Goal: Find contact information: Find contact information

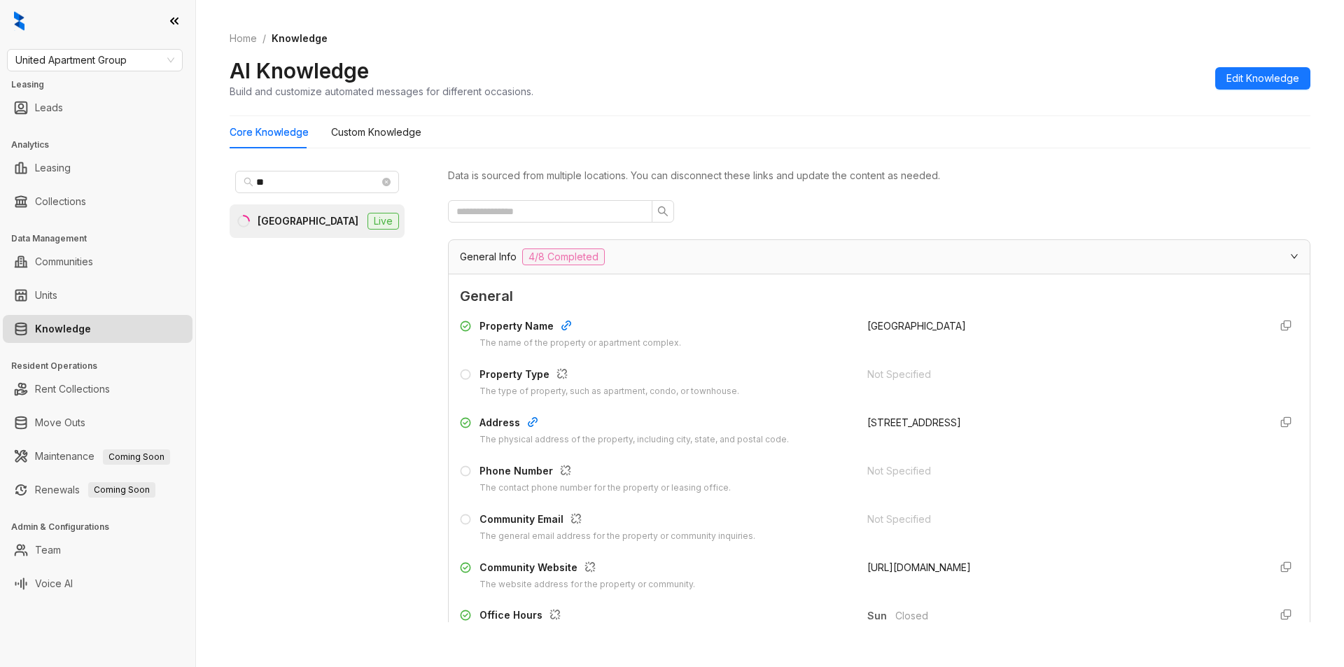
scroll to position [1391, 0]
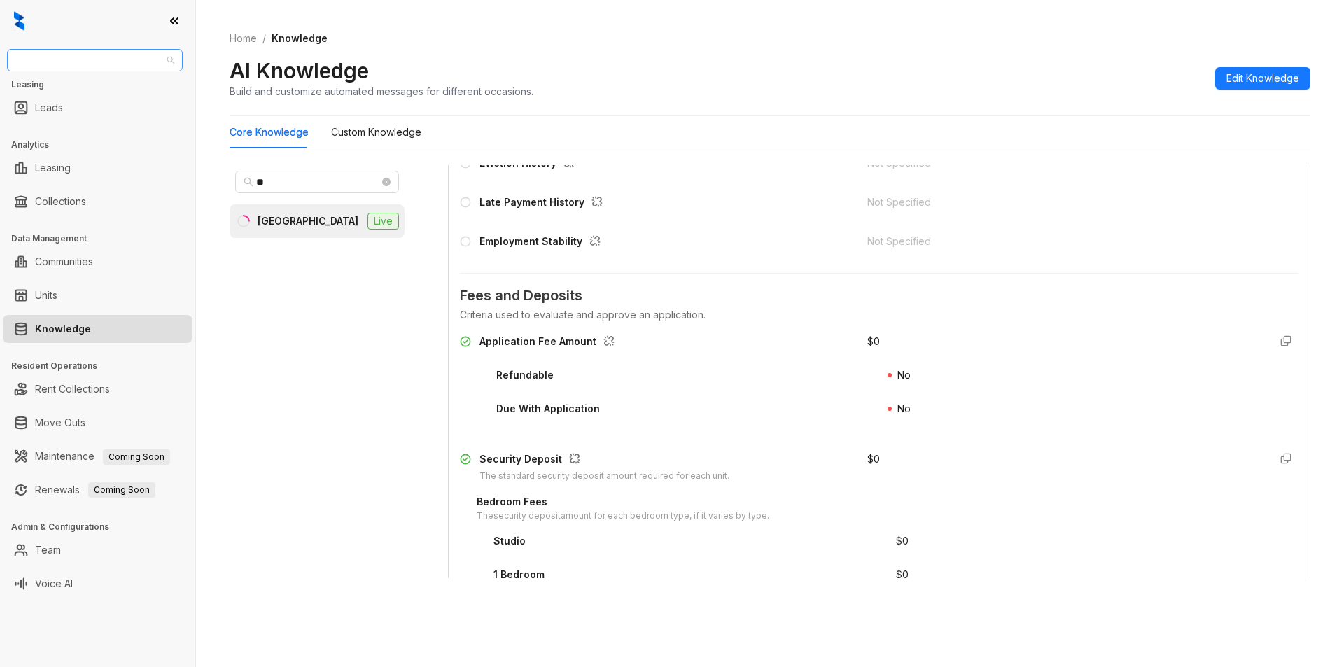
click at [126, 68] on span "United Apartment Group" at bounding box center [94, 60] width 159 height 21
type input "*****"
click at [75, 80] on div "Unified Residential" at bounding box center [95, 88] width 170 height 22
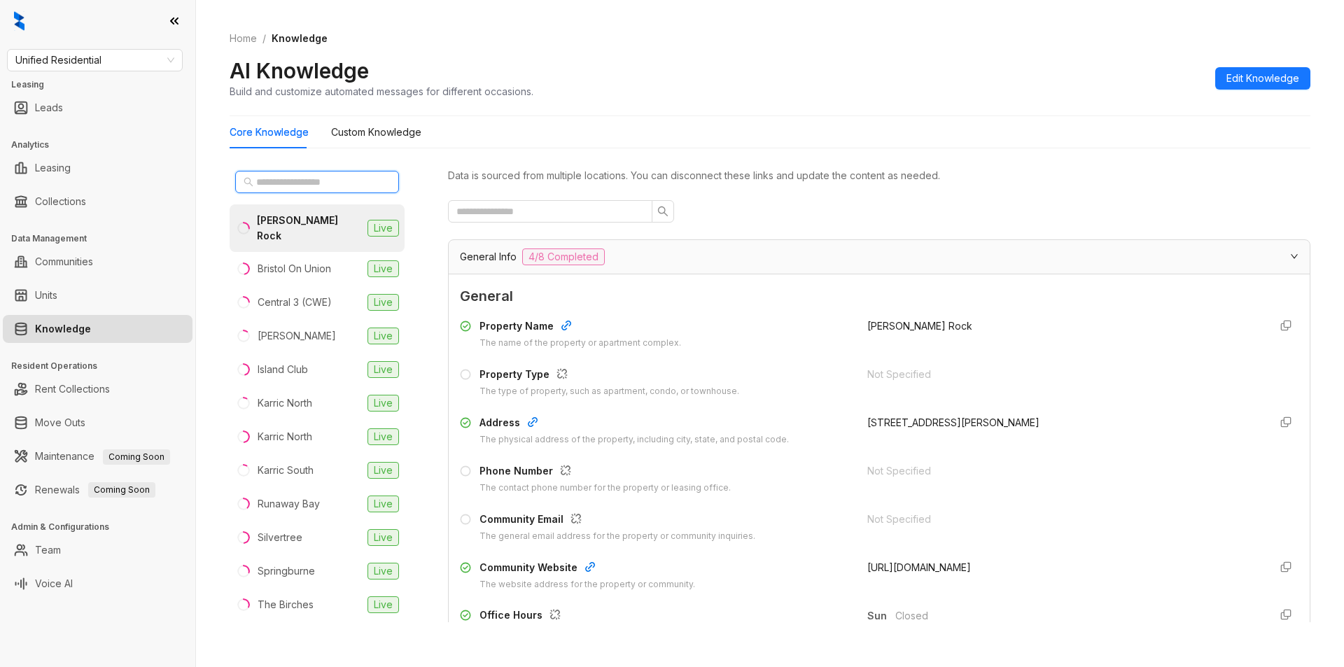
click at [277, 186] on input "text" at bounding box center [317, 181] width 123 height 15
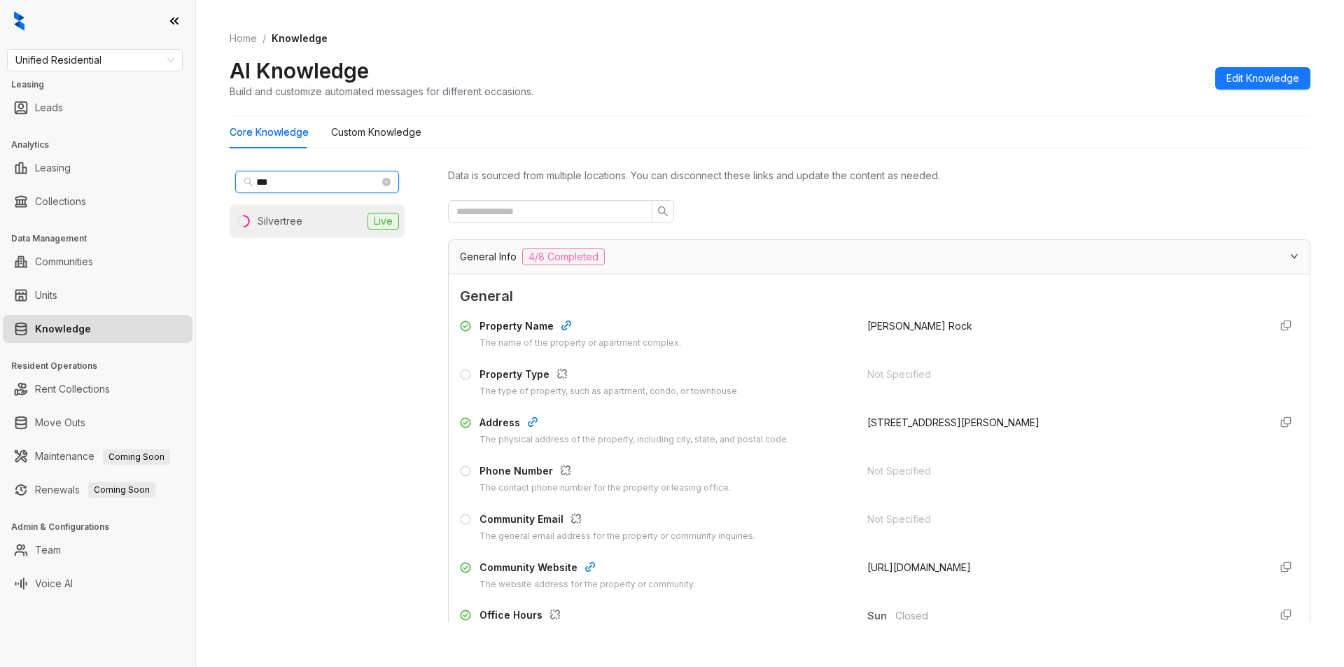
type input "***"
click at [274, 221] on div "Silvertree" at bounding box center [280, 221] width 45 height 15
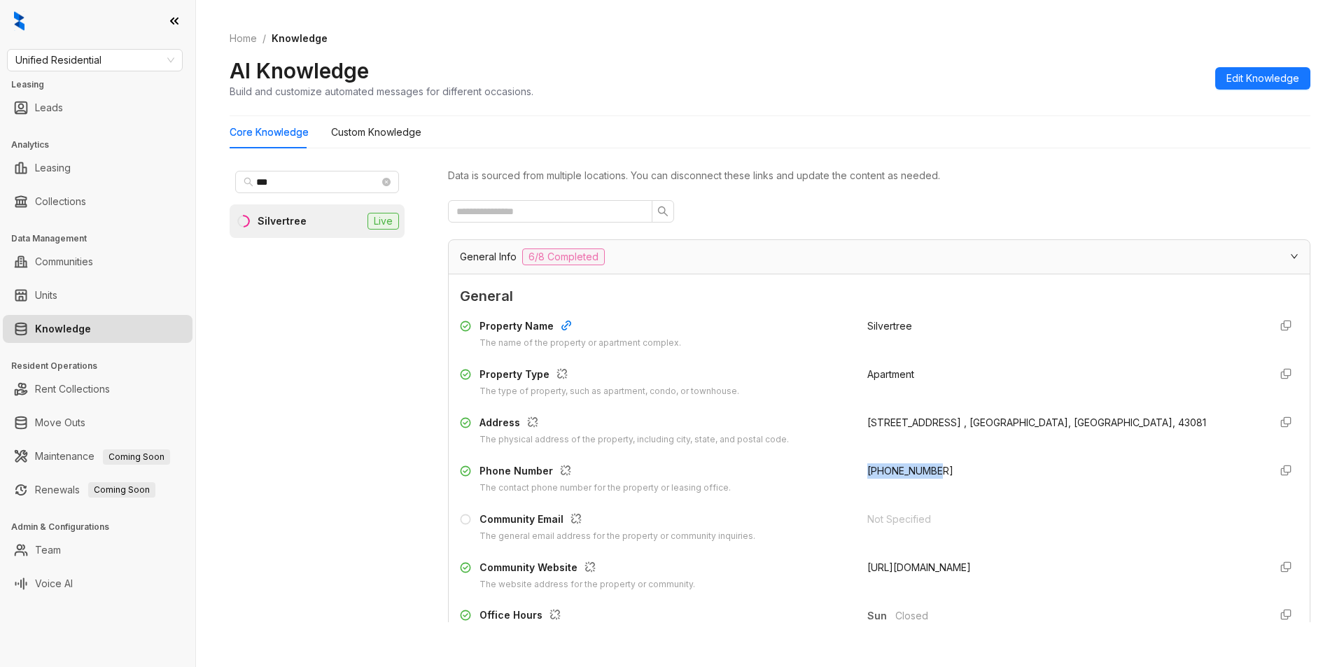
drag, startPoint x: 855, startPoint y: 465, endPoint x: 962, endPoint y: 473, distance: 107.4
click at [962, 473] on div "Phone Number The contact phone number for the property or leasing office. +1844…" at bounding box center [879, 479] width 839 height 32
copy span "+18446478574"
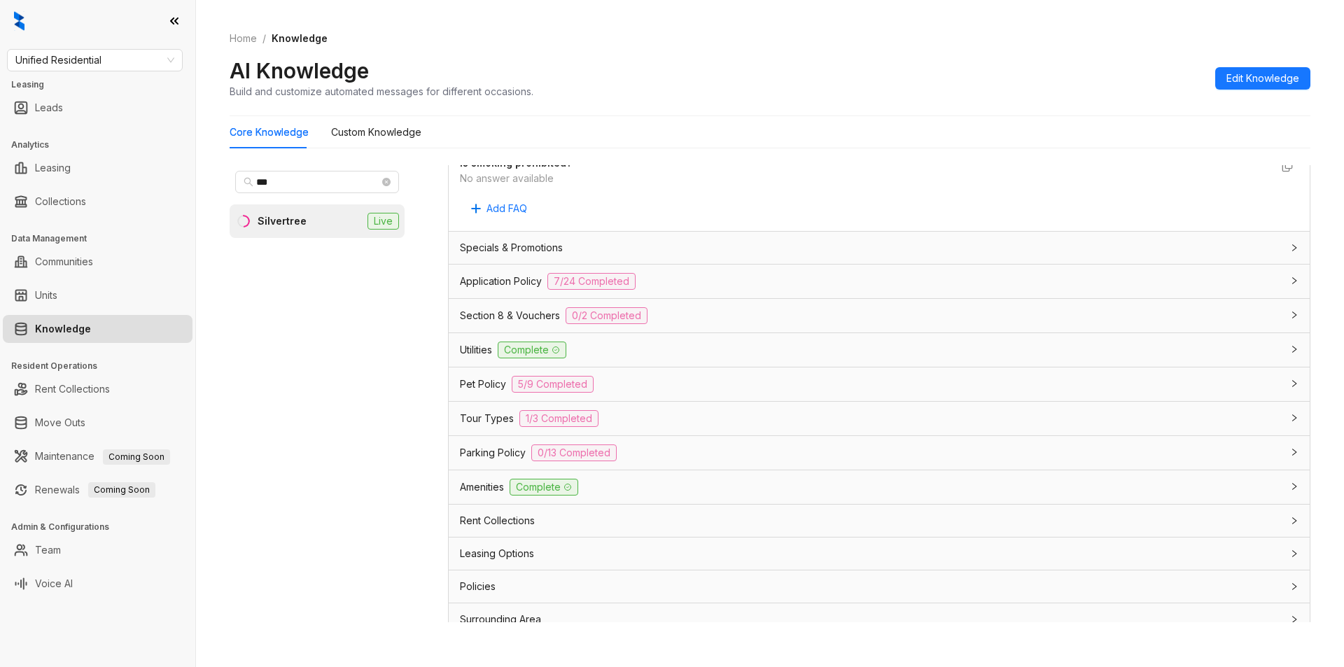
scroll to position [778, 0]
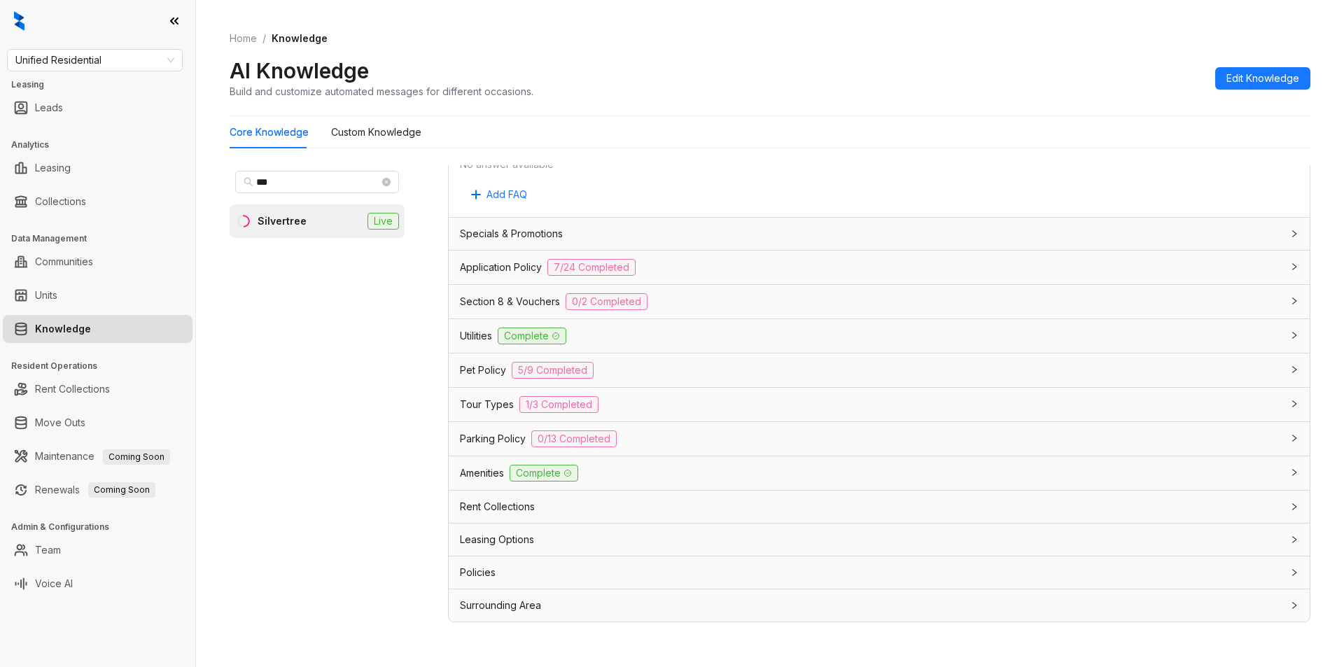
click at [677, 505] on div "Rent Collections" at bounding box center [871, 506] width 822 height 15
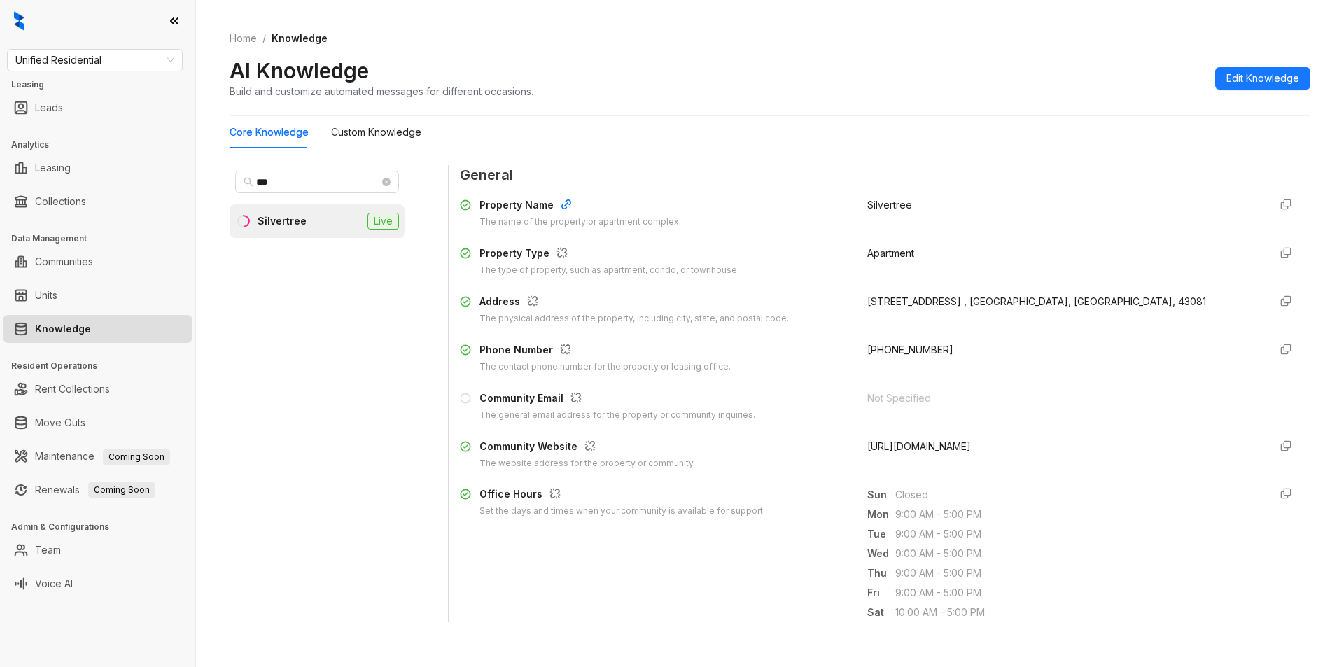
scroll to position [0, 0]
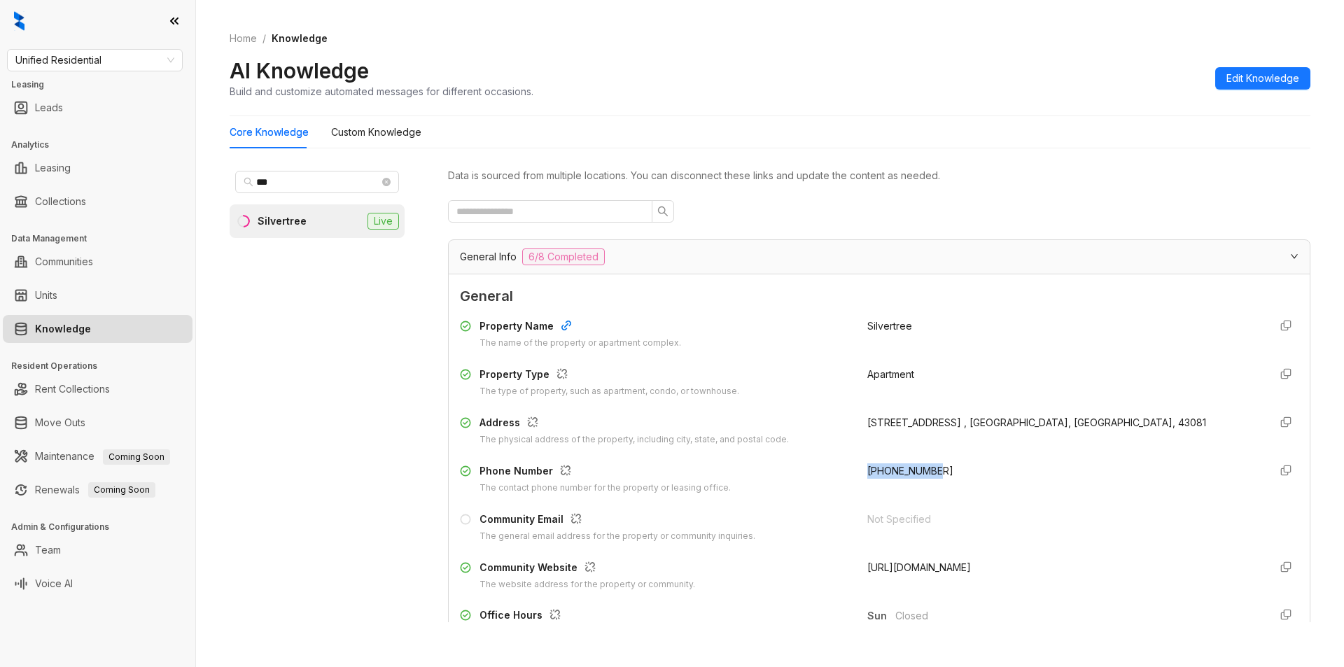
drag, startPoint x: 881, startPoint y: 470, endPoint x: 944, endPoint y: 464, distance: 62.6
click at [944, 464] on div "Phone Number The contact phone number for the property or leasing office. +1844…" at bounding box center [879, 479] width 839 height 32
copy span "+18446478574"
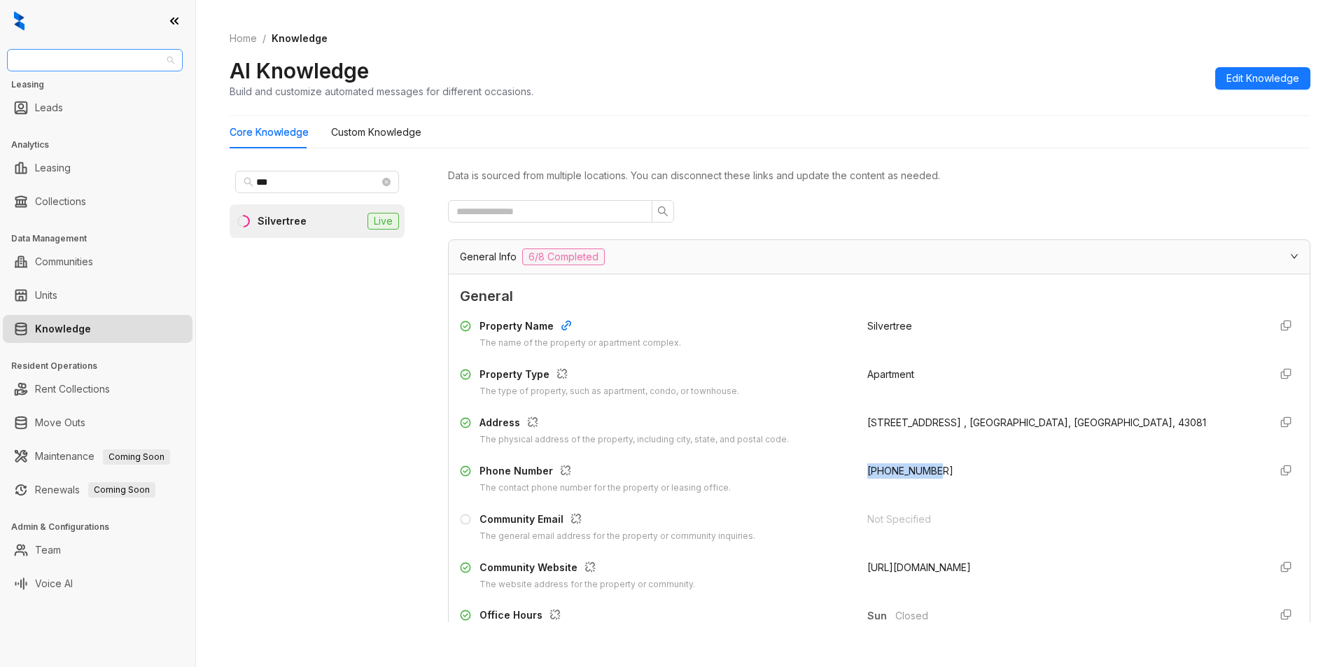
click at [145, 60] on span "Unified Residential" at bounding box center [94, 60] width 159 height 21
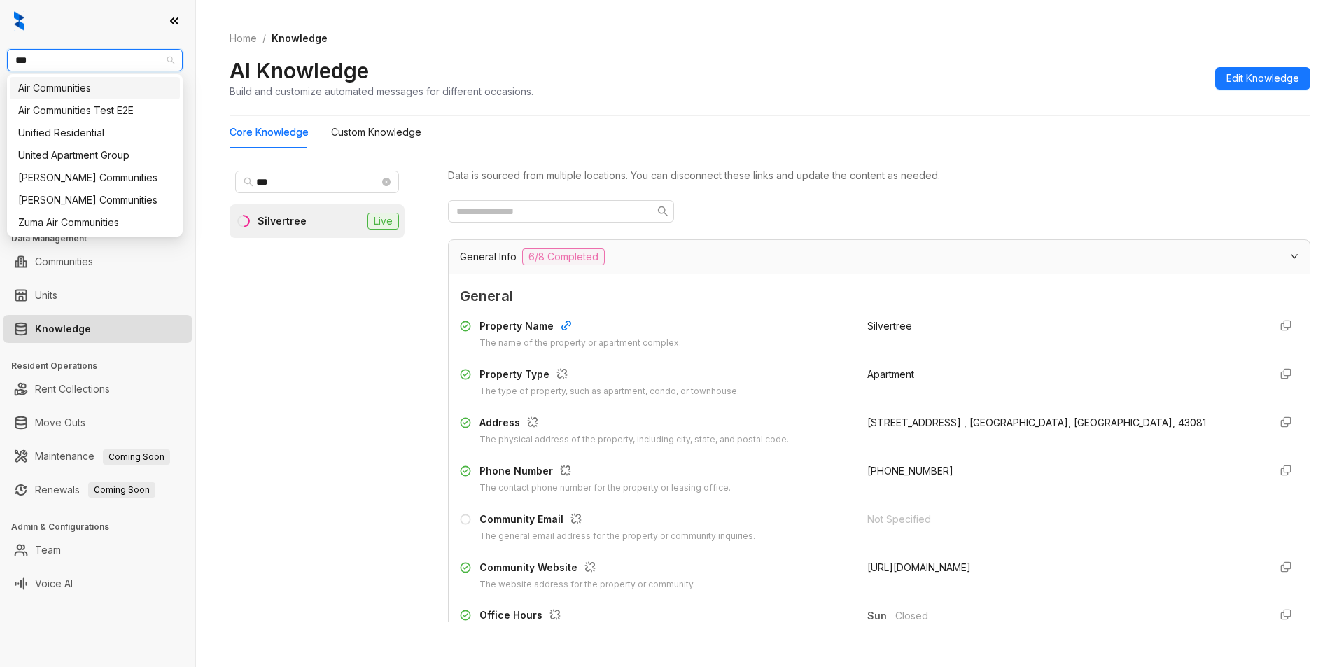
type input "****"
click at [95, 133] on div "United Apartment Group" at bounding box center [94, 132] width 153 height 15
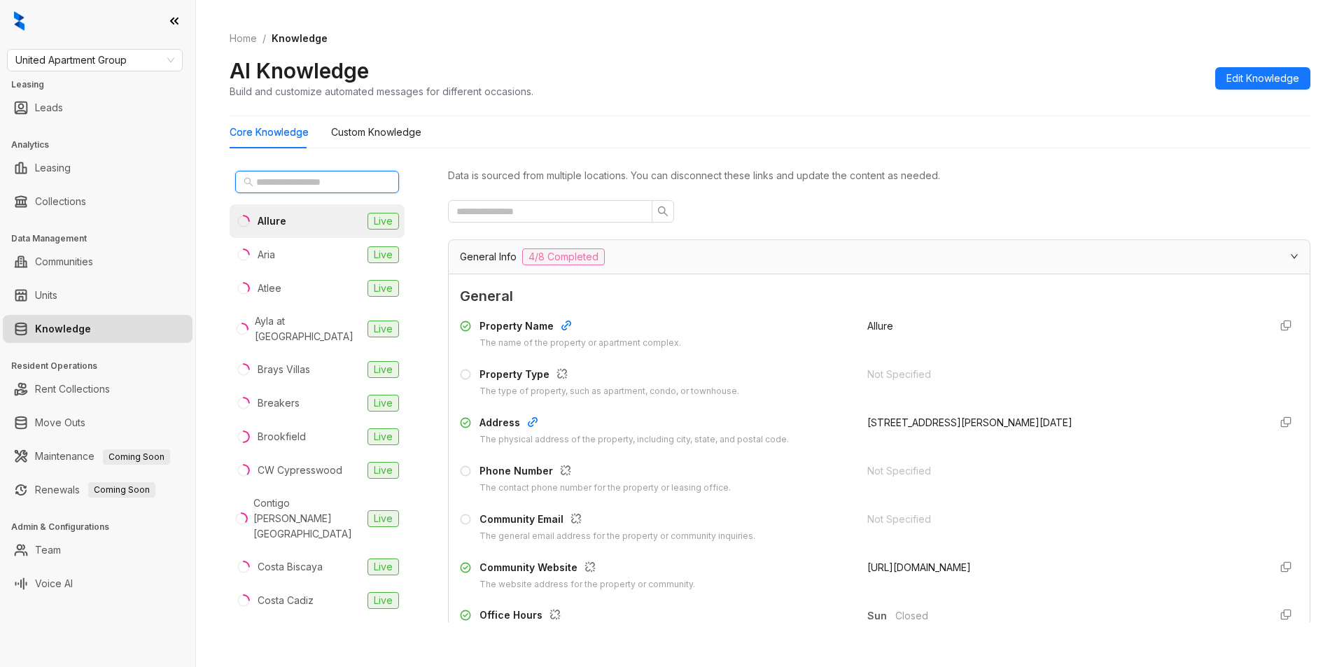
click at [315, 181] on input "text" at bounding box center [317, 181] width 123 height 15
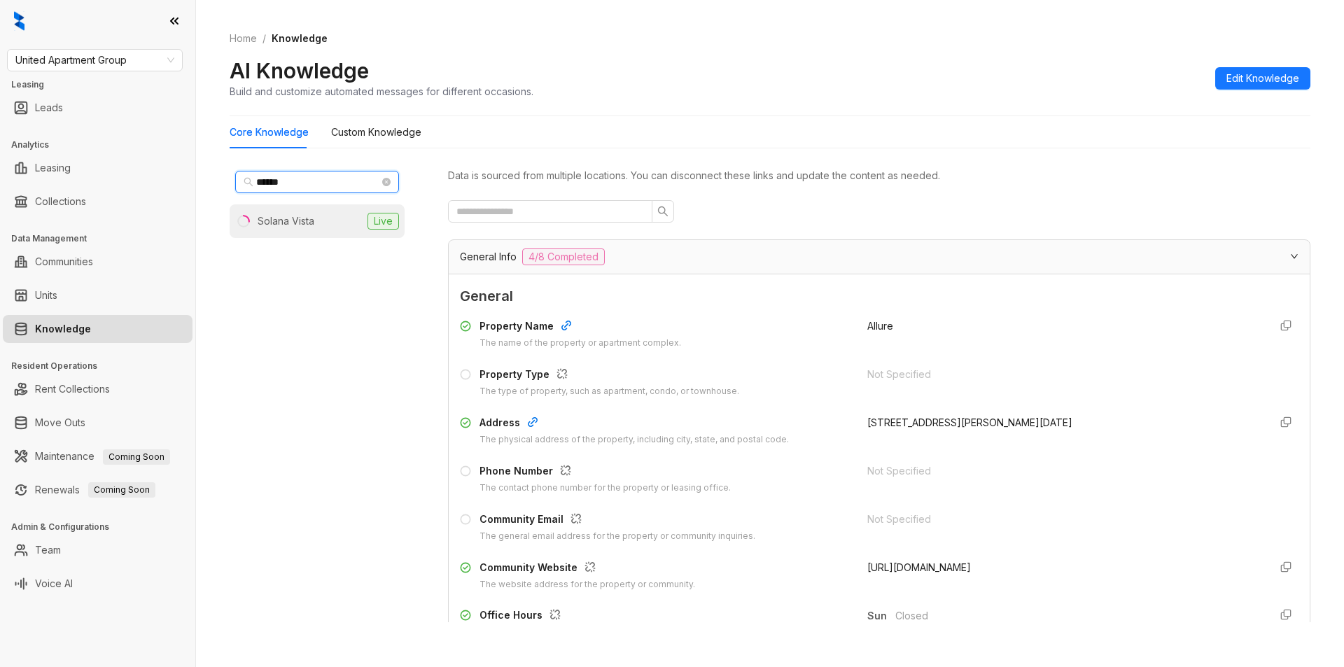
type input "******"
click at [290, 224] on div "Solana Vista" at bounding box center [286, 221] width 57 height 15
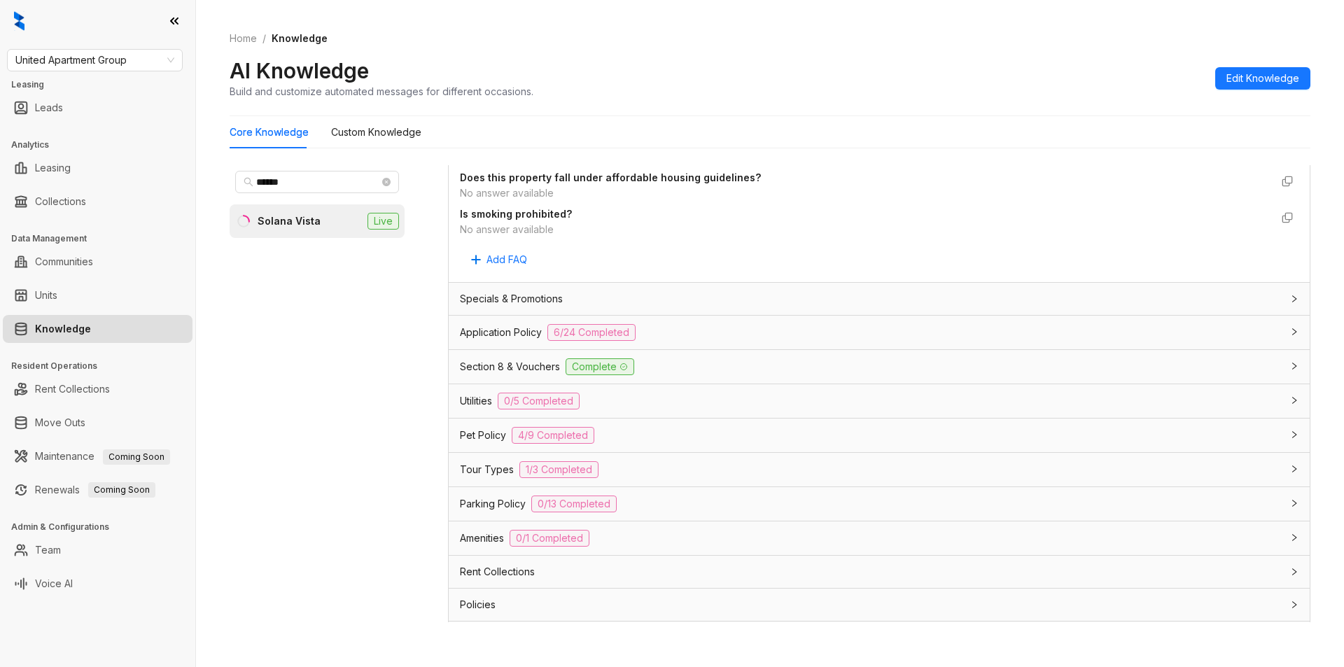
scroll to position [887, 0]
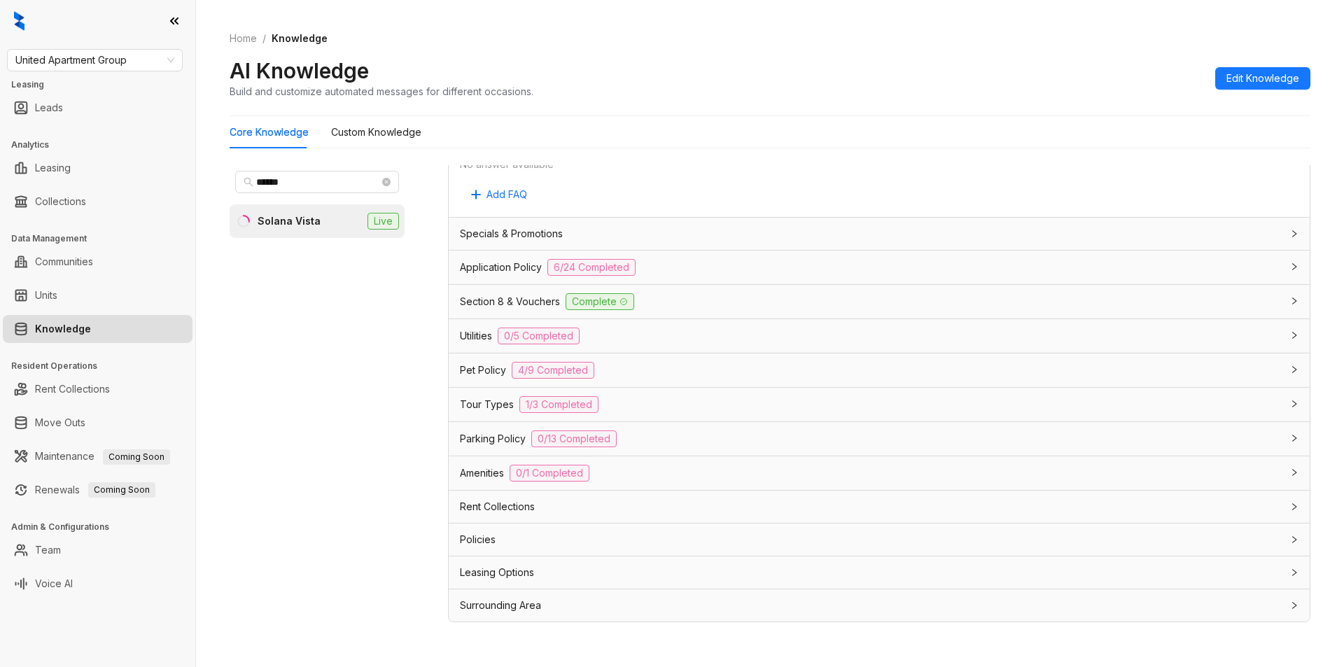
click at [601, 508] on div "Rent Collections" at bounding box center [871, 506] width 822 height 15
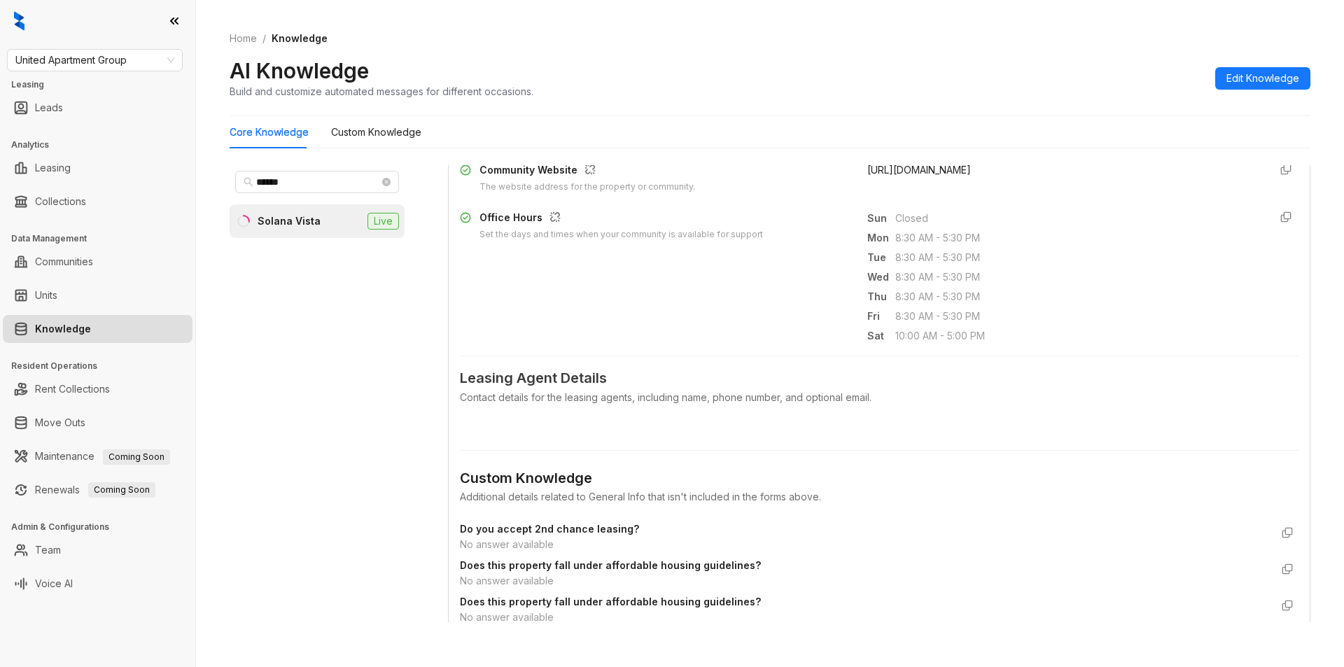
scroll to position [0, 0]
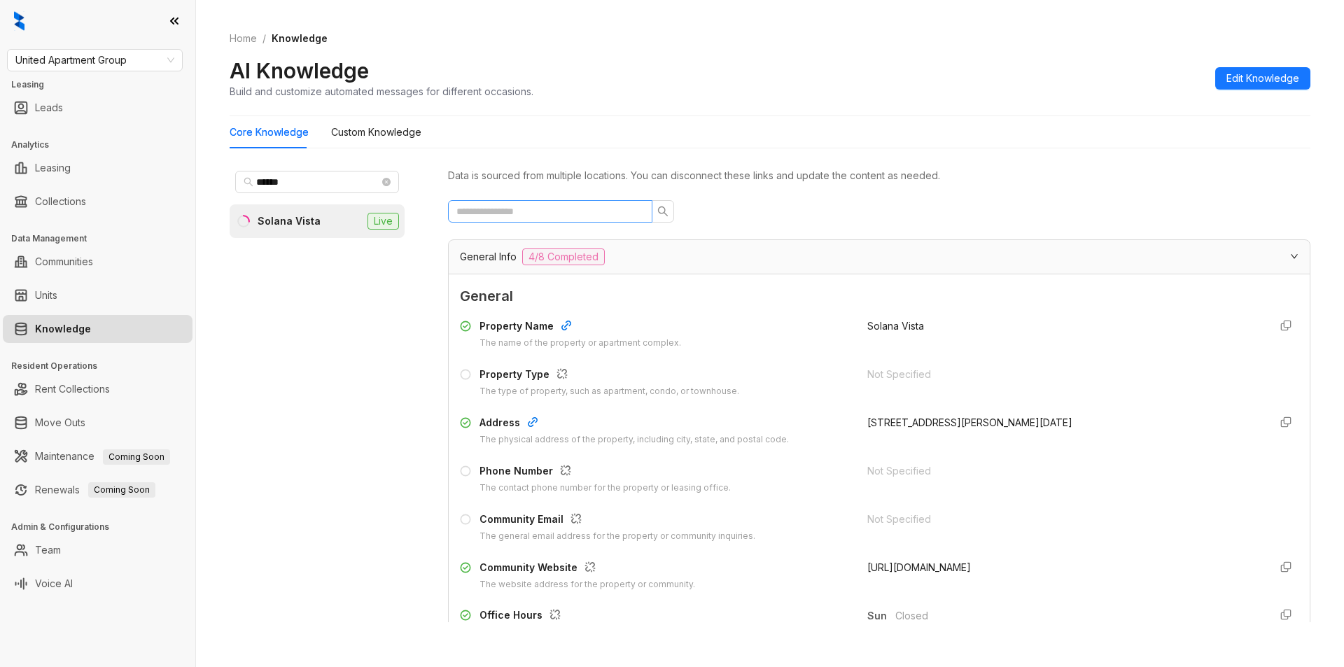
click at [521, 201] on span at bounding box center [550, 211] width 204 height 22
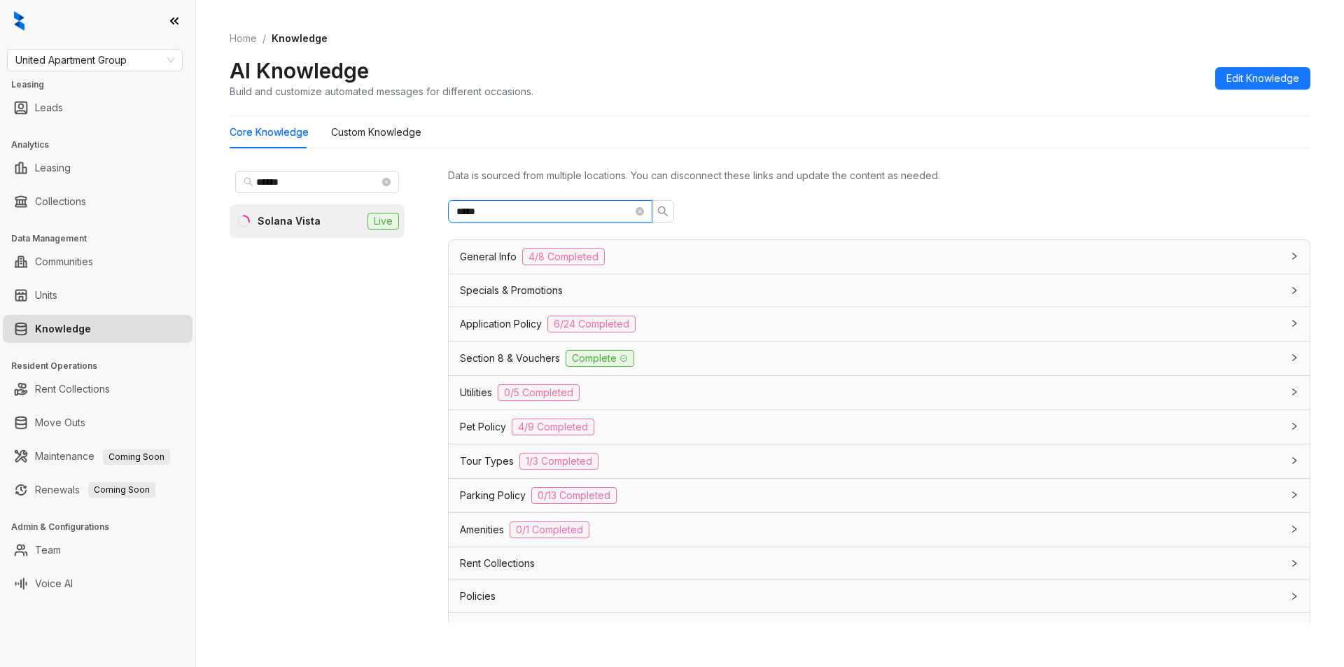
click at [463, 214] on input "*****" at bounding box center [544, 211] width 176 height 15
type input "****"
click at [637, 211] on icon "close-circle" at bounding box center [640, 211] width 8 height 8
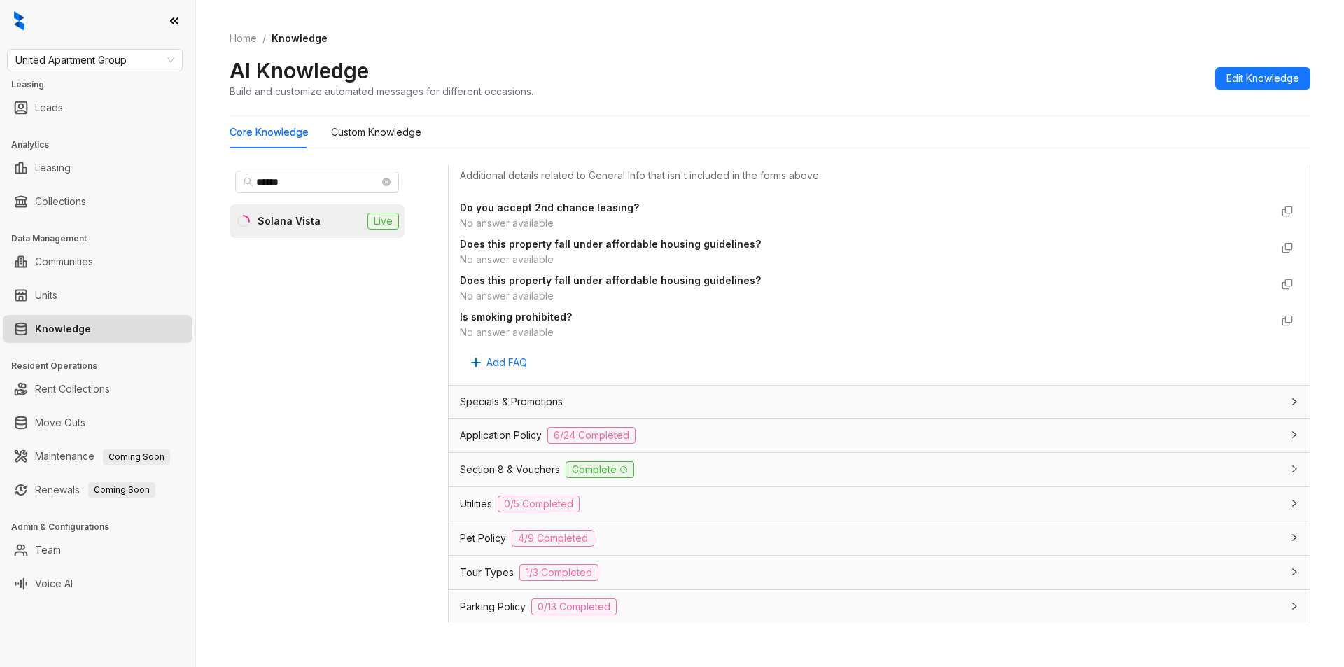
scroll to position [887, 0]
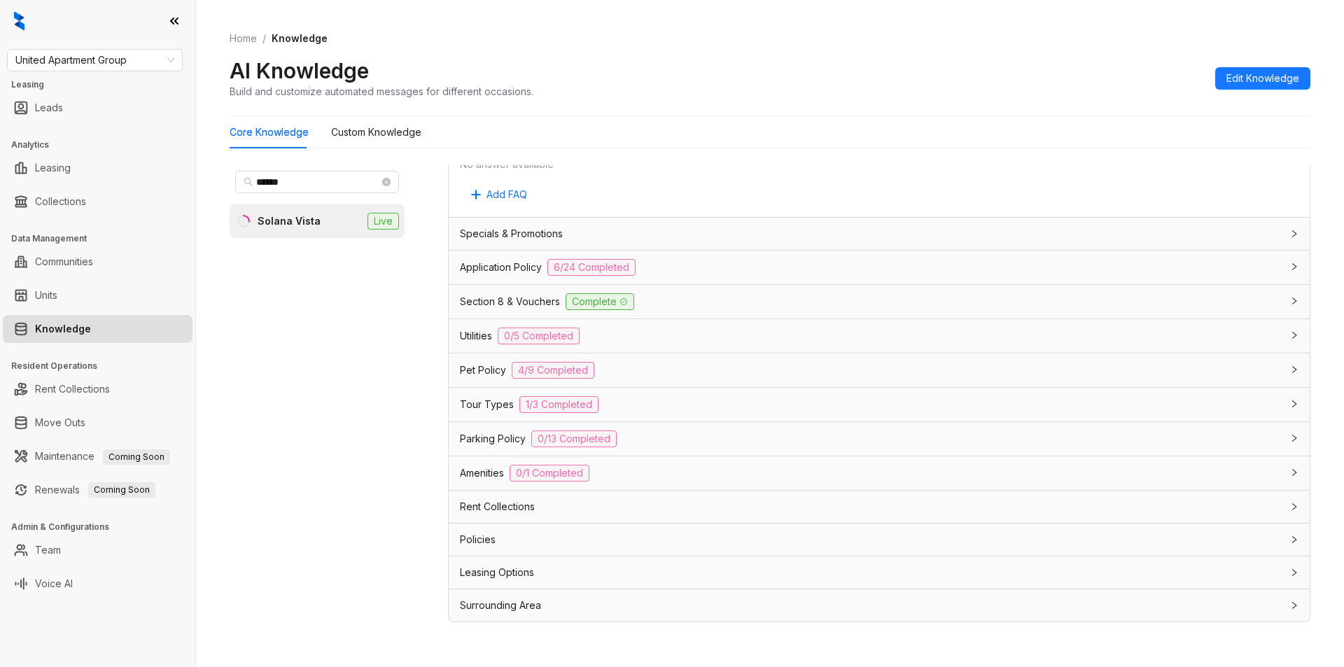
click at [605, 514] on div "Rent Collections" at bounding box center [871, 506] width 822 height 15
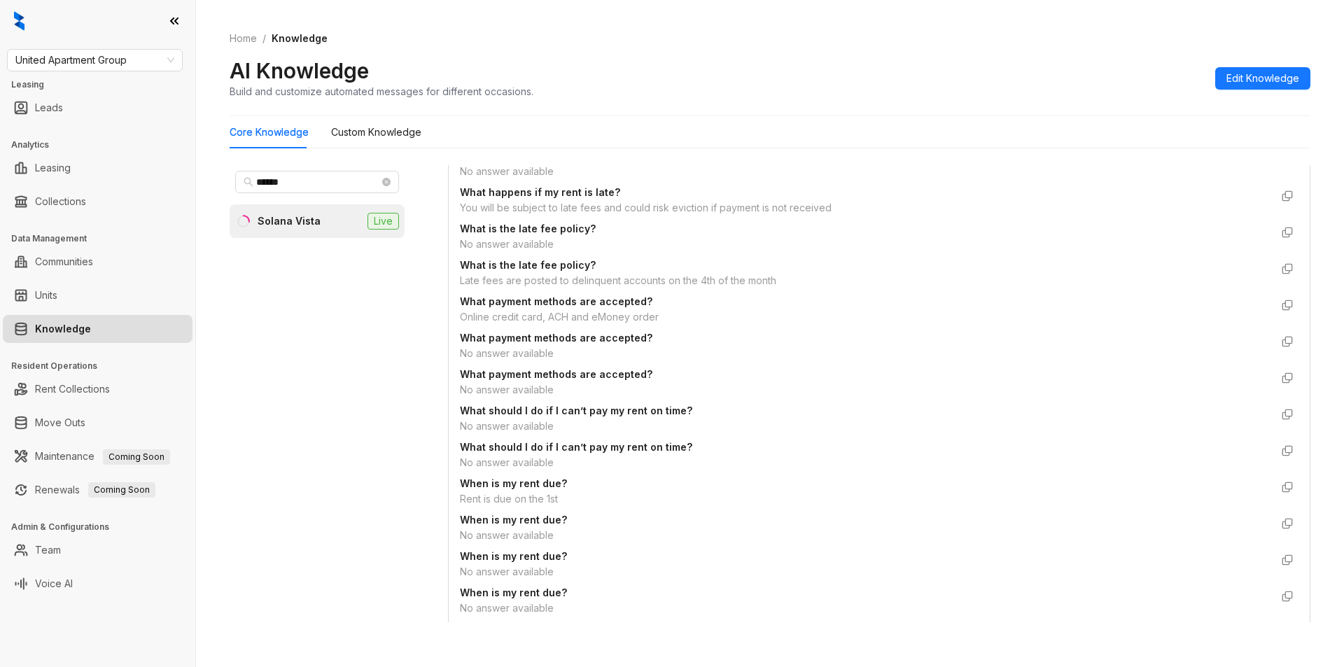
scroll to position [2700, 0]
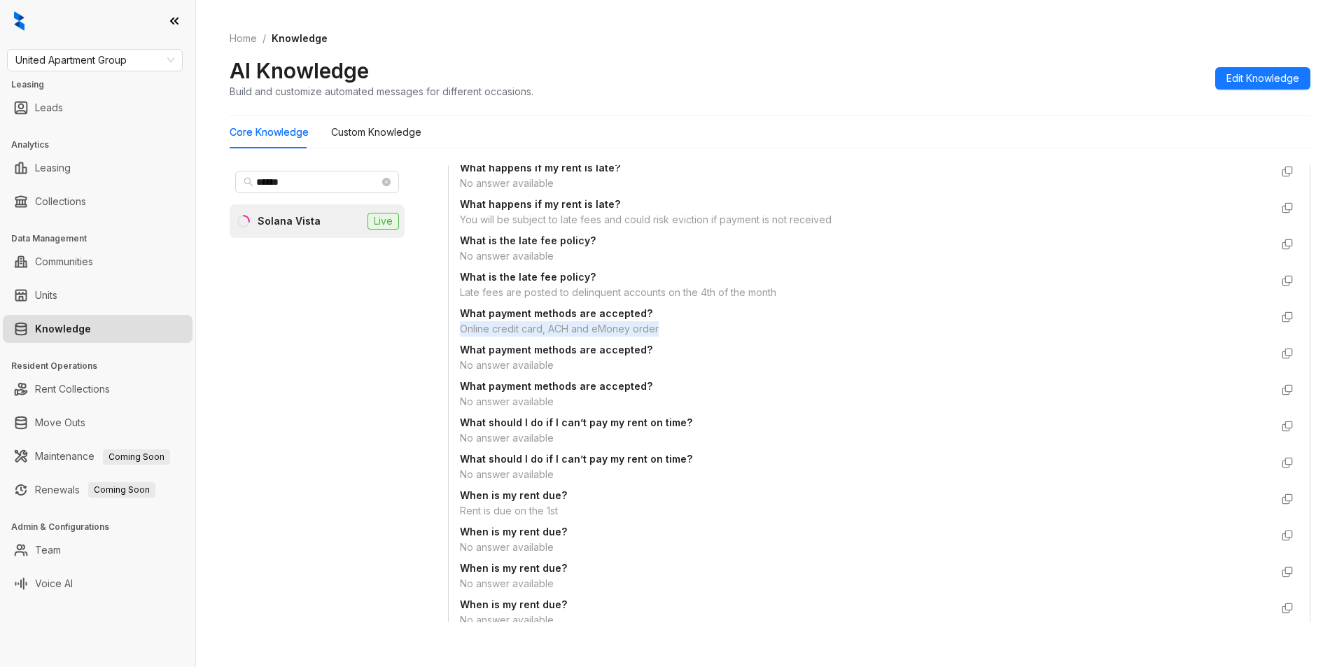
drag, startPoint x: 458, startPoint y: 332, endPoint x: 673, endPoint y: 328, distance: 215.0
copy div "Online credit card, ACH and eMoney order"
drag, startPoint x: 330, startPoint y: 182, endPoint x: 148, endPoint y: 192, distance: 181.6
click at [152, 185] on div "United Apartment Group Leasing Leads Analytics Leasing Collections Data Managem…" at bounding box center [672, 333] width 1344 height 667
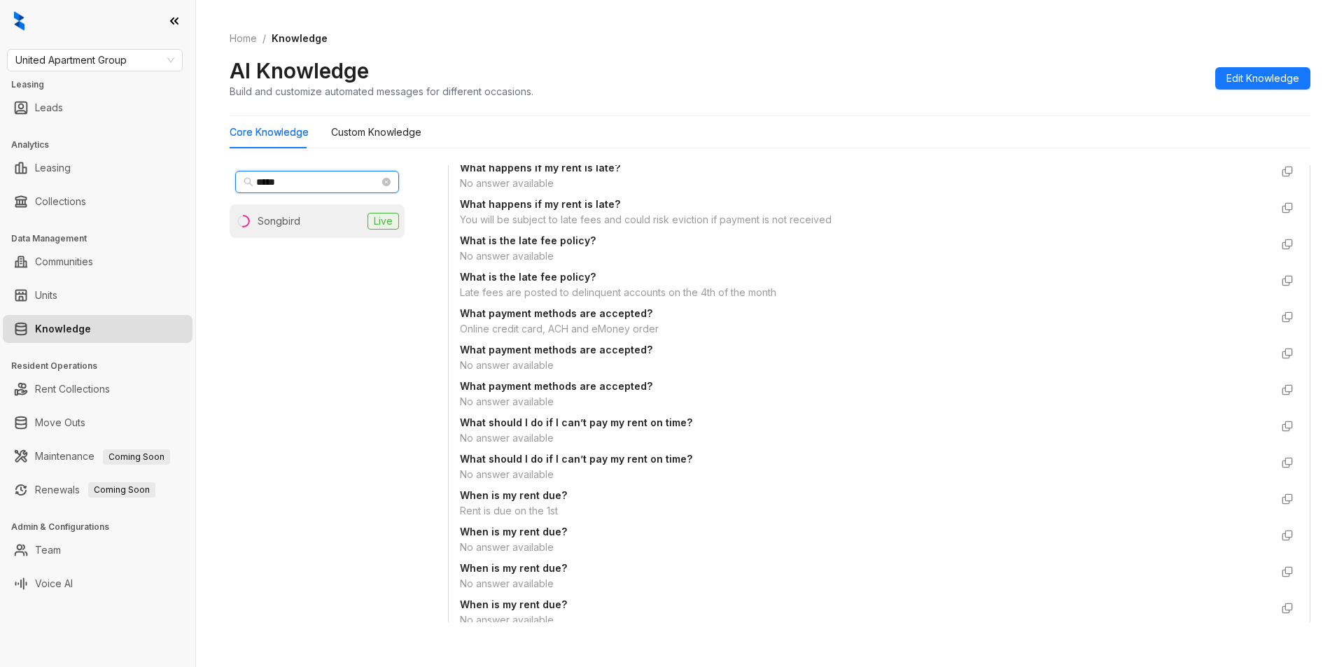
type input "*****"
click at [312, 224] on li "Songbird Live" at bounding box center [317, 221] width 175 height 34
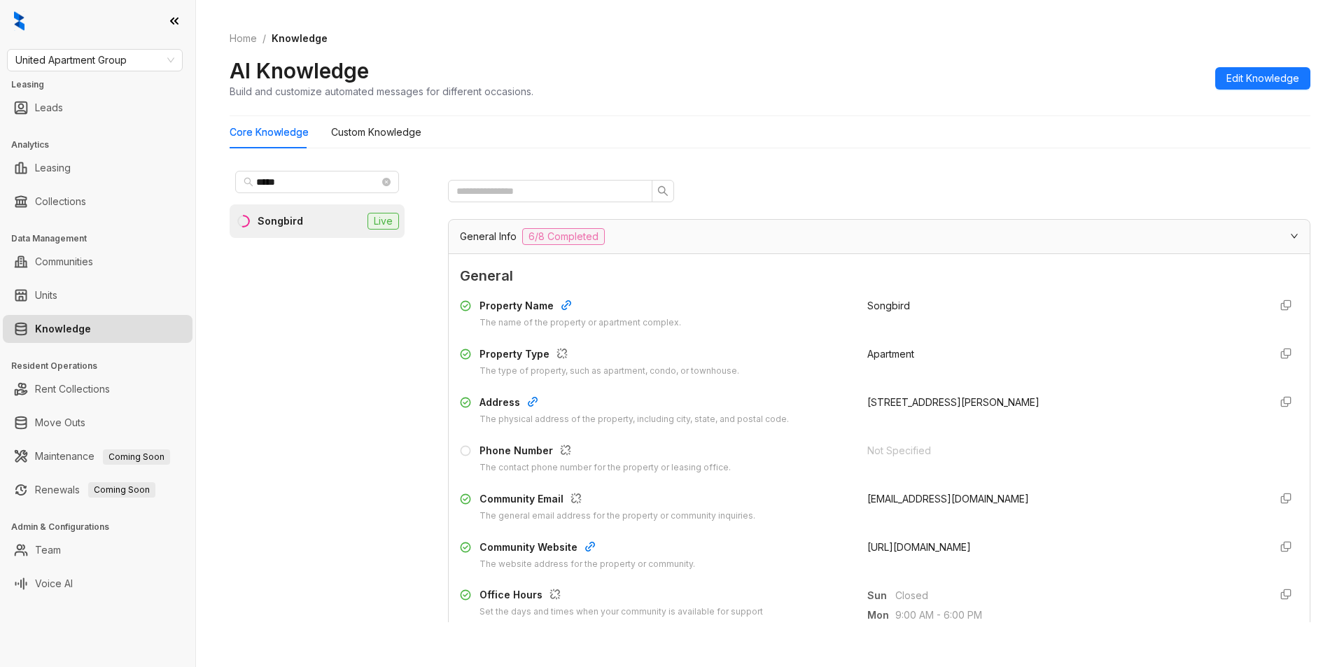
scroll to position [121, 0]
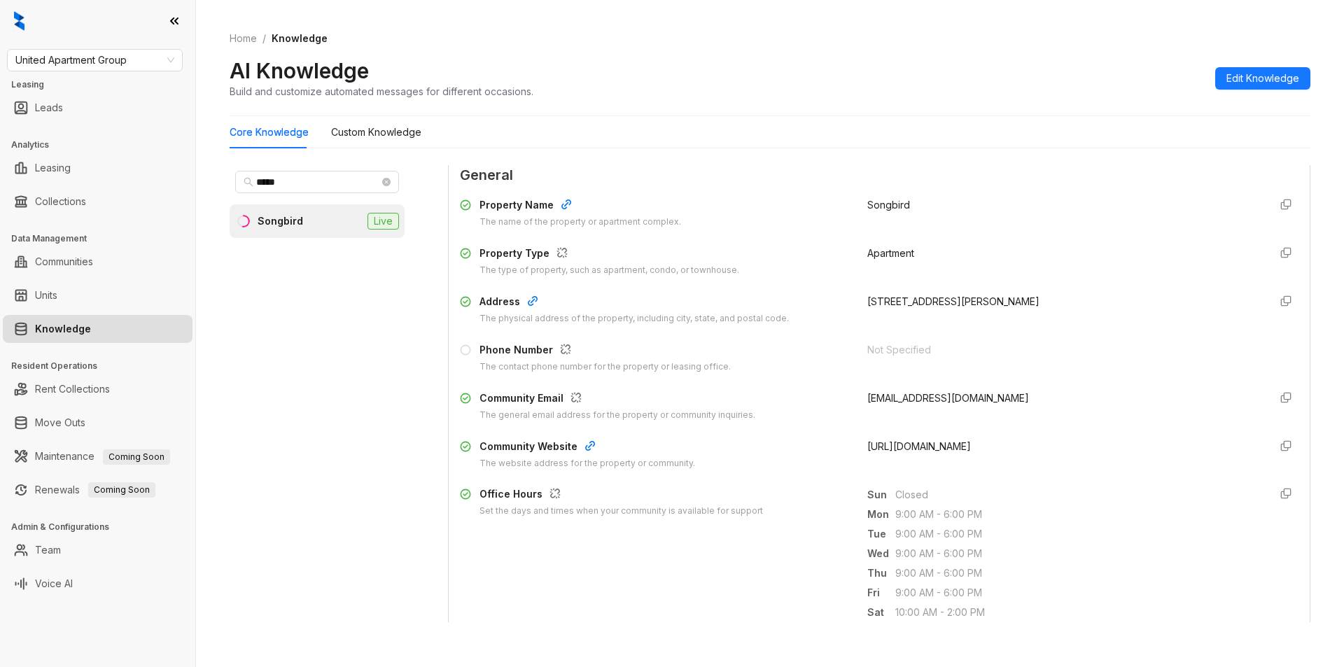
drag, startPoint x: 851, startPoint y: 442, endPoint x: 1107, endPoint y: 437, distance: 255.6
click at [1107, 437] on div "Property Name The name of the property or apartment complex. Songbird Property …" at bounding box center [879, 334] width 839 height 284
copy span "https://www.songbirdsa.com/?utm_knock=g"
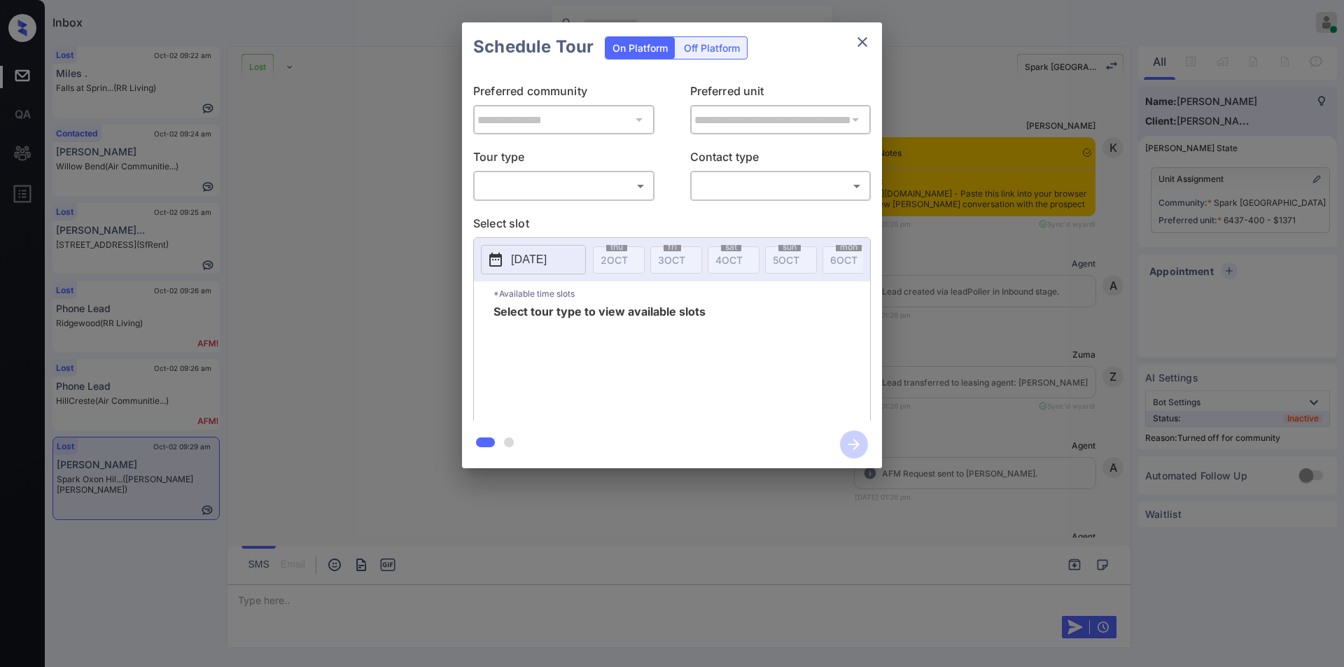
scroll to position [0, 3]
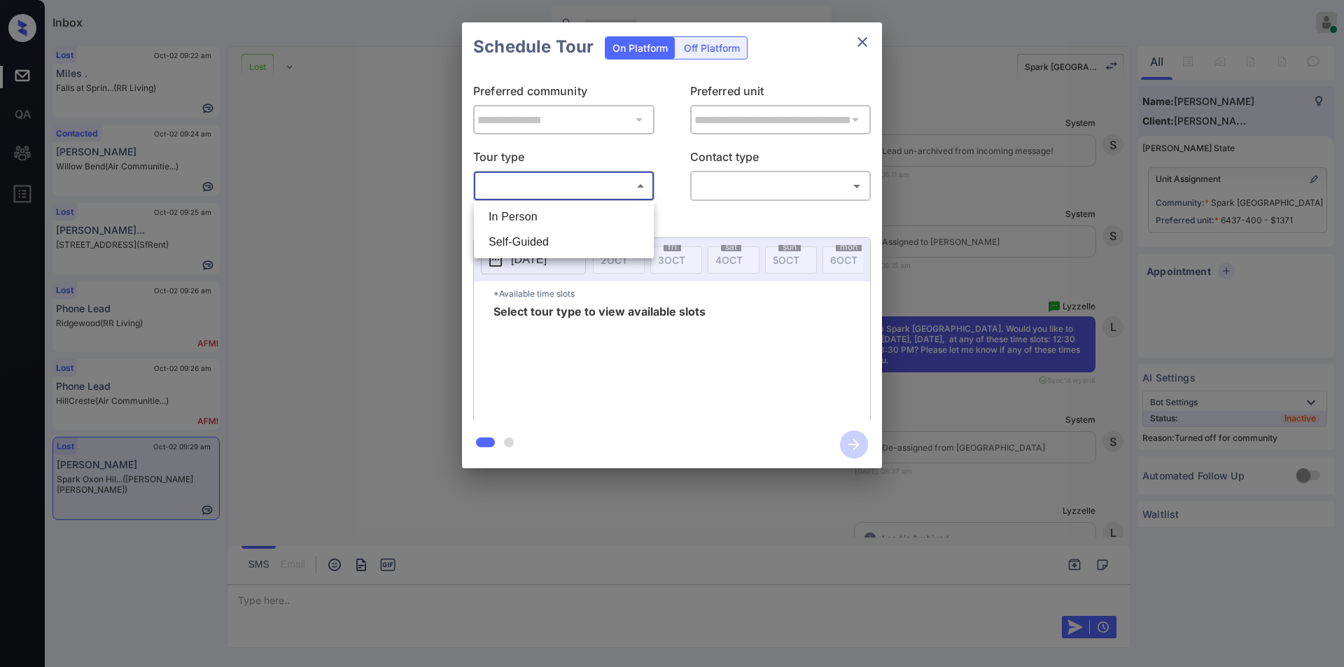
drag, startPoint x: 564, startPoint y: 186, endPoint x: 540, endPoint y: 225, distance: 45.6
click at [563, 186] on body "Inbox Jiro Alonzo Online Set yourself offline Set yourself on break Profile Swi…" at bounding box center [672, 333] width 1344 height 667
click at [540, 225] on li "In Person" at bounding box center [563, 216] width 173 height 25
type input "********"
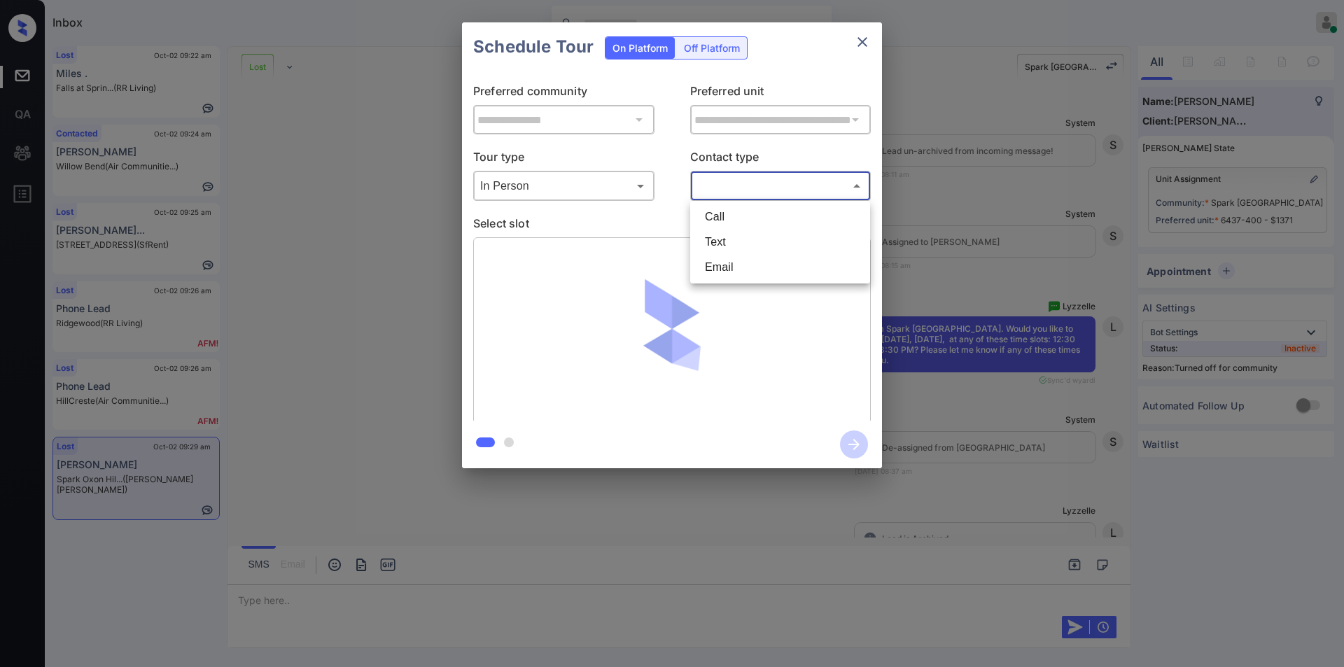
click at [733, 189] on body "Inbox Jiro Alonzo Online Set yourself offline Set yourself on break Profile Swi…" at bounding box center [672, 333] width 1344 height 667
click at [720, 234] on li "Text" at bounding box center [780, 242] width 173 height 25
type input "****"
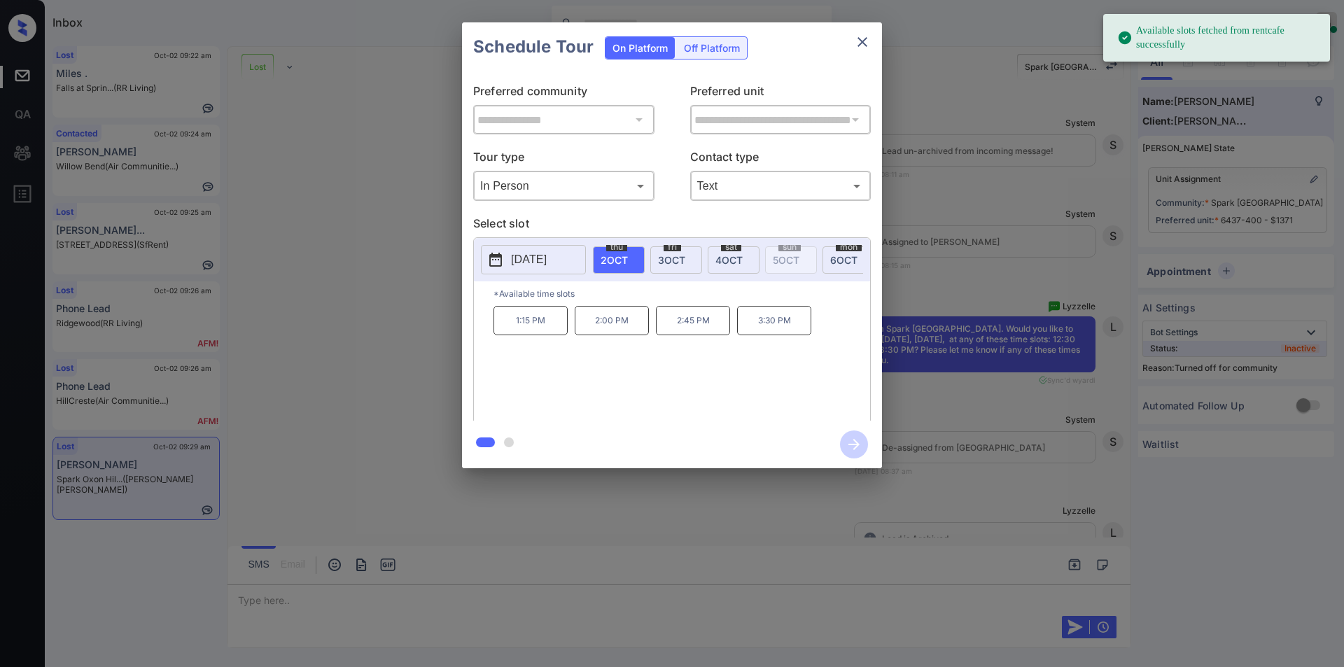
click at [547, 258] on p "2025-10-02" at bounding box center [529, 259] width 36 height 17
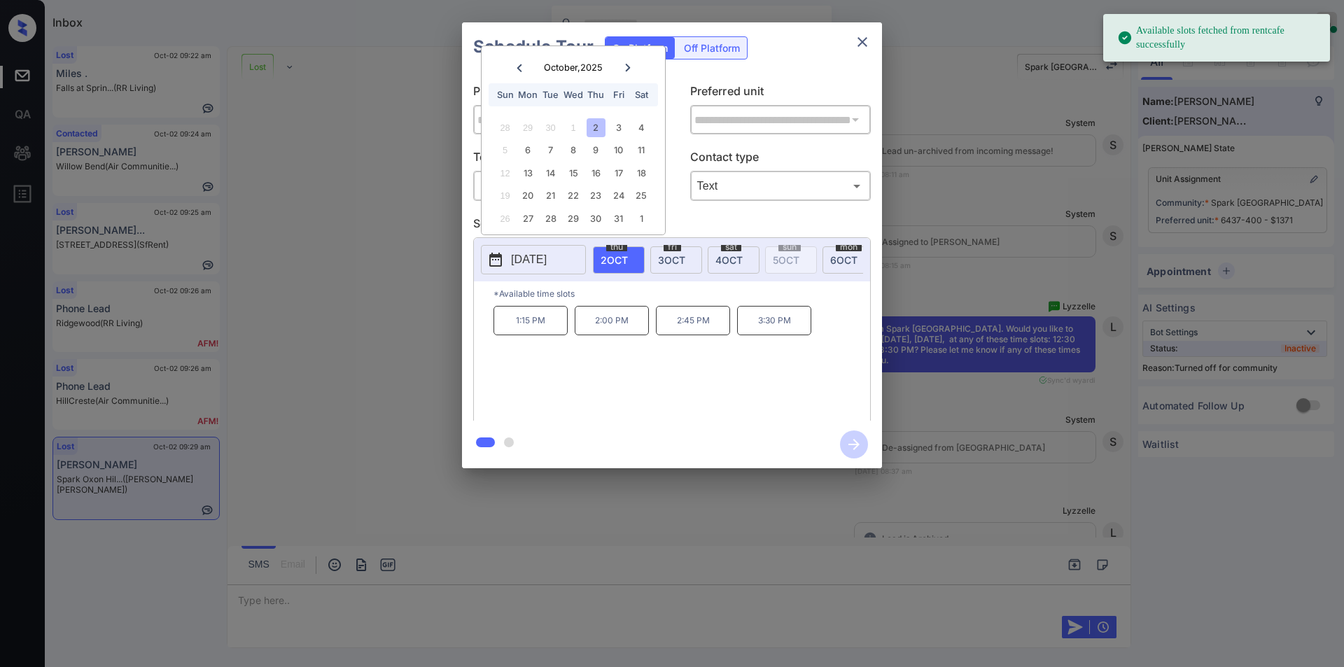
click at [374, 265] on div "**********" at bounding box center [672, 245] width 1344 height 491
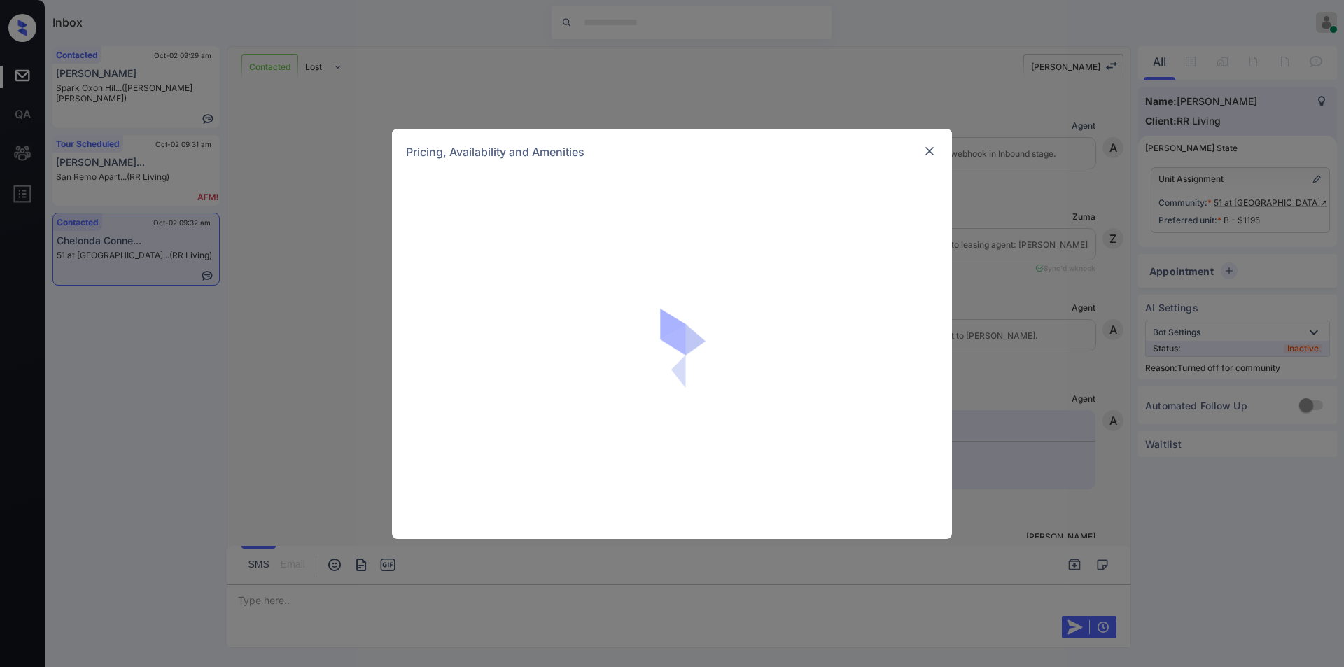
scroll to position [0, 3]
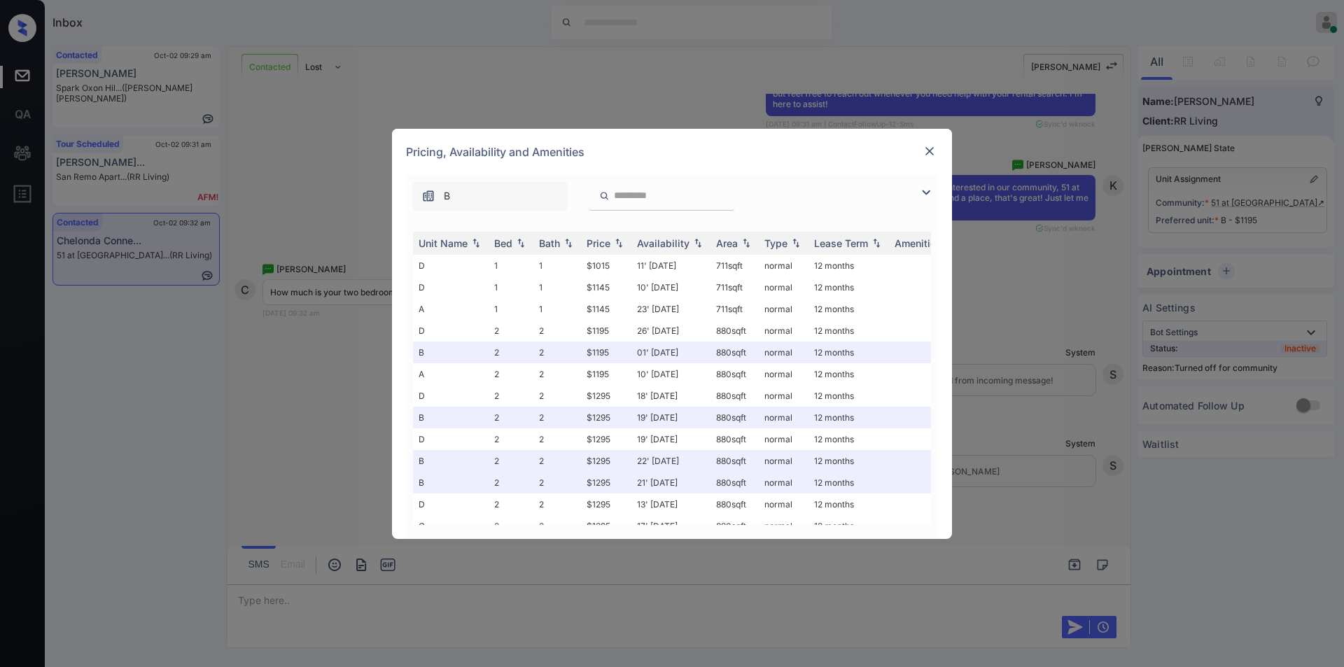
click at [926, 194] on img at bounding box center [926, 192] width 17 height 17
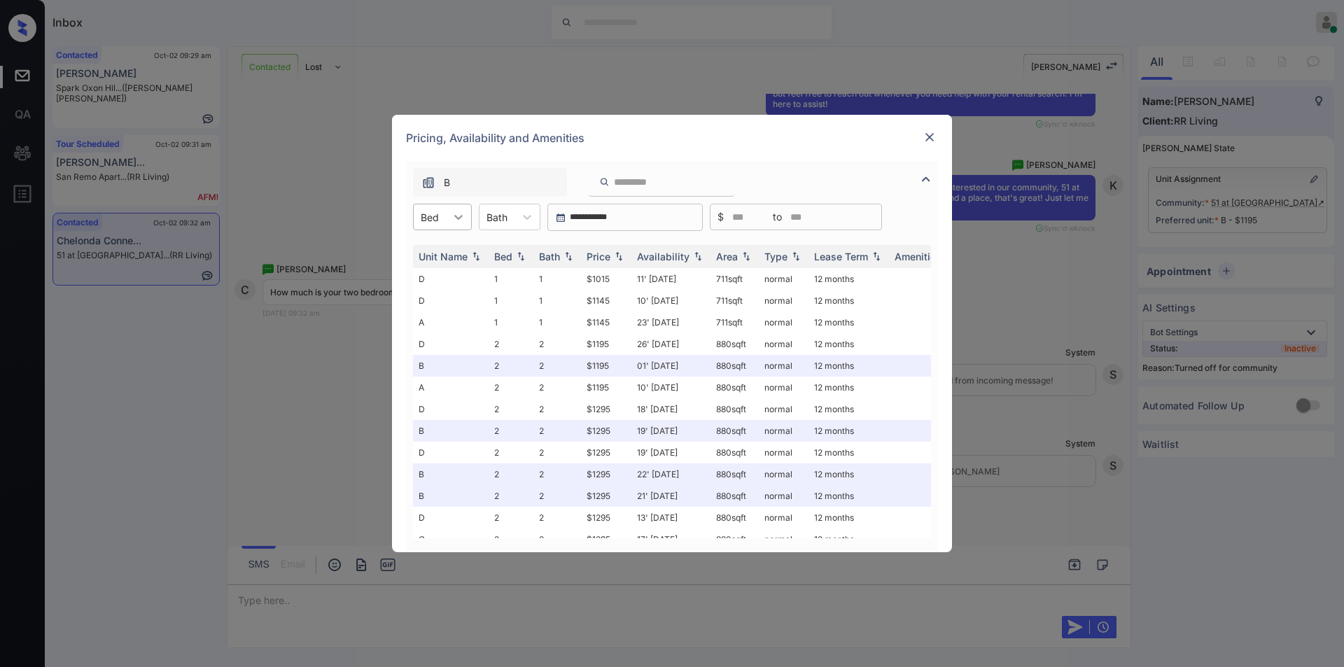
click at [447, 219] on div at bounding box center [458, 216] width 25 height 25
click at [433, 271] on div "2" at bounding box center [442, 276] width 59 height 25
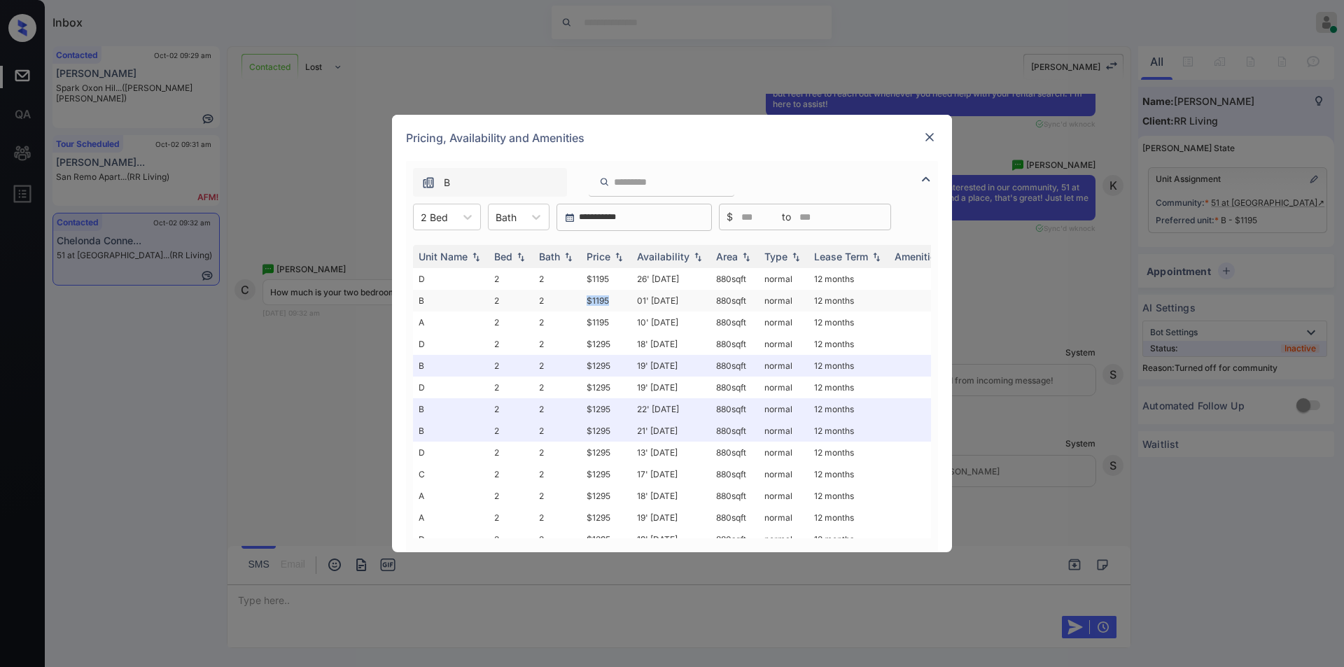
drag, startPoint x: 580, startPoint y: 303, endPoint x: 613, endPoint y: 296, distance: 33.6
click at [613, 296] on tr "B 2 2 $1195 01' [DATE] 880 sqft normal 12 months" at bounding box center [779, 301] width 732 height 22
copy tr "$1195"
click at [604, 298] on td "$1195" at bounding box center [606, 301] width 50 height 22
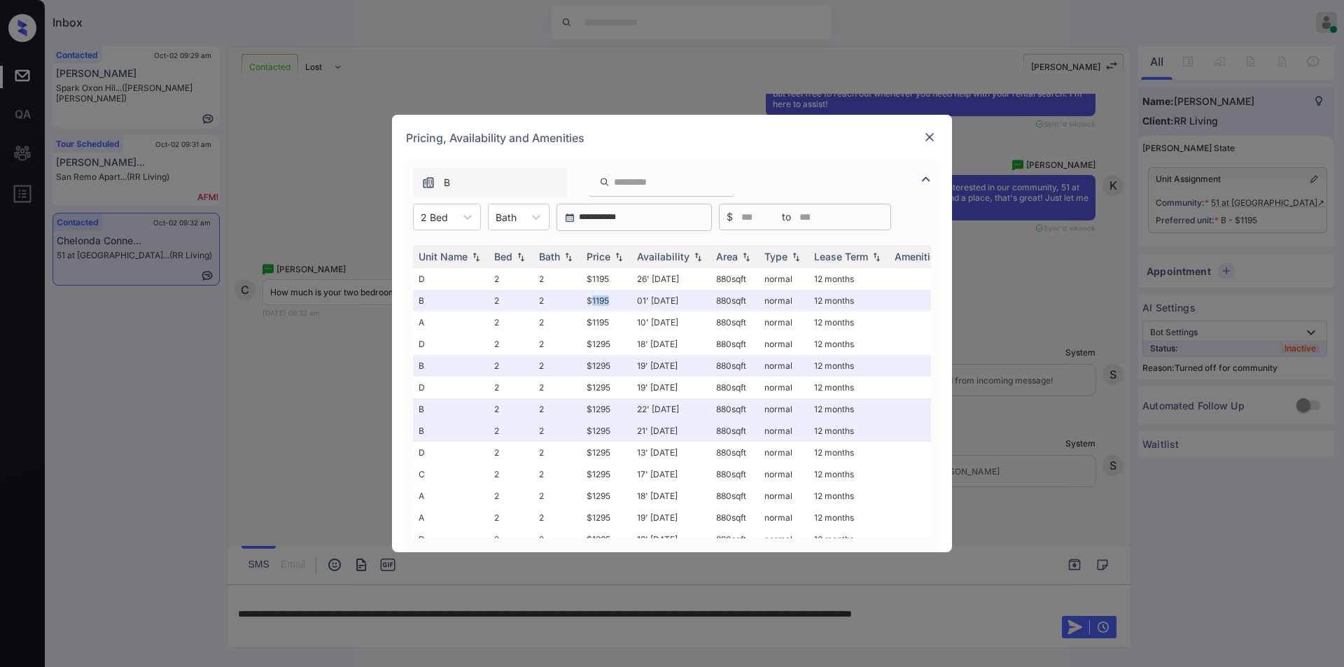
click at [932, 135] on img at bounding box center [930, 137] width 14 height 14
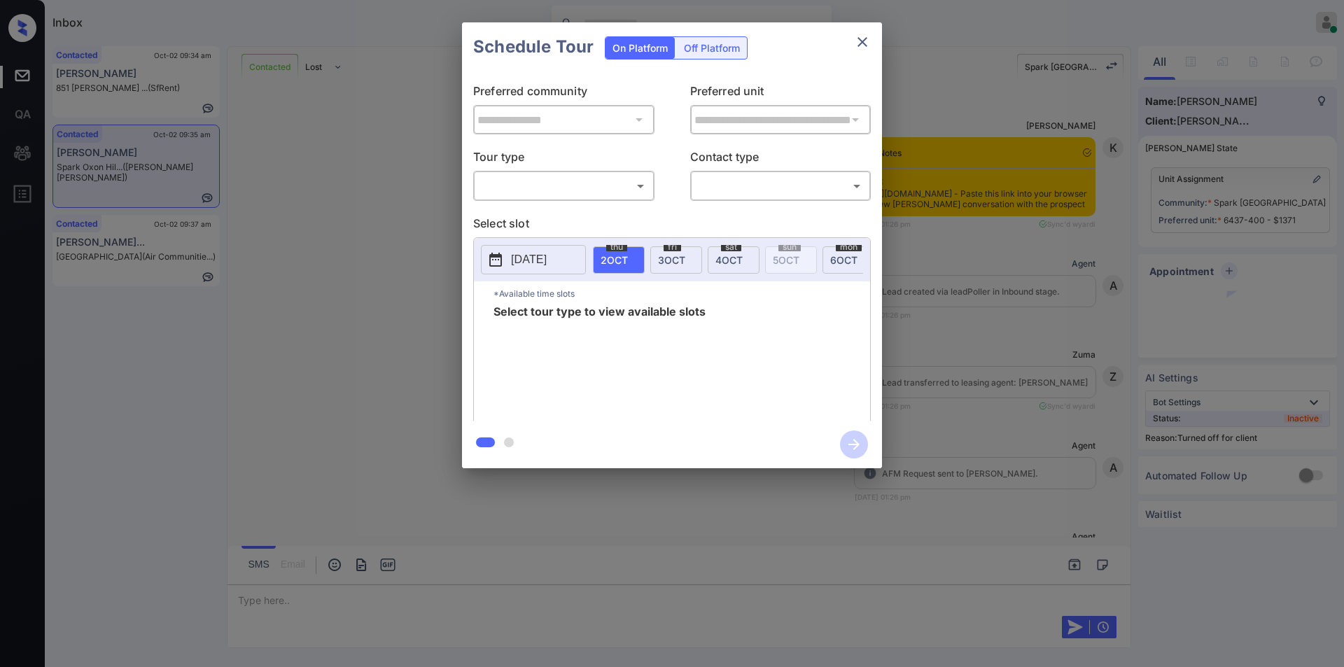
scroll to position [5627, 0]
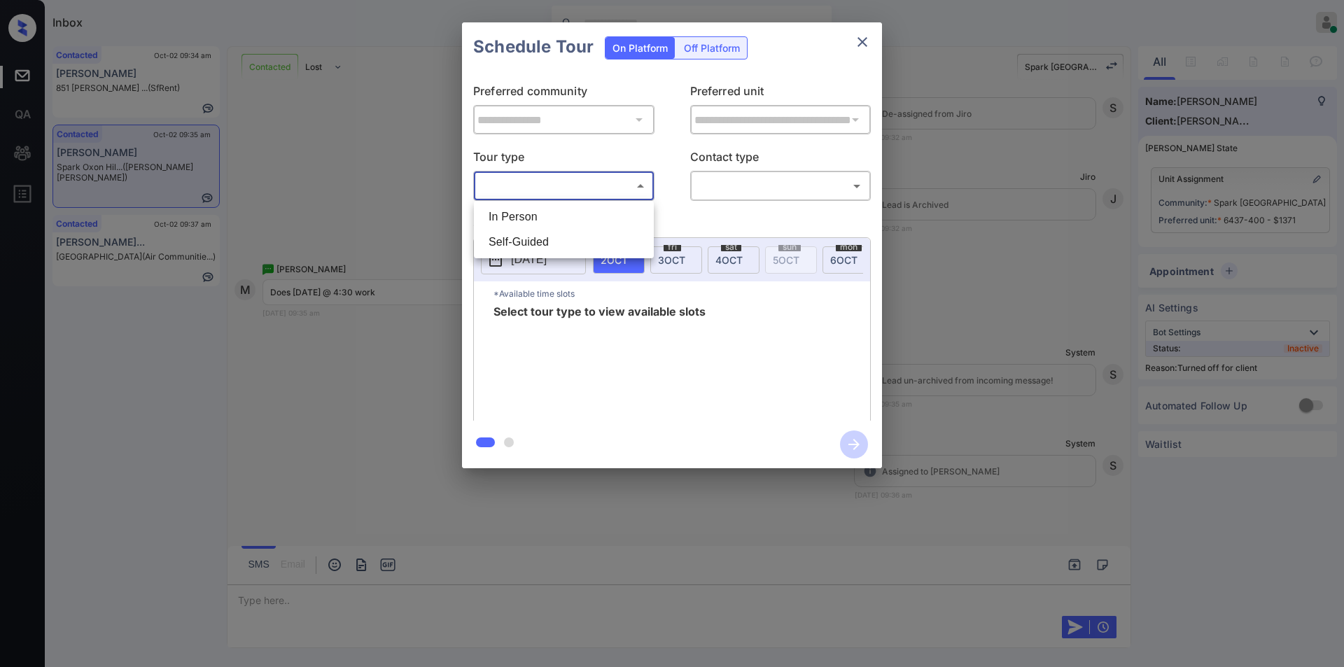
click at [546, 179] on body "Inbox Jiro Alonzo Online Set yourself offline Set yourself on break Profile Swi…" at bounding box center [672, 333] width 1344 height 667
drag, startPoint x: 539, startPoint y: 207, endPoint x: 720, endPoint y: 185, distance: 182.7
click at [540, 207] on li "In Person" at bounding box center [563, 216] width 173 height 25
type input "********"
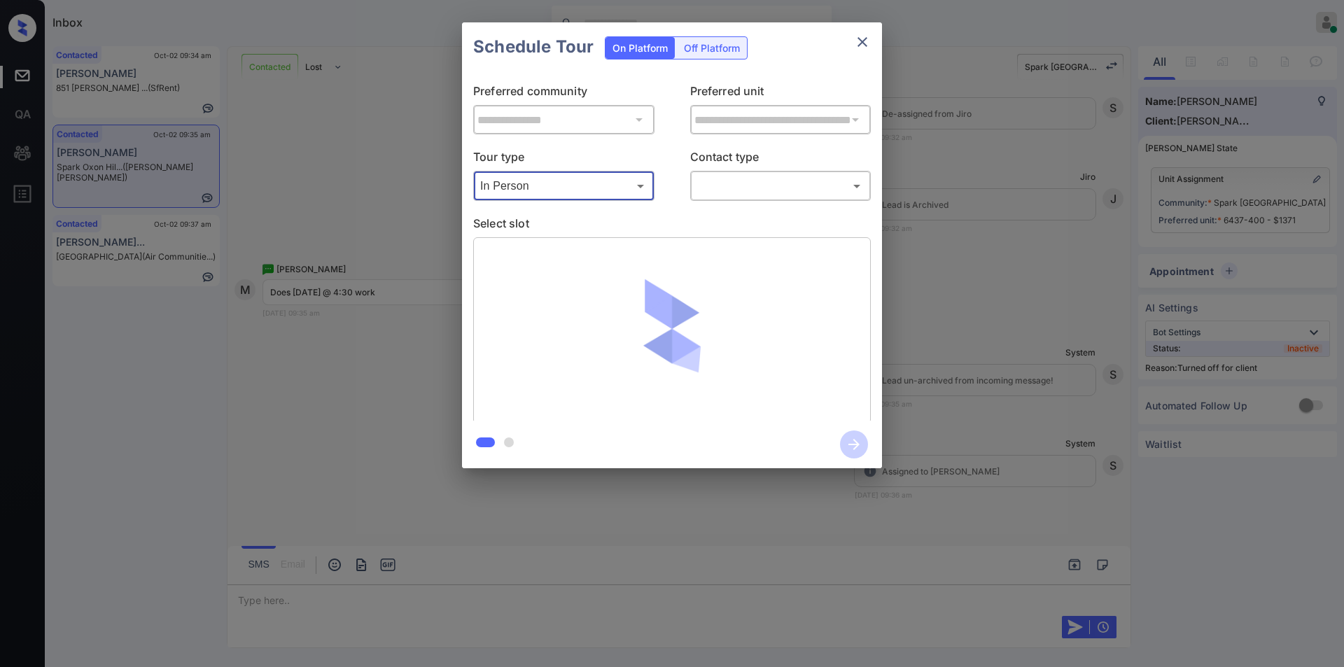
click at [729, 176] on body "Inbox Jiro Alonzo Online Set yourself offline Set yourself on break Profile Swi…" at bounding box center [672, 333] width 1344 height 667
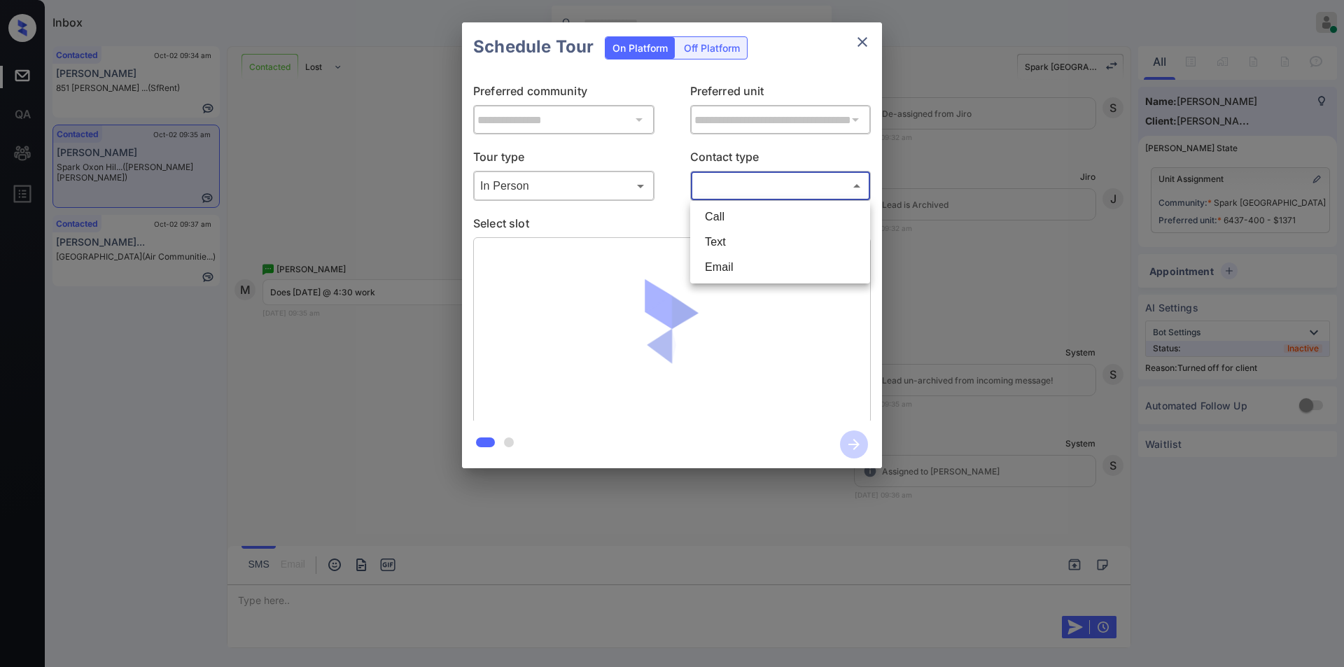
click at [729, 241] on li "Text" at bounding box center [780, 242] width 173 height 25
type input "****"
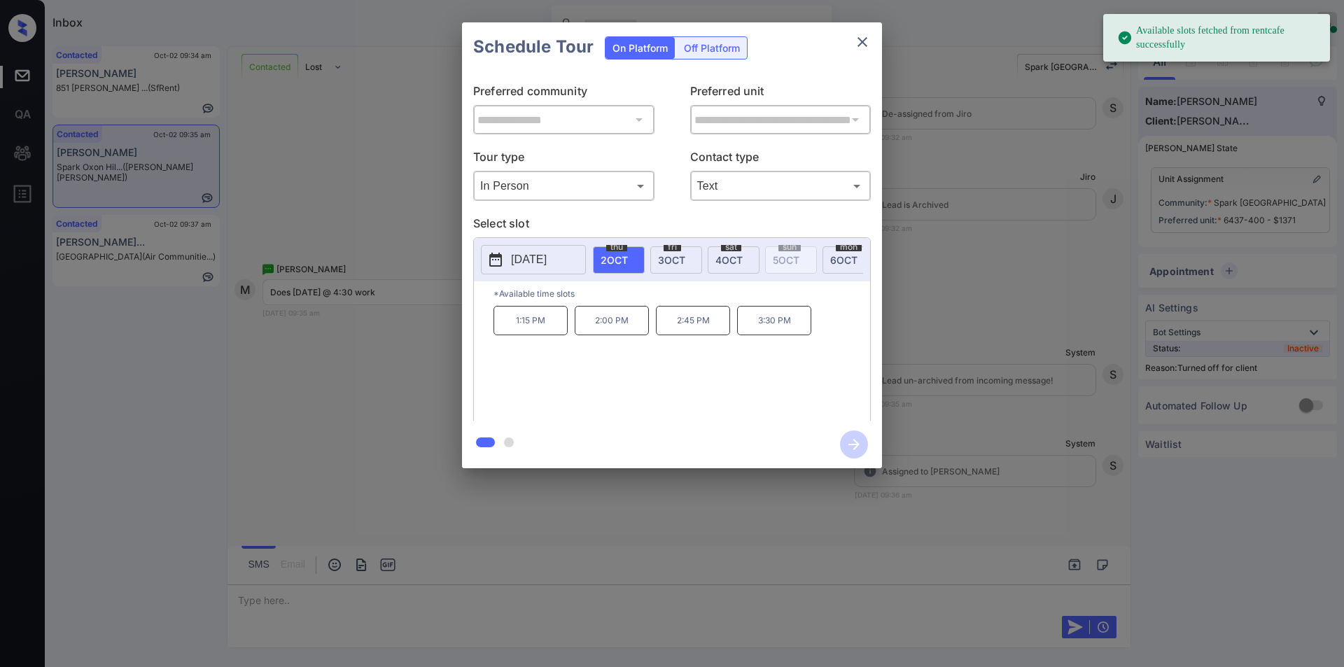
click at [674, 257] on span "3 OCT" at bounding box center [671, 260] width 27 height 12
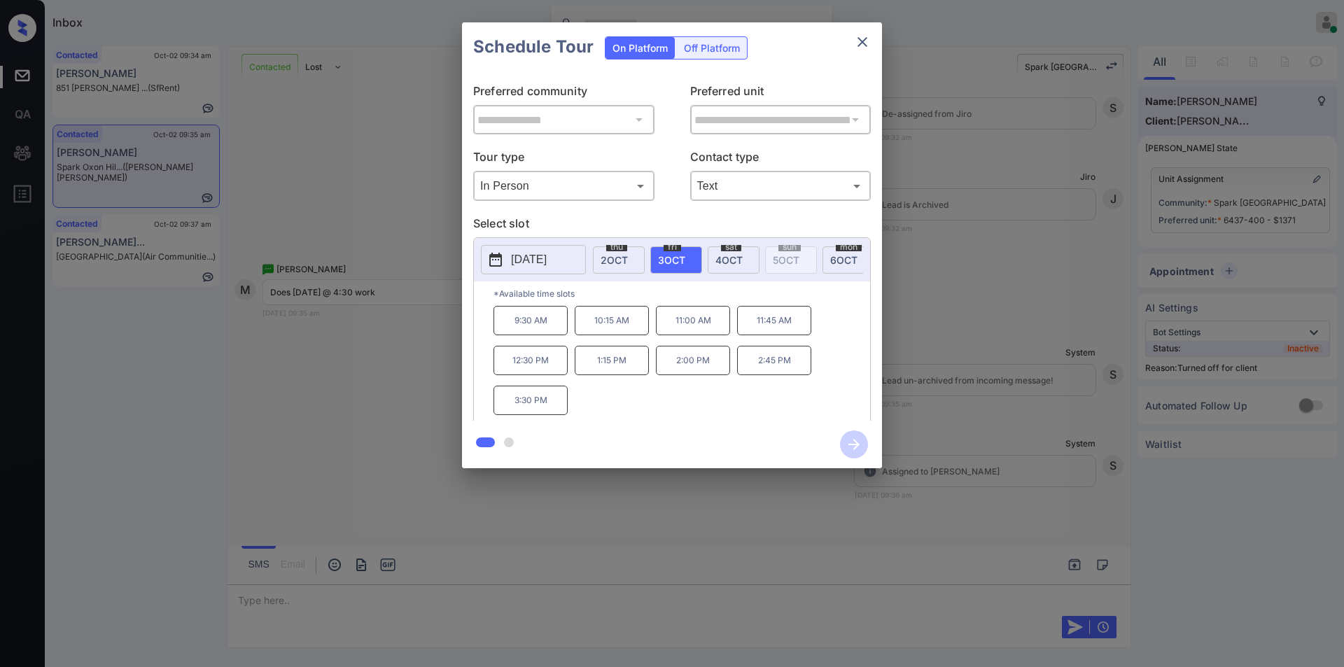
click at [345, 402] on div "**********" at bounding box center [672, 245] width 1344 height 491
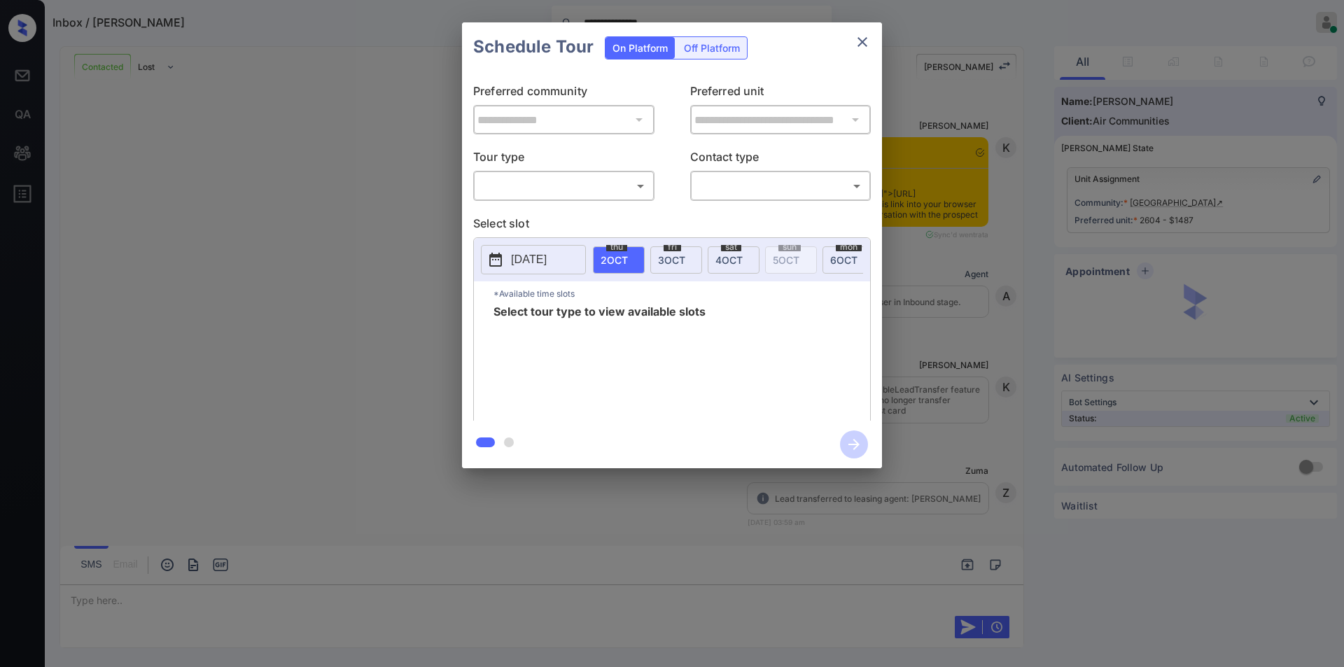
scroll to position [2440, 0]
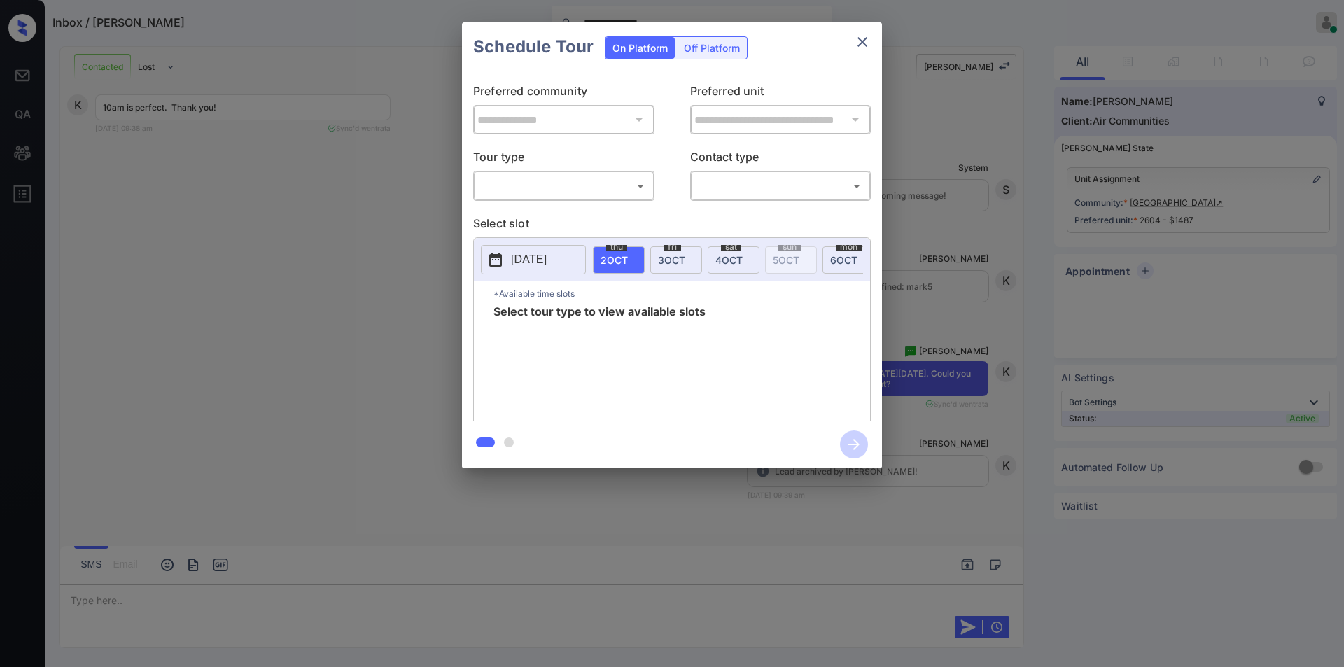
click at [578, 188] on body "**********" at bounding box center [672, 333] width 1344 height 667
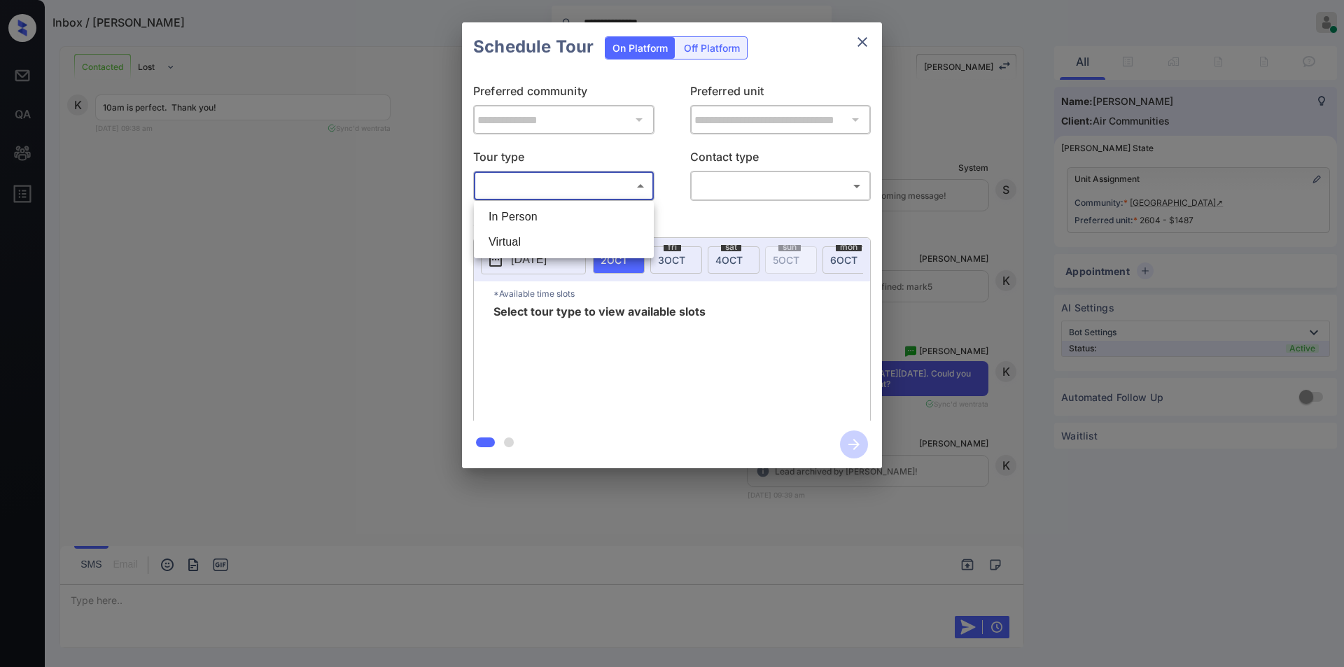
click at [552, 214] on li "In Person" at bounding box center [563, 216] width 173 height 25
type input "********"
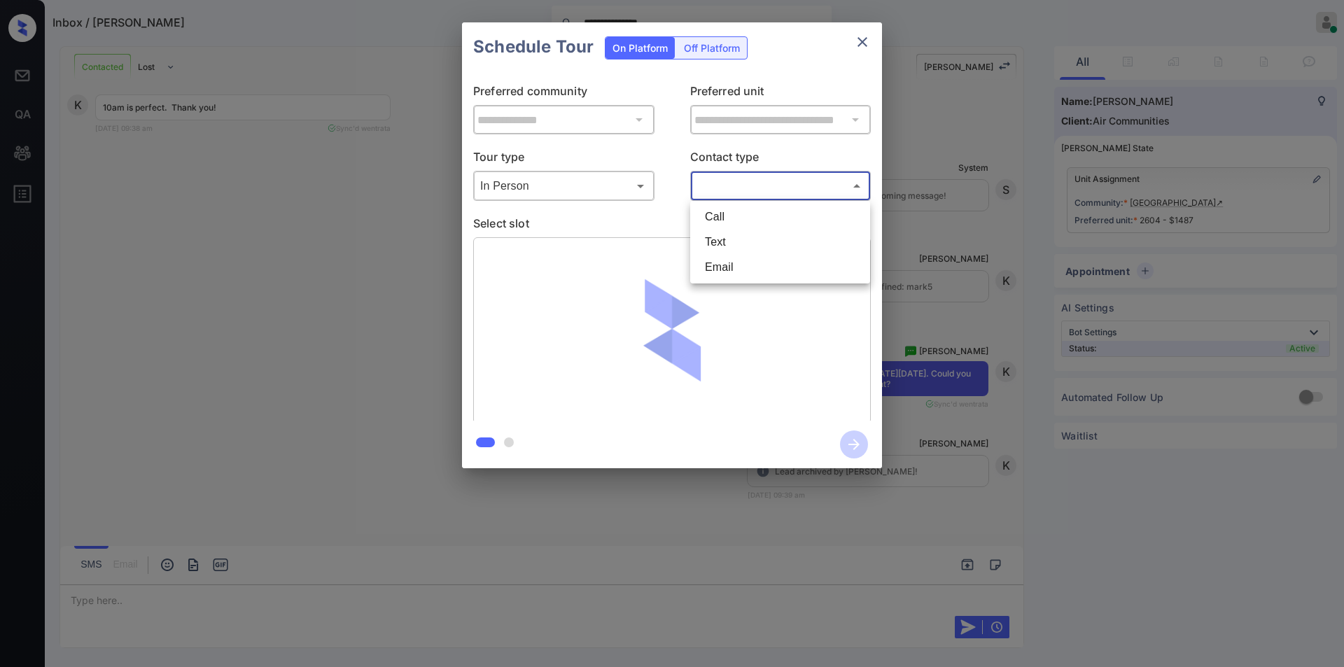
click at [770, 186] on body "**********" at bounding box center [672, 333] width 1344 height 667
click at [729, 237] on li "Text" at bounding box center [780, 242] width 173 height 25
type input "****"
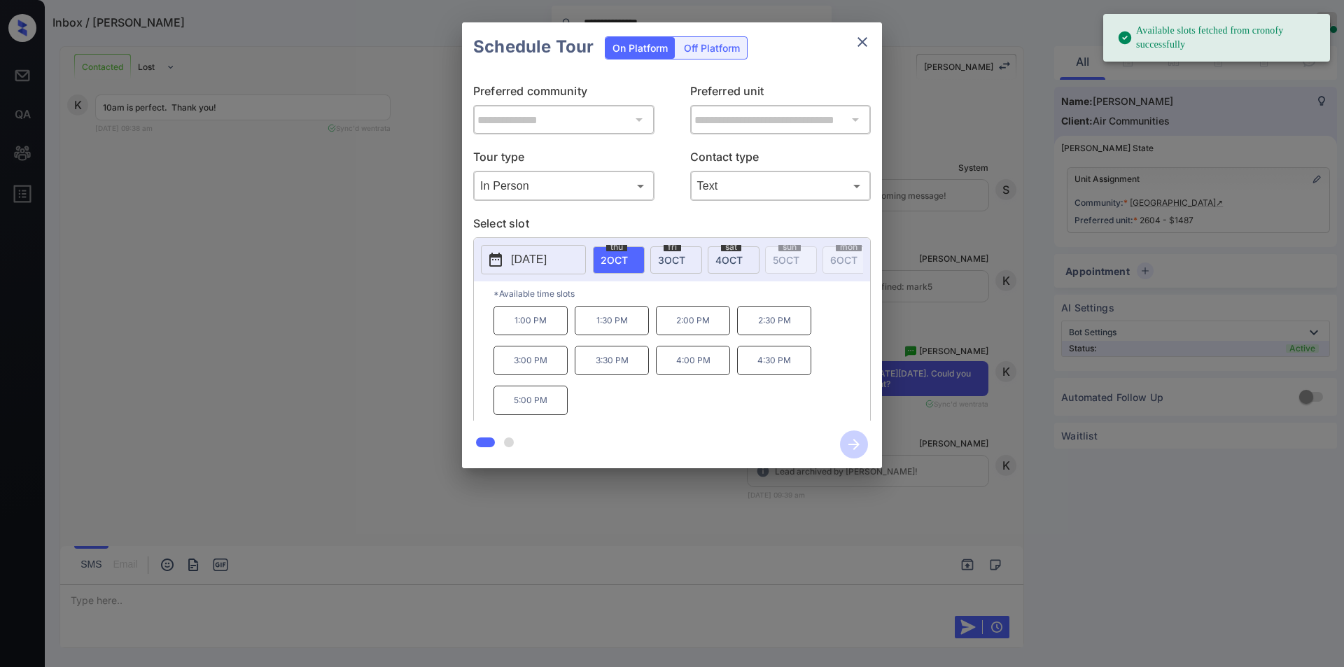
click at [723, 257] on span "[DATE]" at bounding box center [729, 260] width 27 height 12
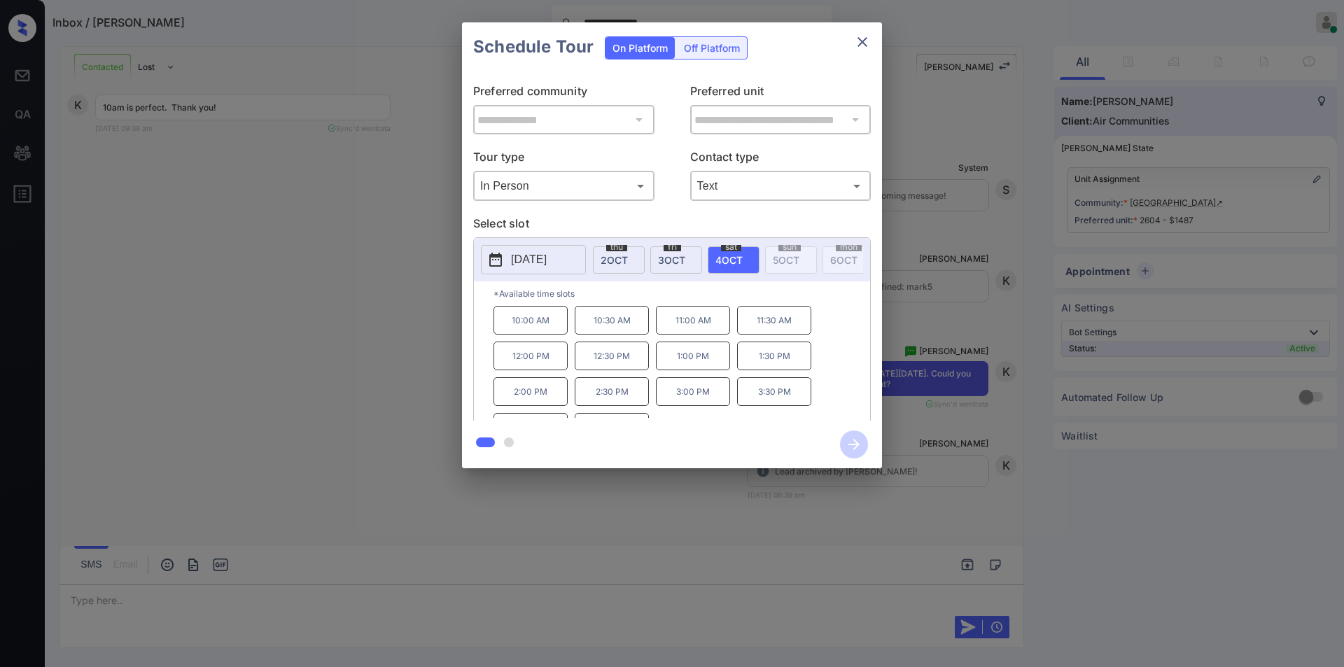
click at [529, 319] on p "10:00 AM" at bounding box center [531, 320] width 74 height 29
click at [849, 441] on icon "button" at bounding box center [854, 445] width 28 height 28
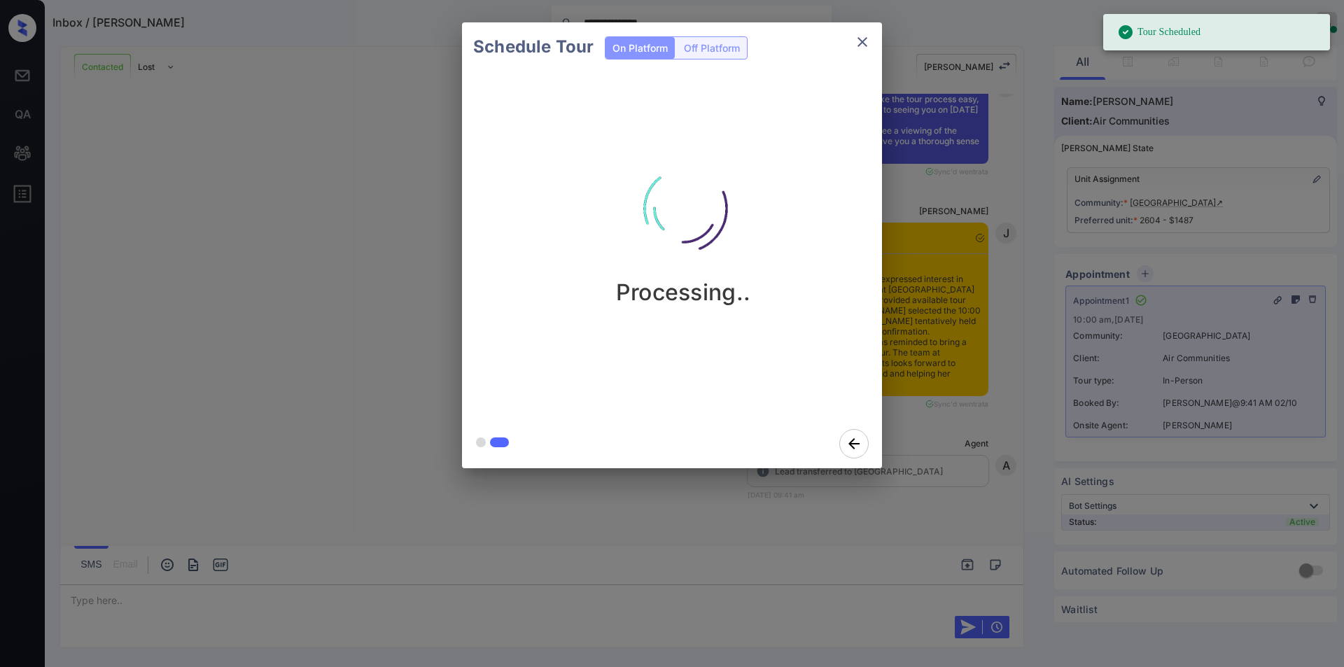
scroll to position [3222, 0]
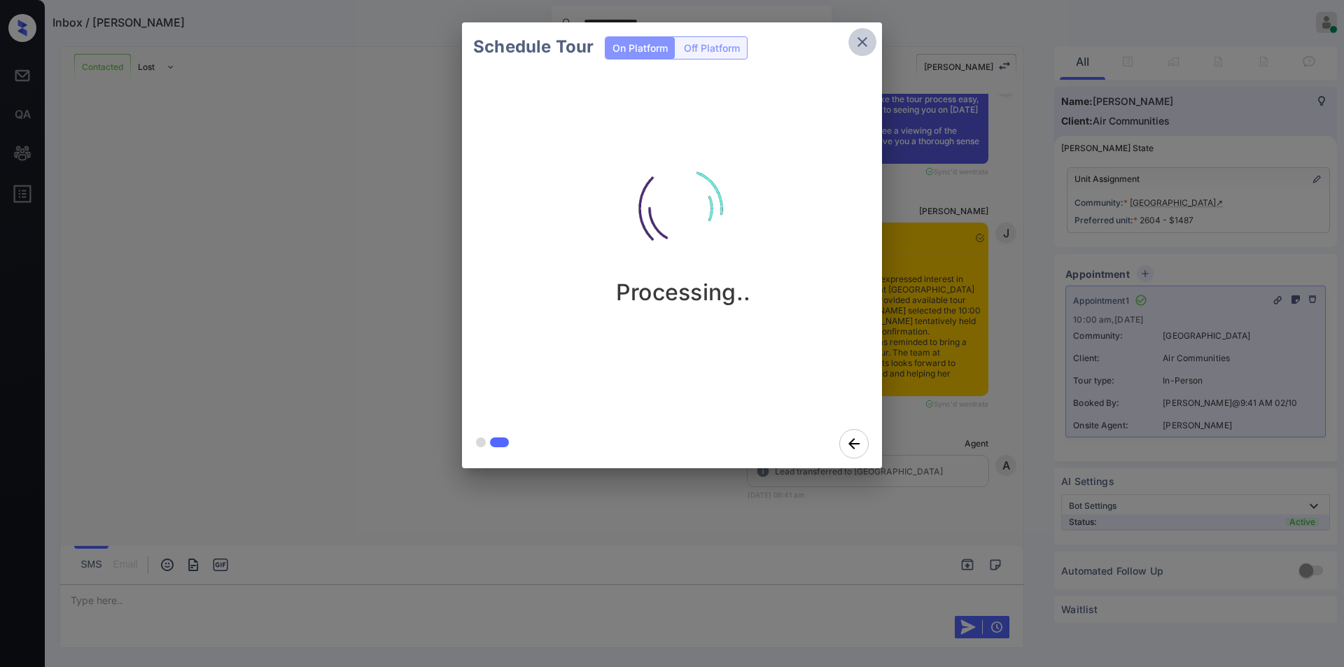
click at [860, 41] on icon "close" at bounding box center [862, 42] width 17 height 17
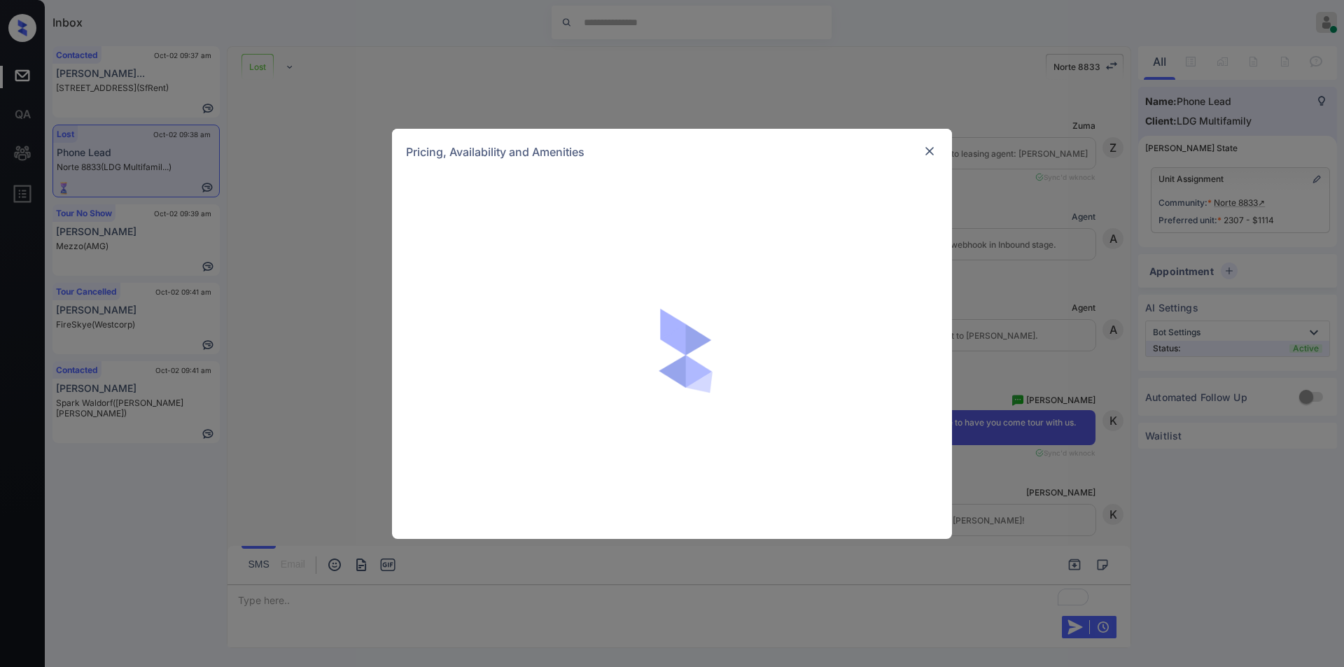
scroll to position [1659, 0]
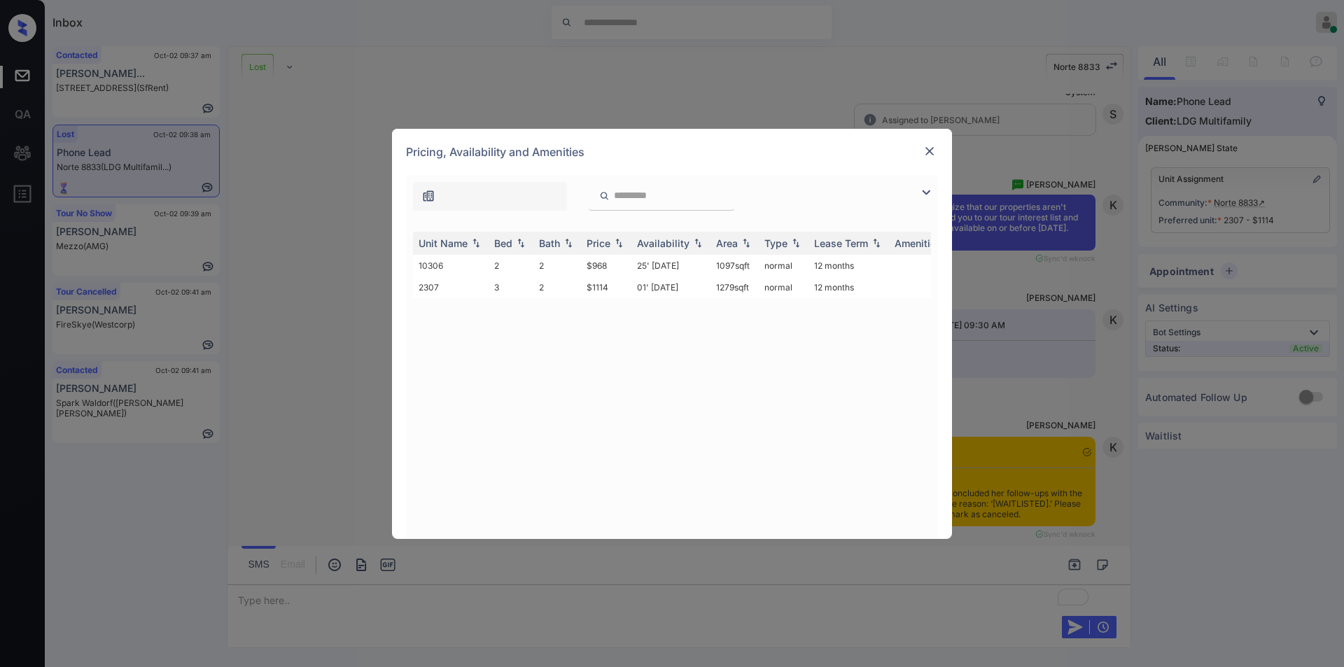
click at [927, 152] on img at bounding box center [930, 151] width 14 height 14
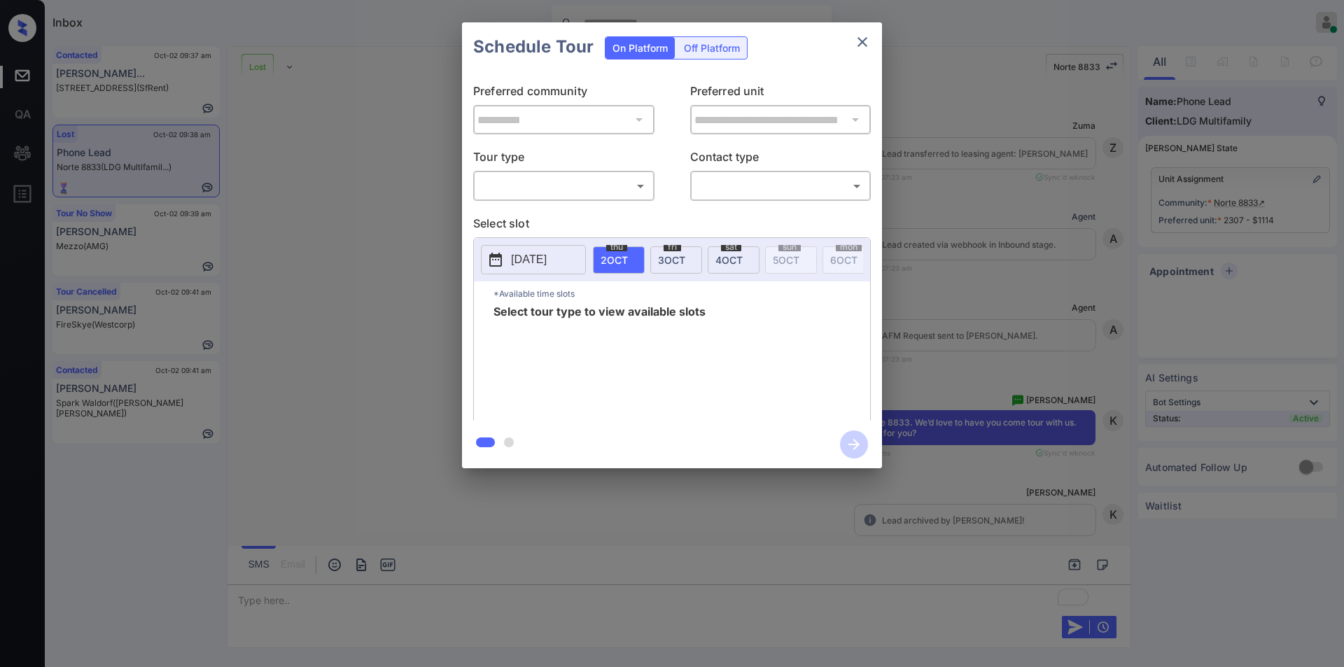
click at [508, 188] on body "Inbox [PERSON_NAME] Online Set yourself offline Set yourself on break Profile S…" at bounding box center [672, 333] width 1344 height 667
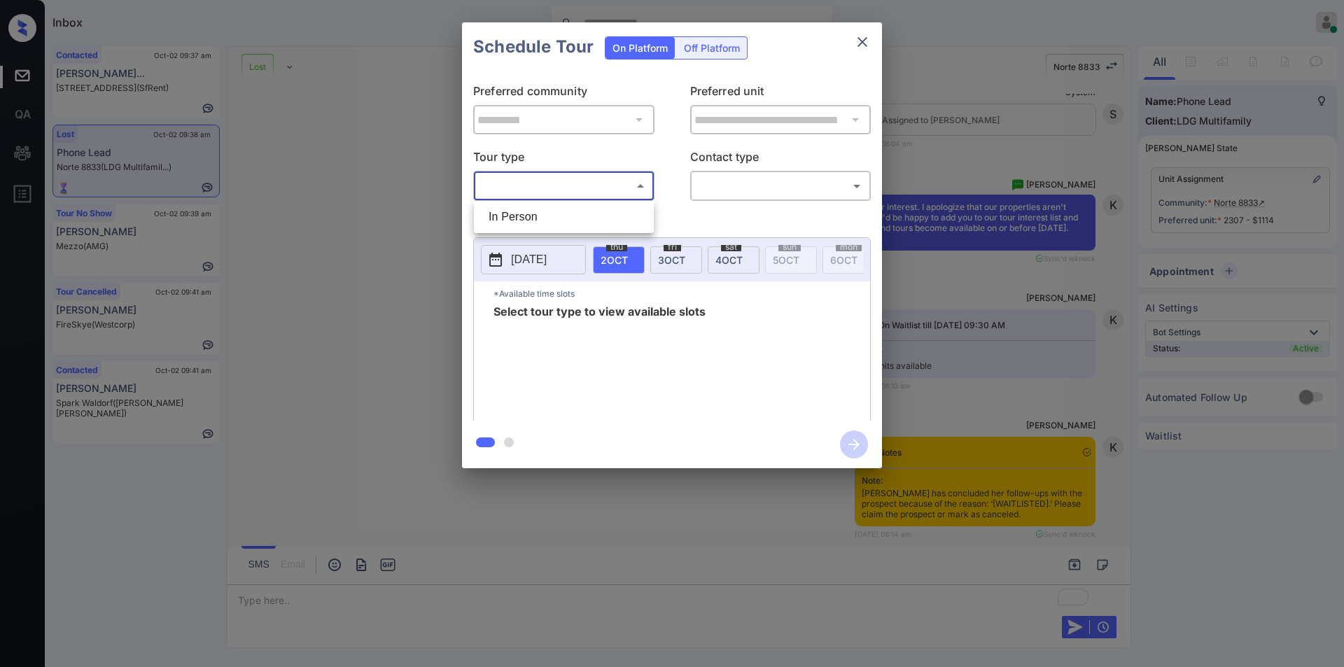
click at [502, 212] on li "In Person" at bounding box center [563, 216] width 173 height 25
type input "********"
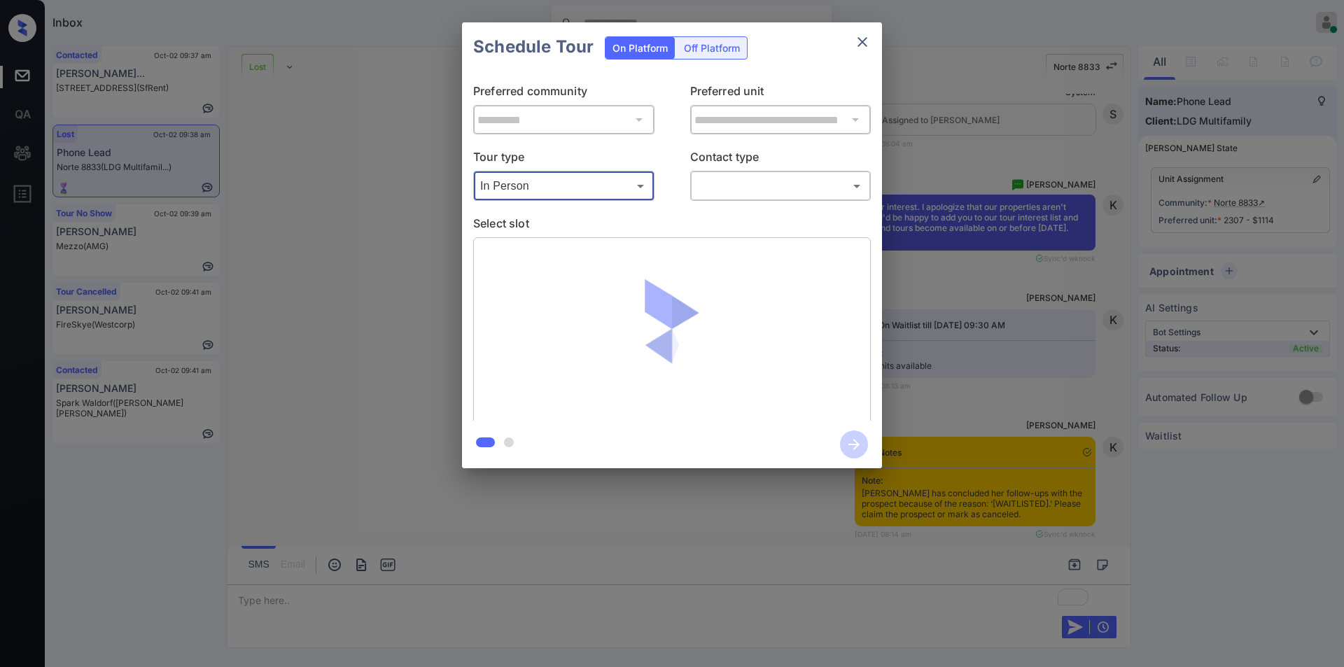
click at [704, 188] on body "Inbox [PERSON_NAME] Online Set yourself offline Set yourself on break Profile S…" at bounding box center [672, 333] width 1344 height 667
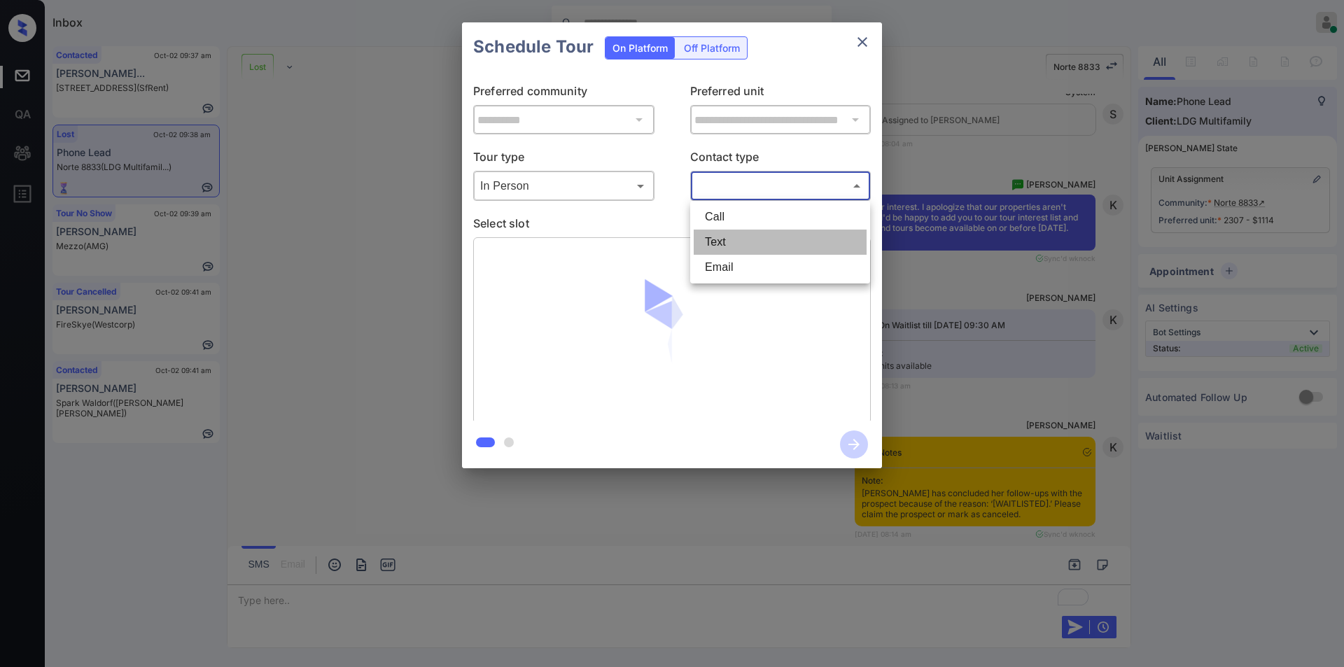
click at [712, 240] on li "Text" at bounding box center [780, 242] width 173 height 25
type input "****"
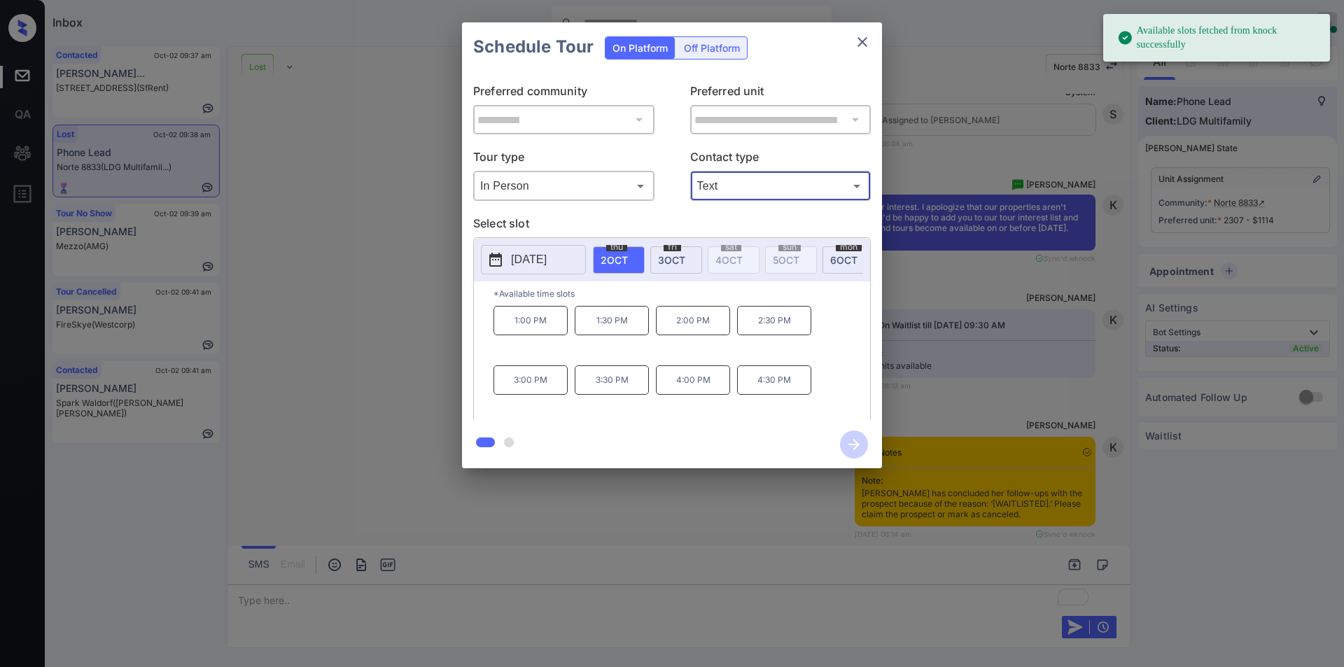
click at [863, 37] on icon "close" at bounding box center [862, 42] width 17 height 17
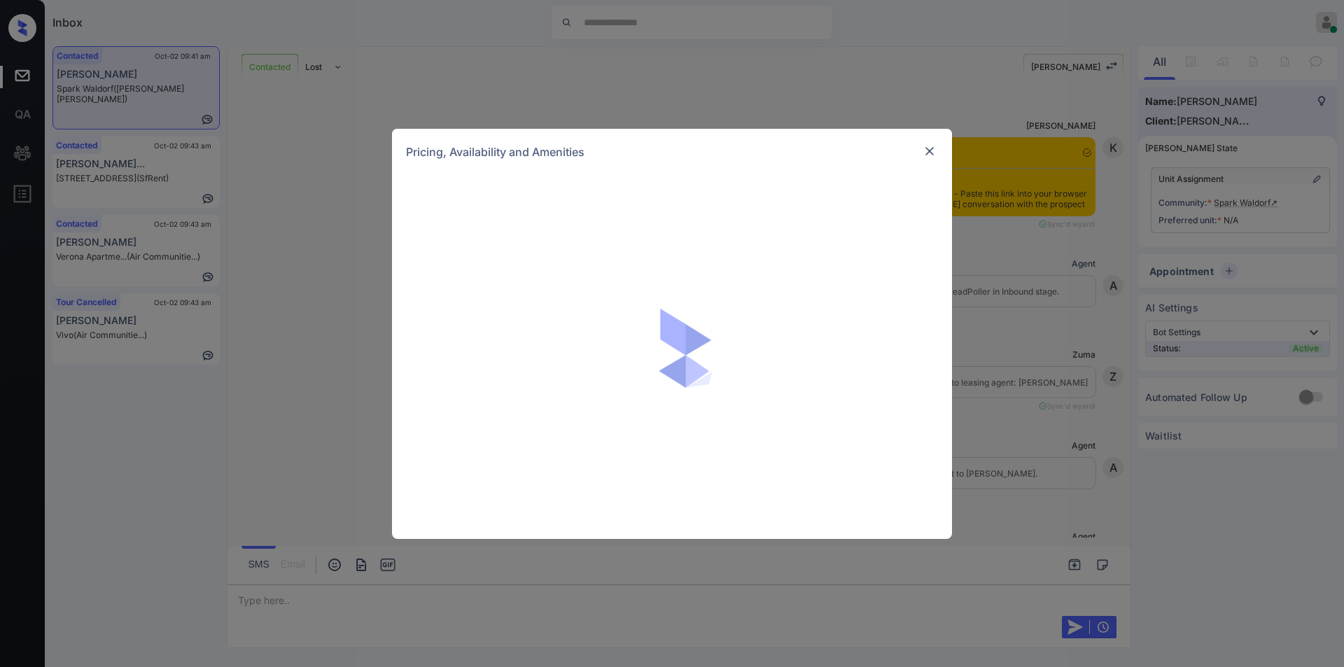
scroll to position [1358, 0]
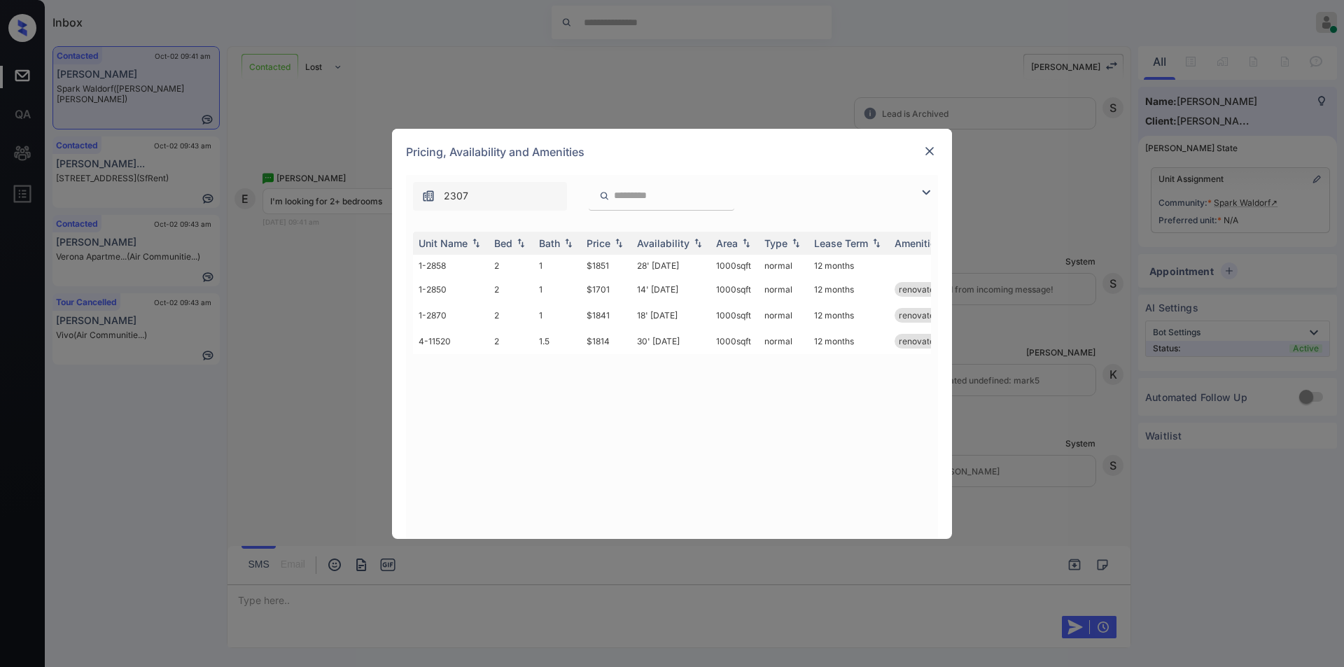
click at [928, 148] on img at bounding box center [930, 151] width 14 height 14
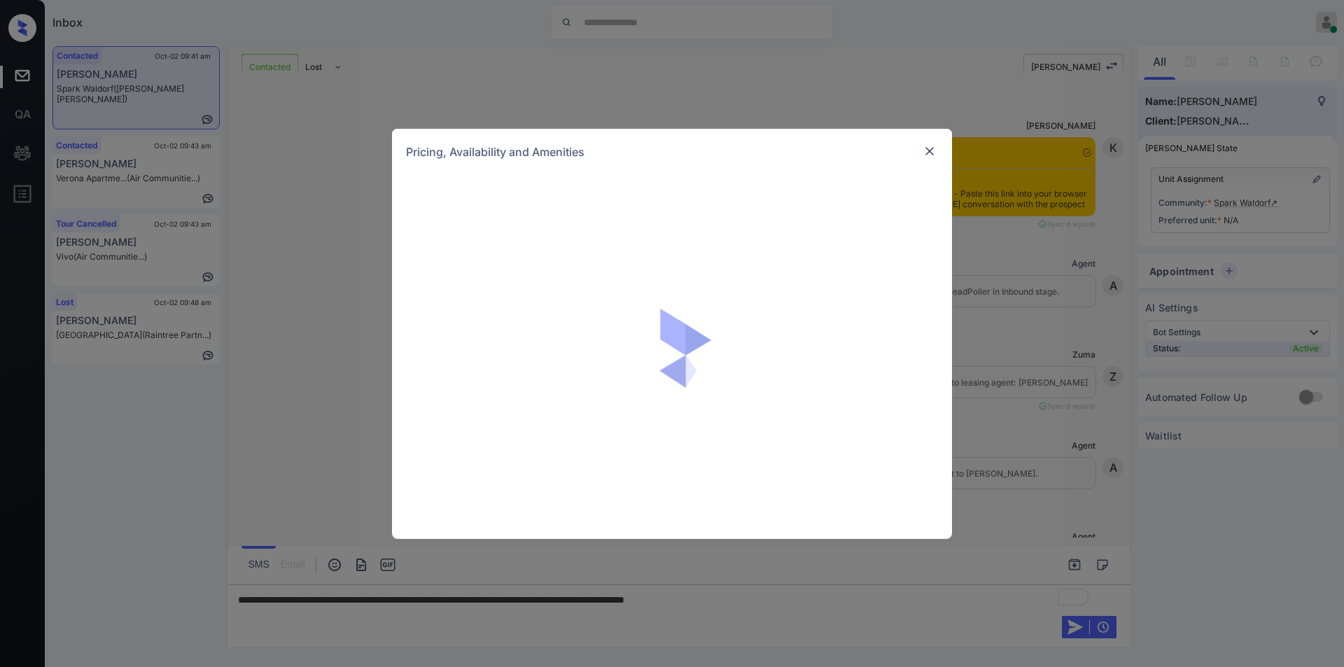
scroll to position [1358, 0]
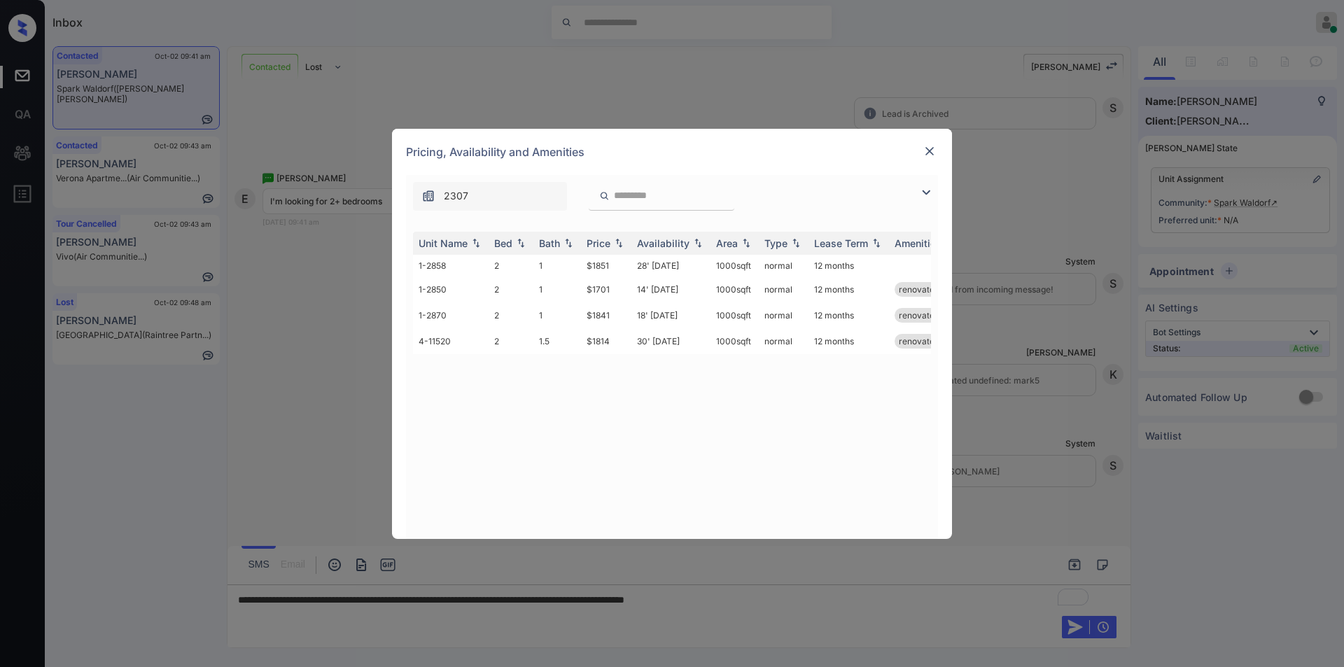
click at [928, 153] on img at bounding box center [930, 151] width 14 height 14
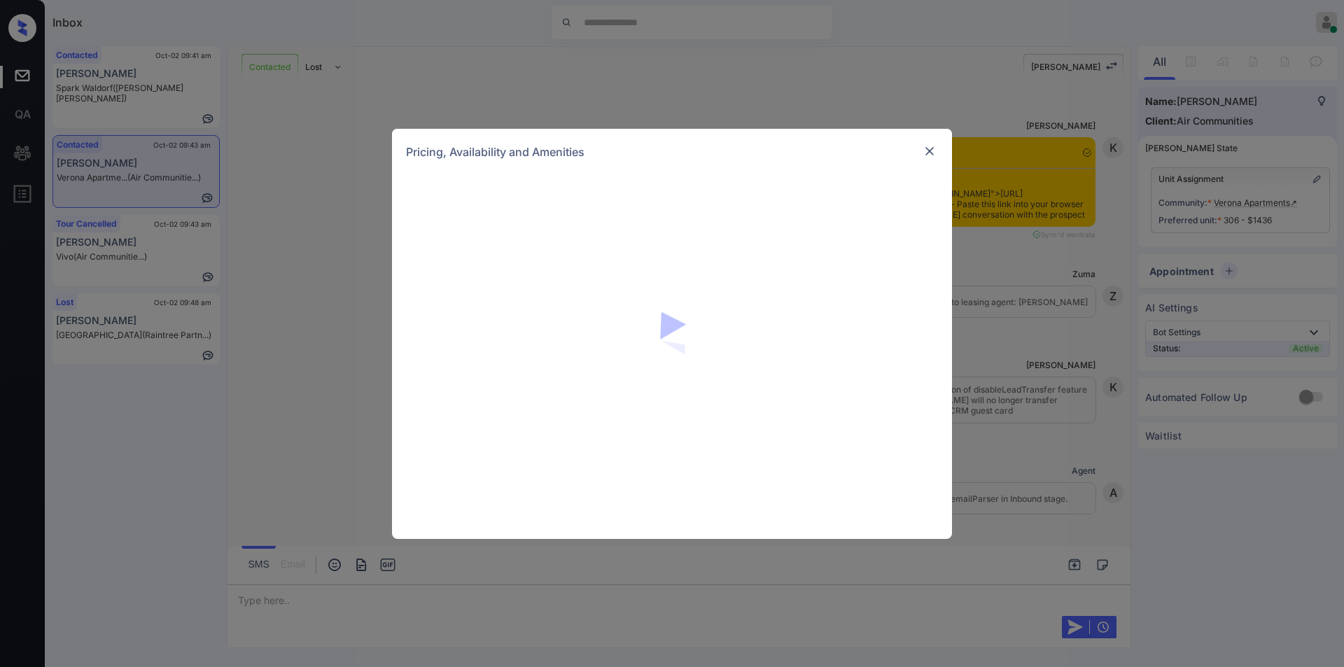
scroll to position [1198, 0]
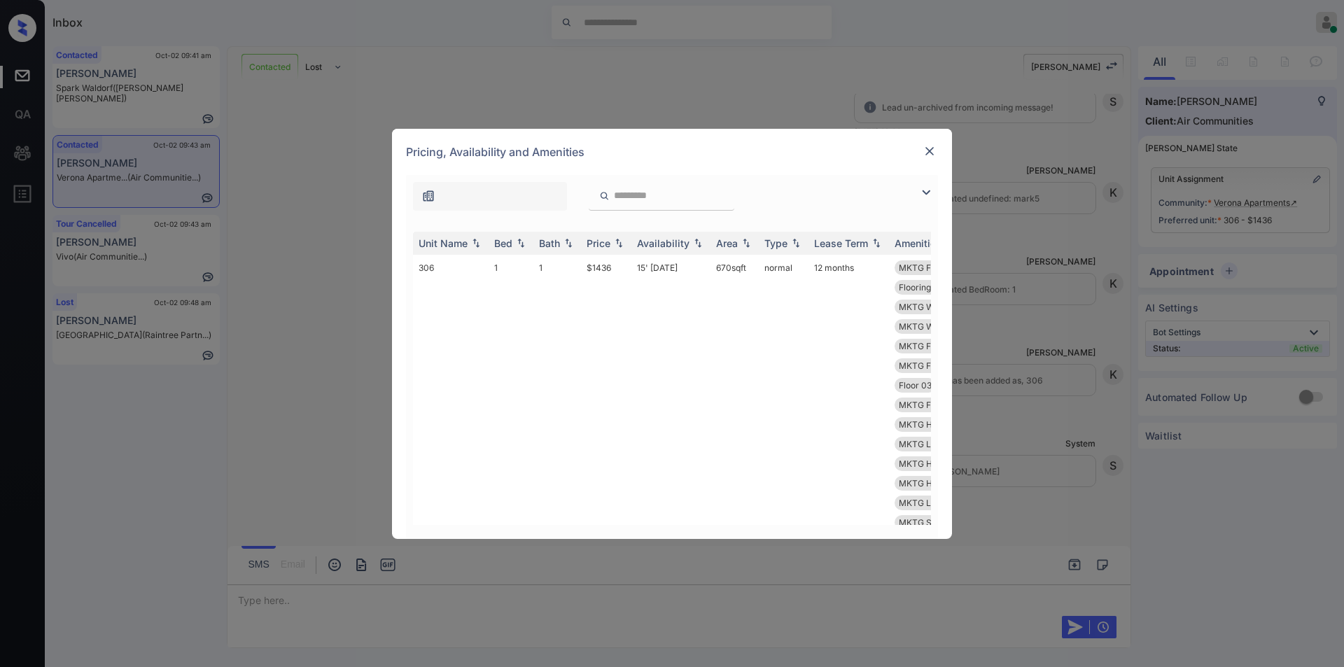
click at [931, 194] on img at bounding box center [926, 192] width 17 height 17
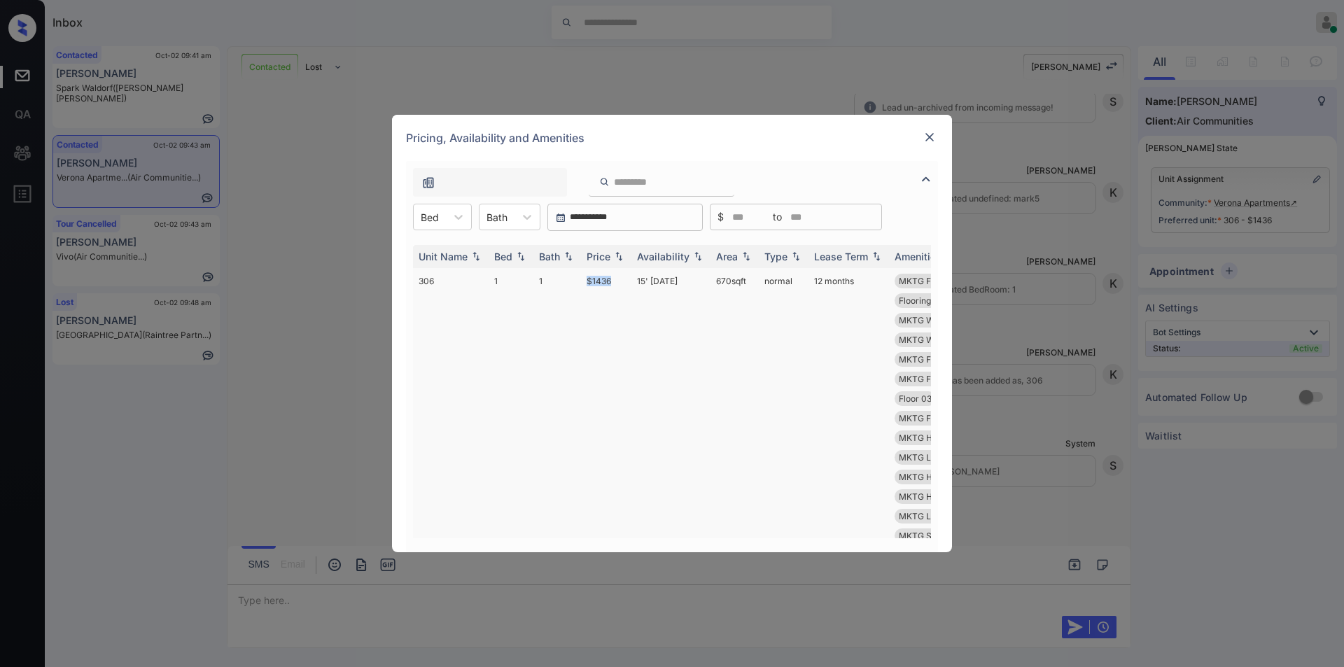
drag, startPoint x: 569, startPoint y: 279, endPoint x: 615, endPoint y: 274, distance: 45.8
click at [615, 274] on tr "306 1 1 $1436 15' [DATE] 670 sqft normal 12 months MKTG Fireplace MKTG Washer/D…" at bounding box center [779, 408] width 732 height 281
copy tr "$1436"
click at [928, 135] on img at bounding box center [930, 137] width 14 height 14
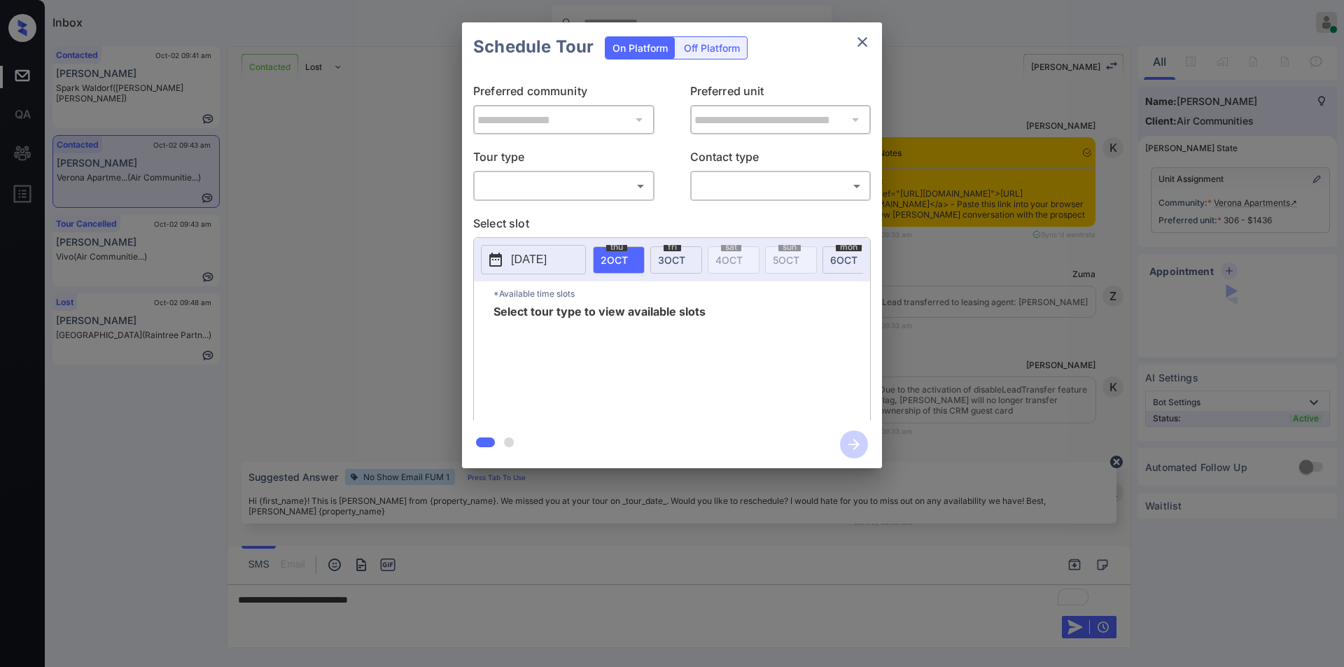
scroll to position [1198, 0]
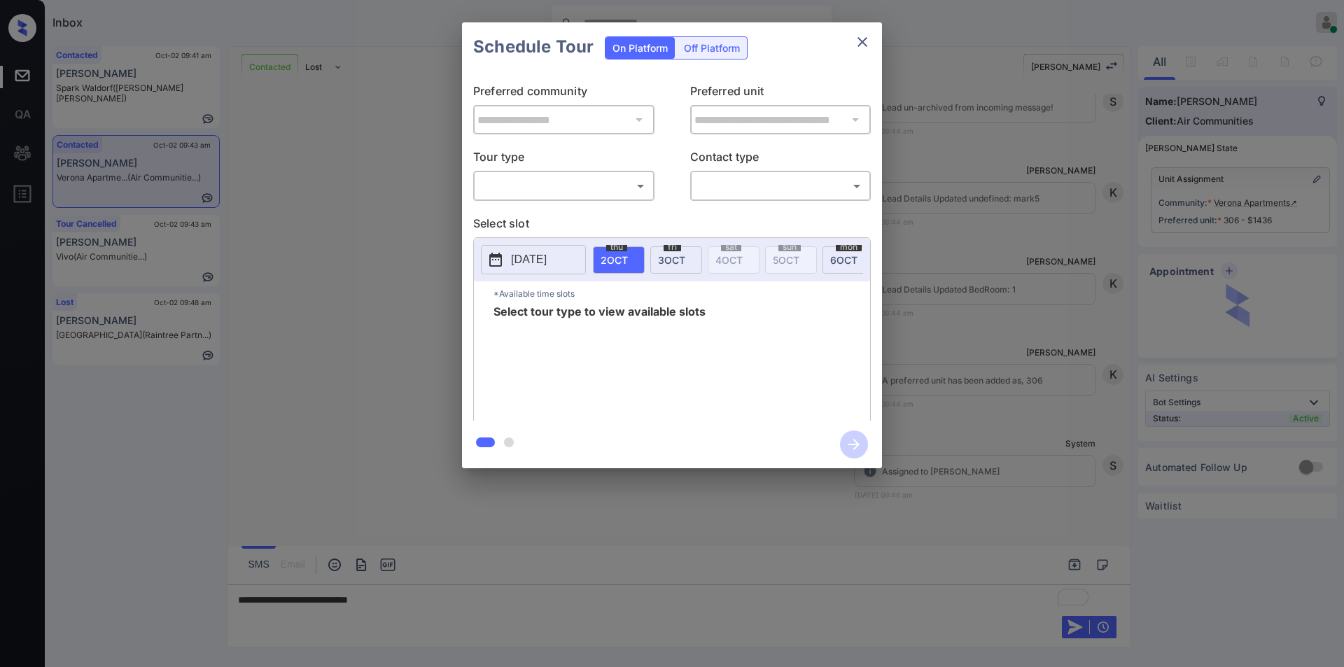
click at [536, 183] on body "Inbox Jiro Alonzo Online Set yourself offline Set yourself on break Profile Swi…" at bounding box center [672, 333] width 1344 height 667
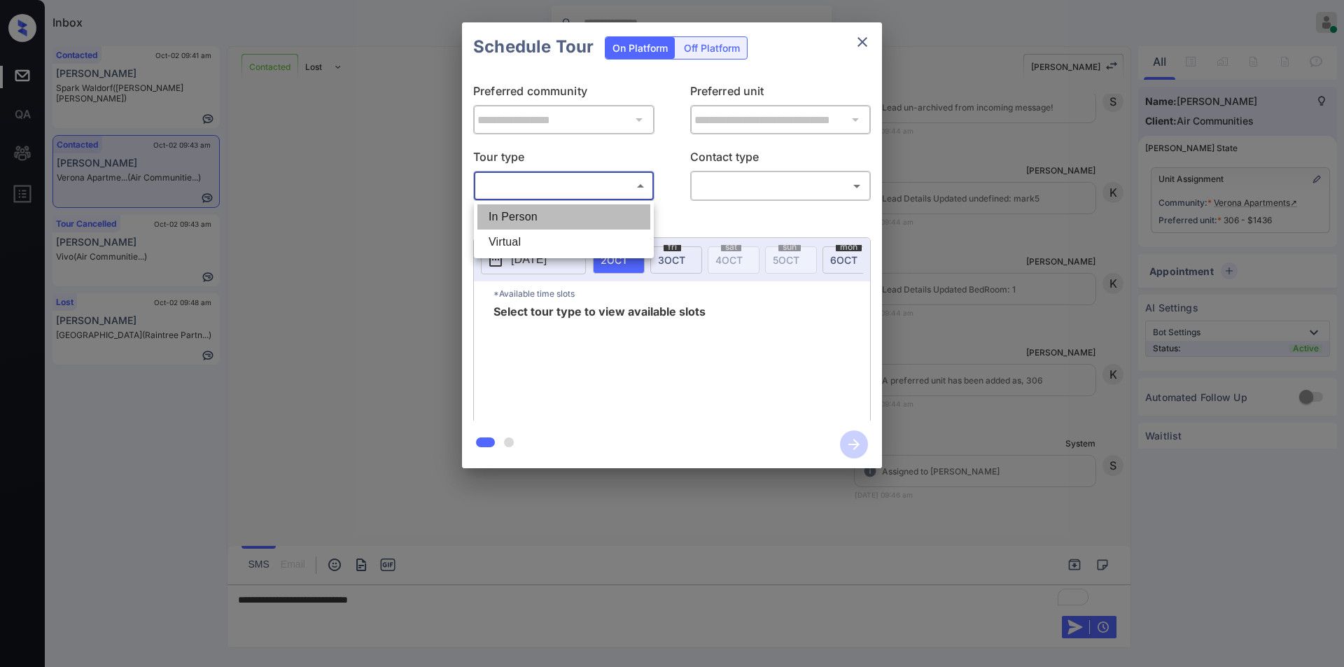
click at [508, 214] on li "In Person" at bounding box center [563, 216] width 173 height 25
type input "********"
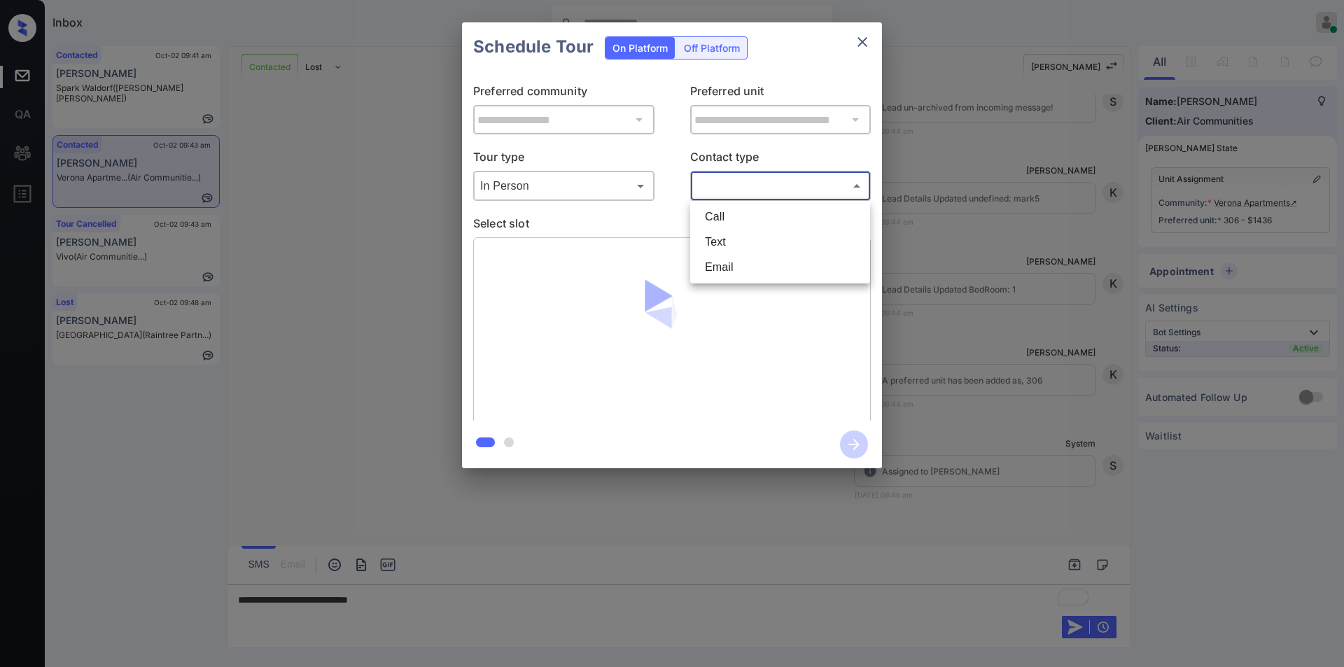
click at [764, 183] on body "Inbox Jiro Alonzo Online Set yourself offline Set yourself on break Profile Swi…" at bounding box center [672, 333] width 1344 height 667
click at [745, 237] on li "Text" at bounding box center [780, 242] width 173 height 25
type input "****"
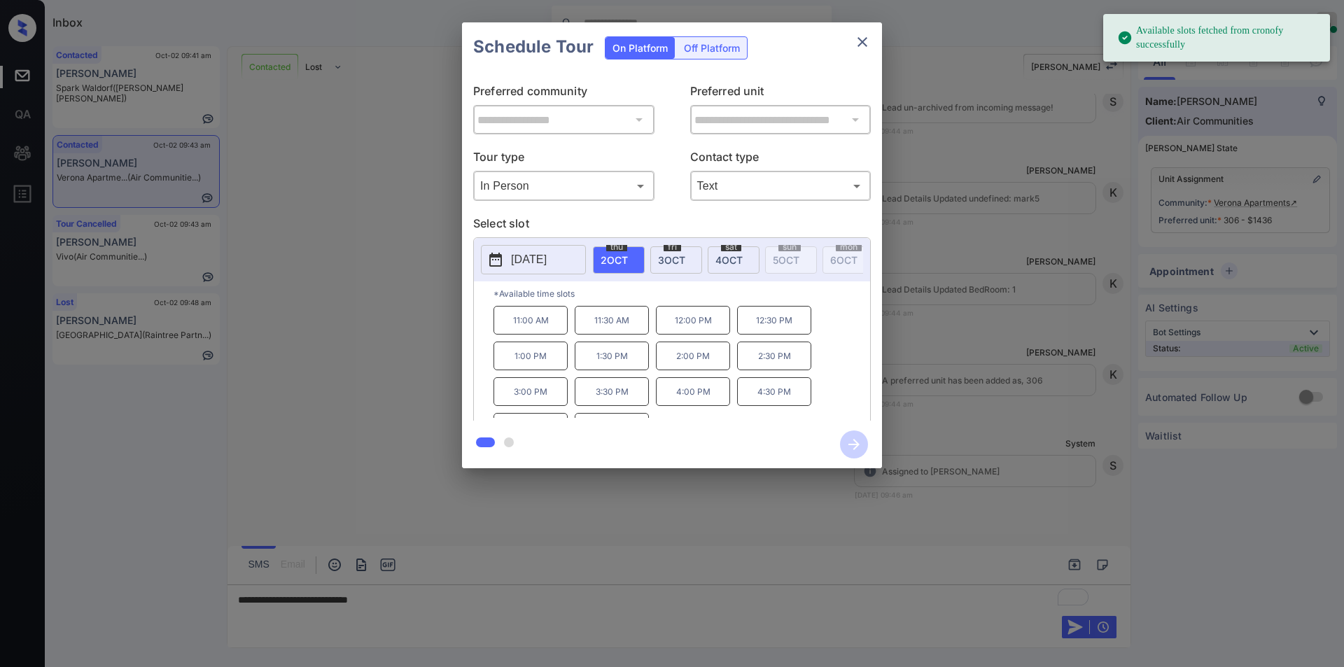
scroll to position [24, 0]
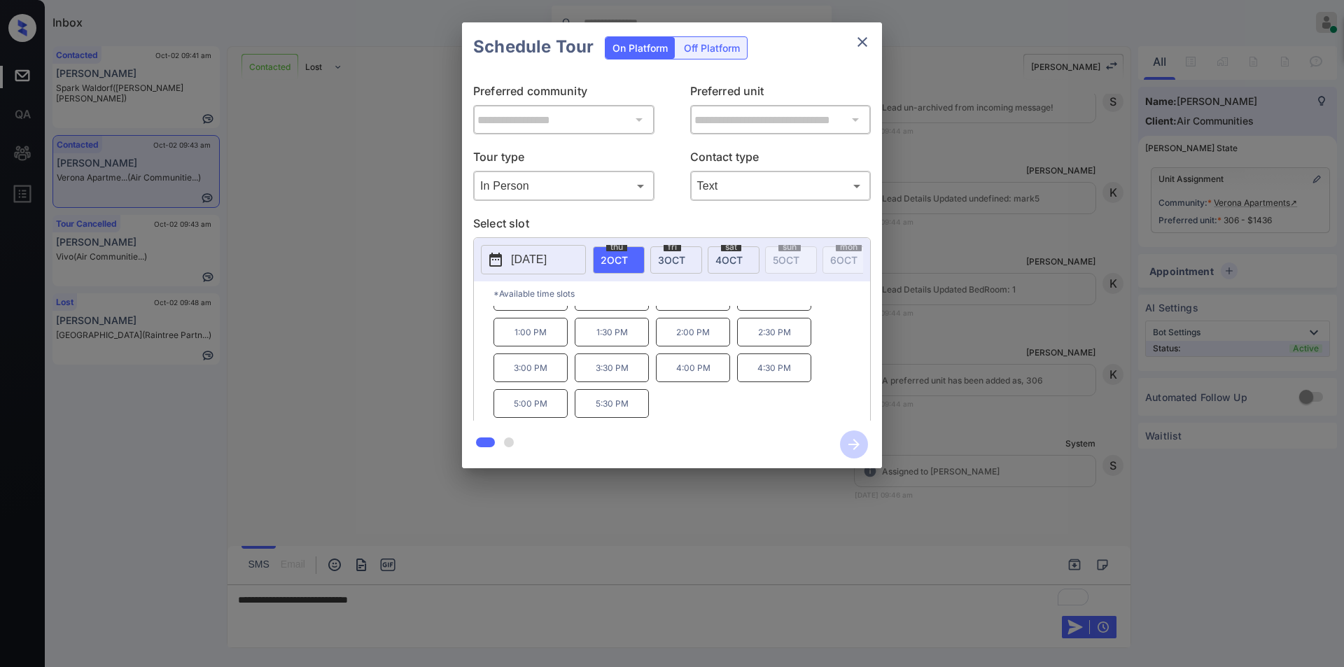
click at [321, 348] on div "**********" at bounding box center [672, 245] width 1344 height 491
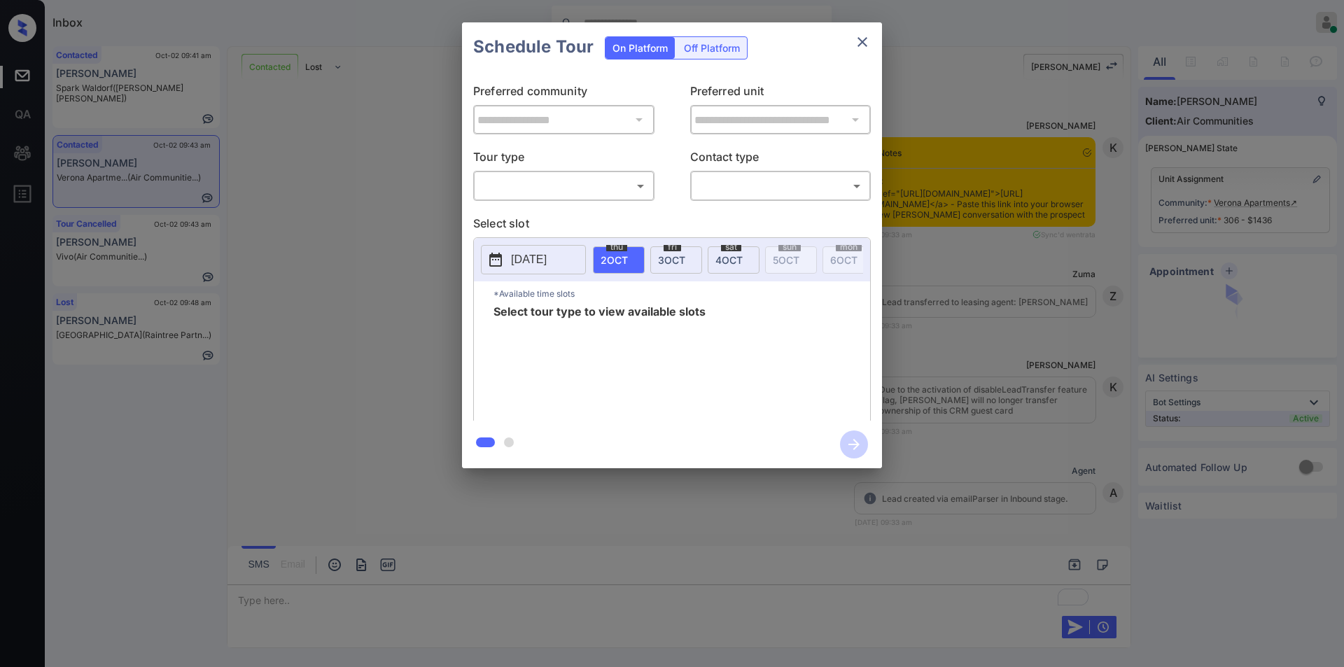
scroll to position [1292, 0]
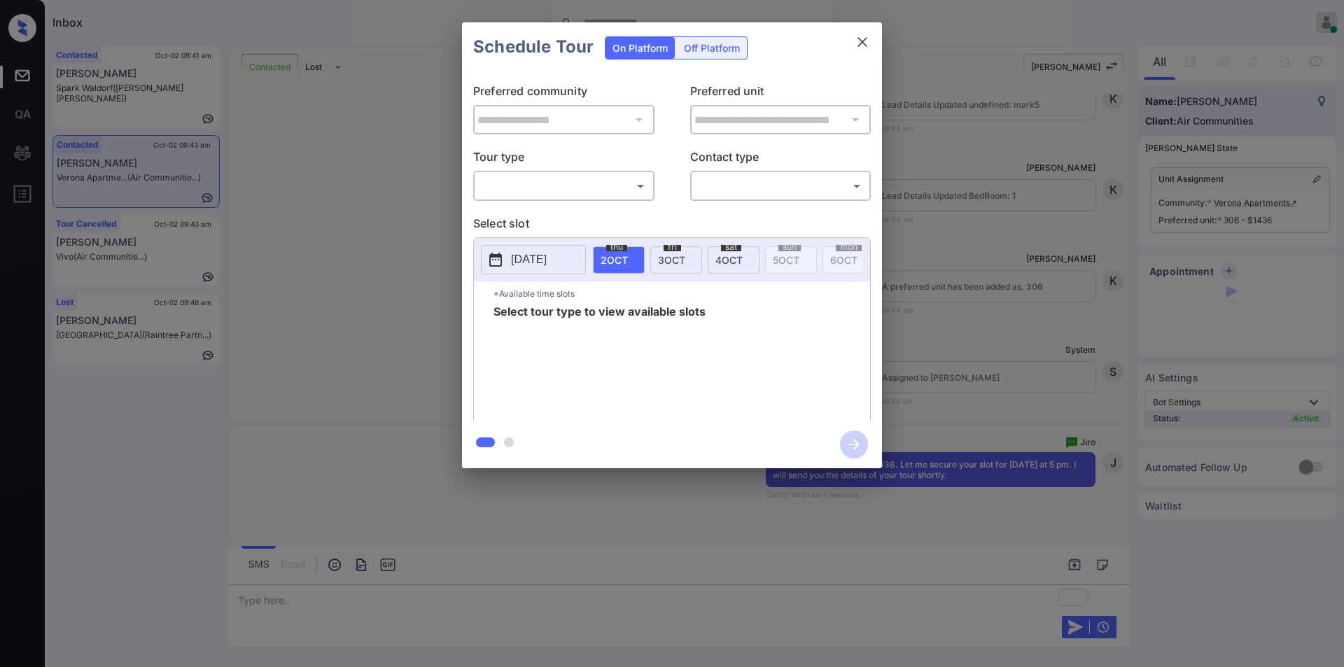
click at [520, 193] on body "Inbox [PERSON_NAME] Online Set yourself offline Set yourself on break Profile S…" at bounding box center [672, 333] width 1344 height 667
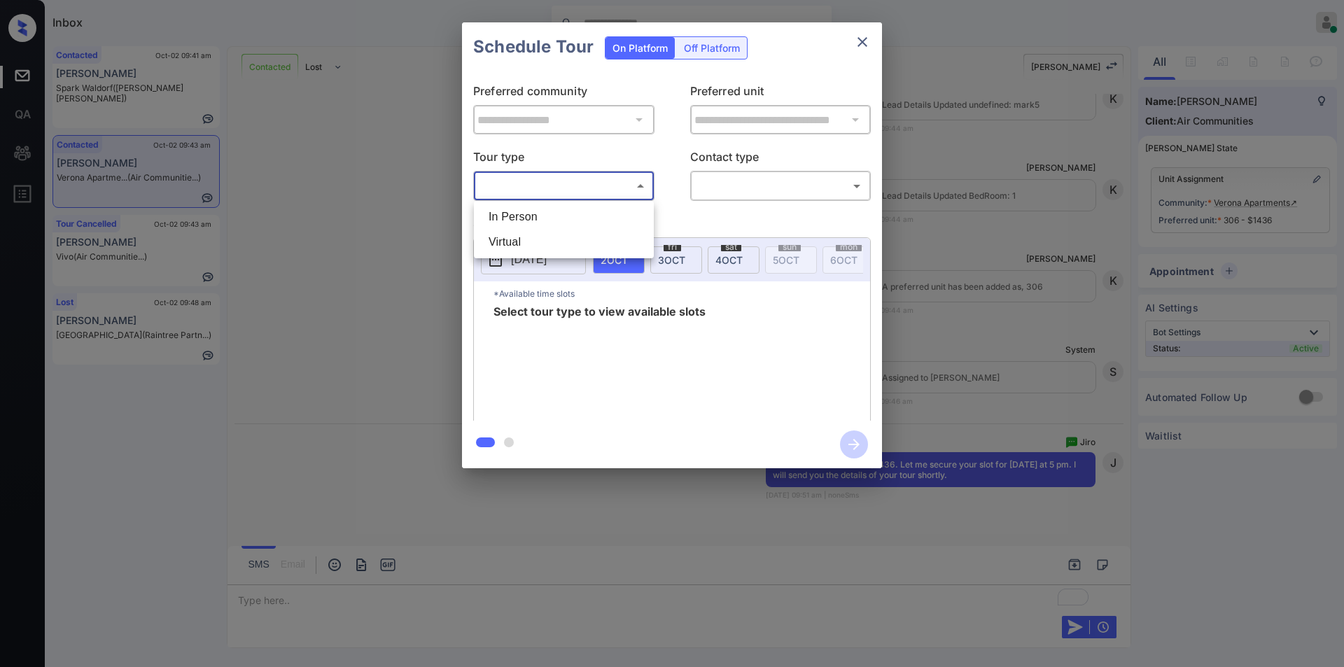
click at [512, 223] on li "In Person" at bounding box center [563, 216] width 173 height 25
type input "********"
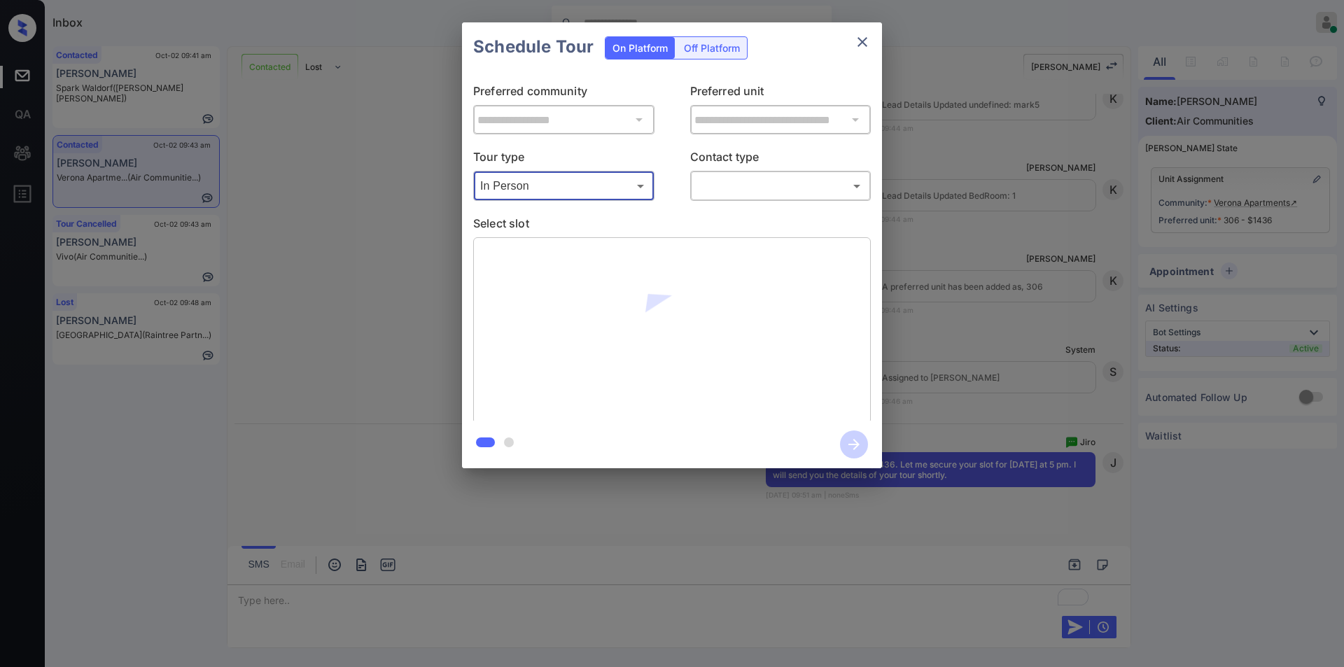
click at [769, 176] on body "Inbox Jiro Alonzo Online Set yourself offline Set yourself on break Profile Swi…" at bounding box center [672, 333] width 1344 height 667
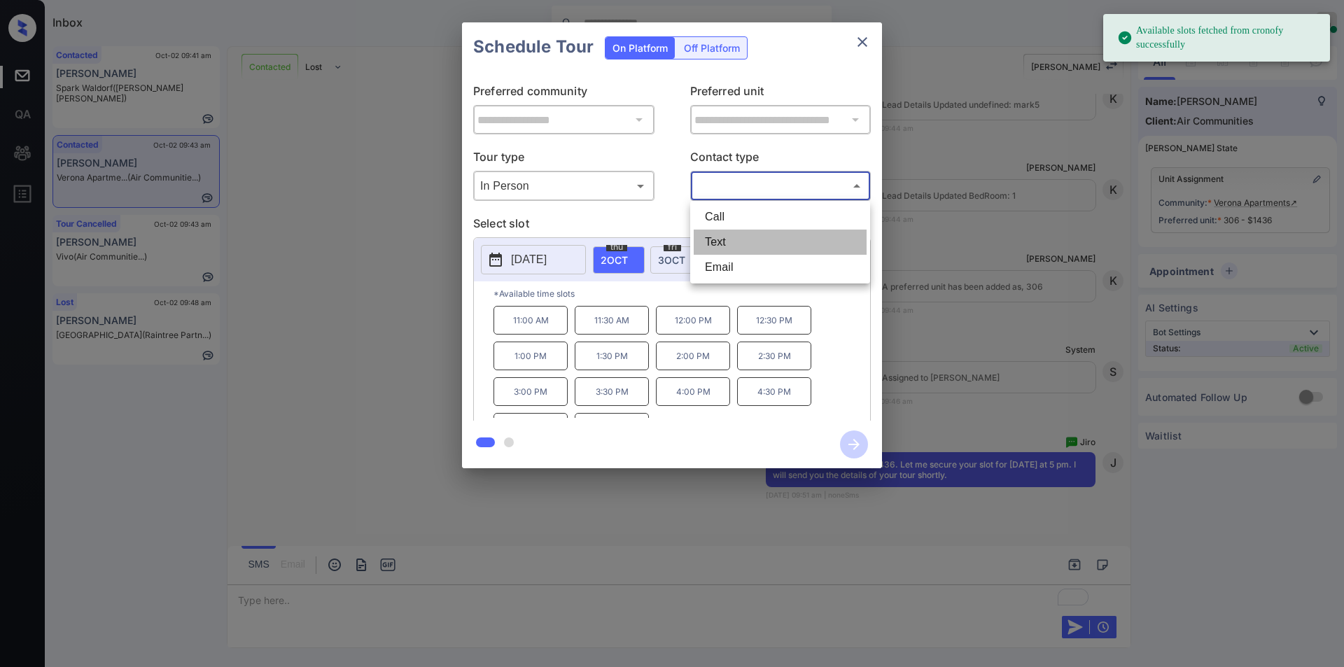
click at [754, 250] on li "Text" at bounding box center [780, 242] width 173 height 25
type input "****"
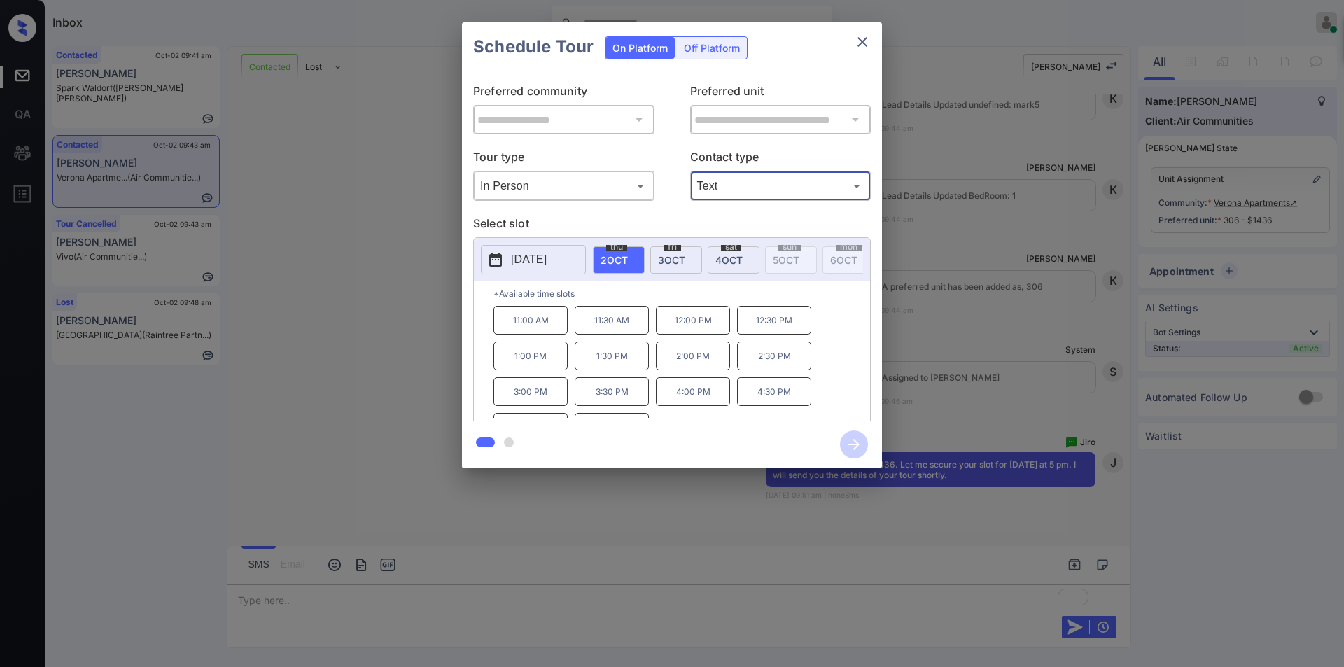
scroll to position [24, 0]
click at [539, 418] on p "5:00 PM" at bounding box center [531, 403] width 74 height 29
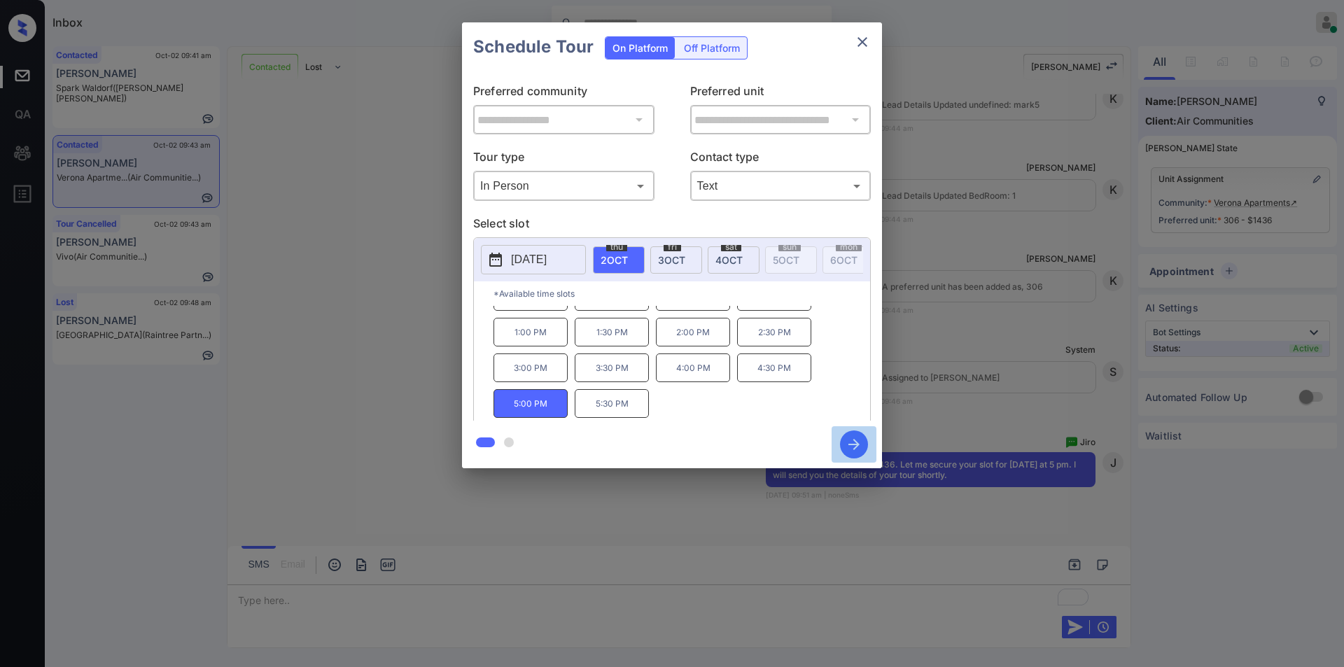
click at [860, 441] on icon "button" at bounding box center [854, 445] width 28 height 28
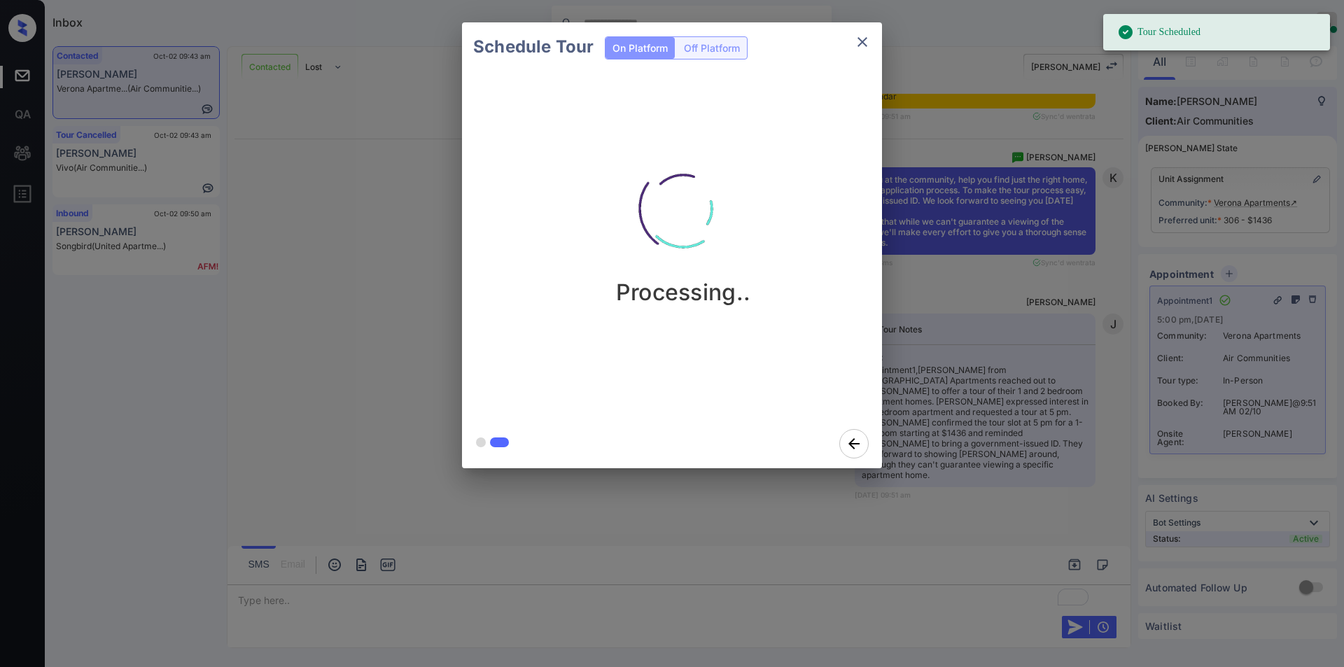
scroll to position [2110, 0]
click at [865, 38] on icon "close" at bounding box center [862, 42] width 17 height 17
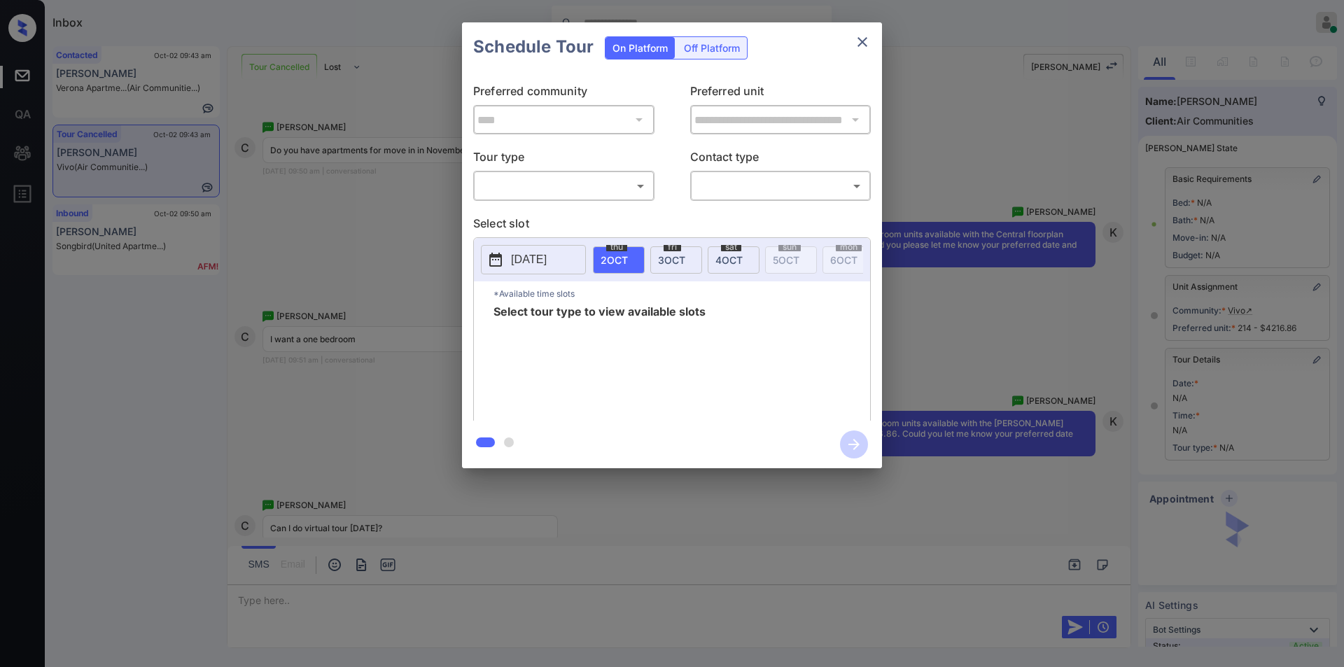
scroll to position [13891, 0]
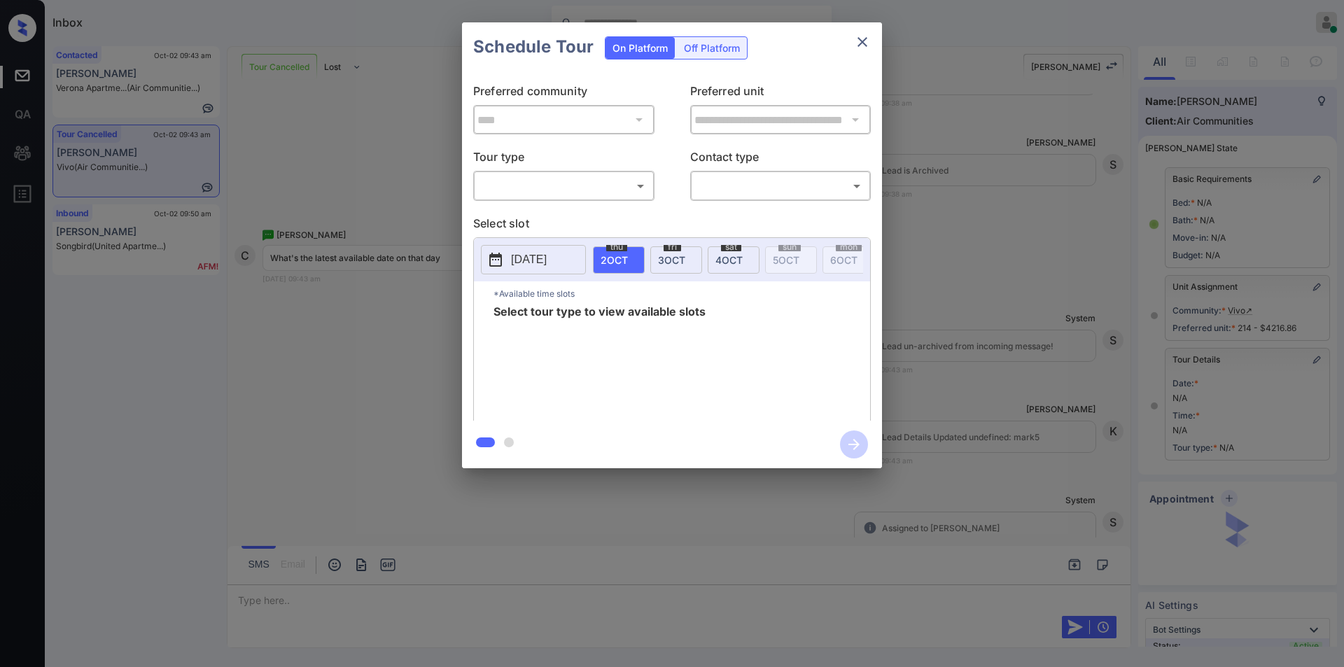
click at [510, 174] on div "​ ​" at bounding box center [563, 186] width 181 height 30
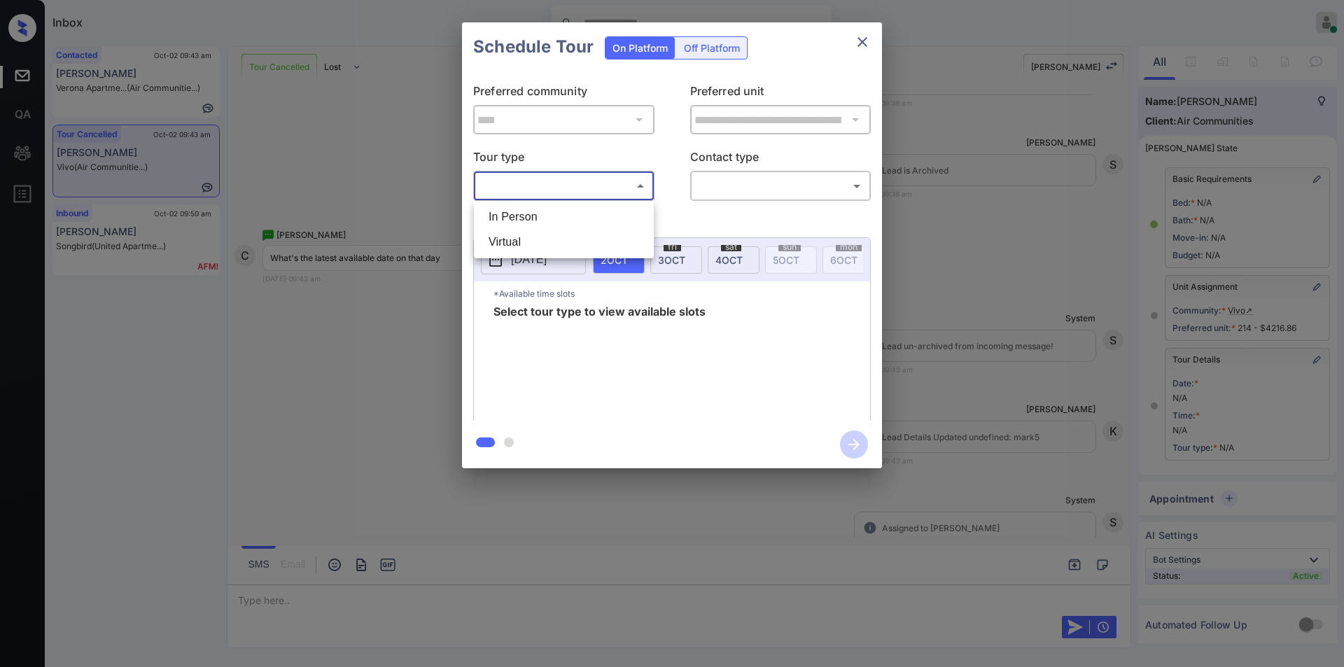
click at [512, 183] on body "Inbox [PERSON_NAME] Online Set yourself offline Set yourself on break Profile S…" at bounding box center [672, 333] width 1344 height 667
click at [523, 218] on li "In Person" at bounding box center [563, 216] width 173 height 25
type input "********"
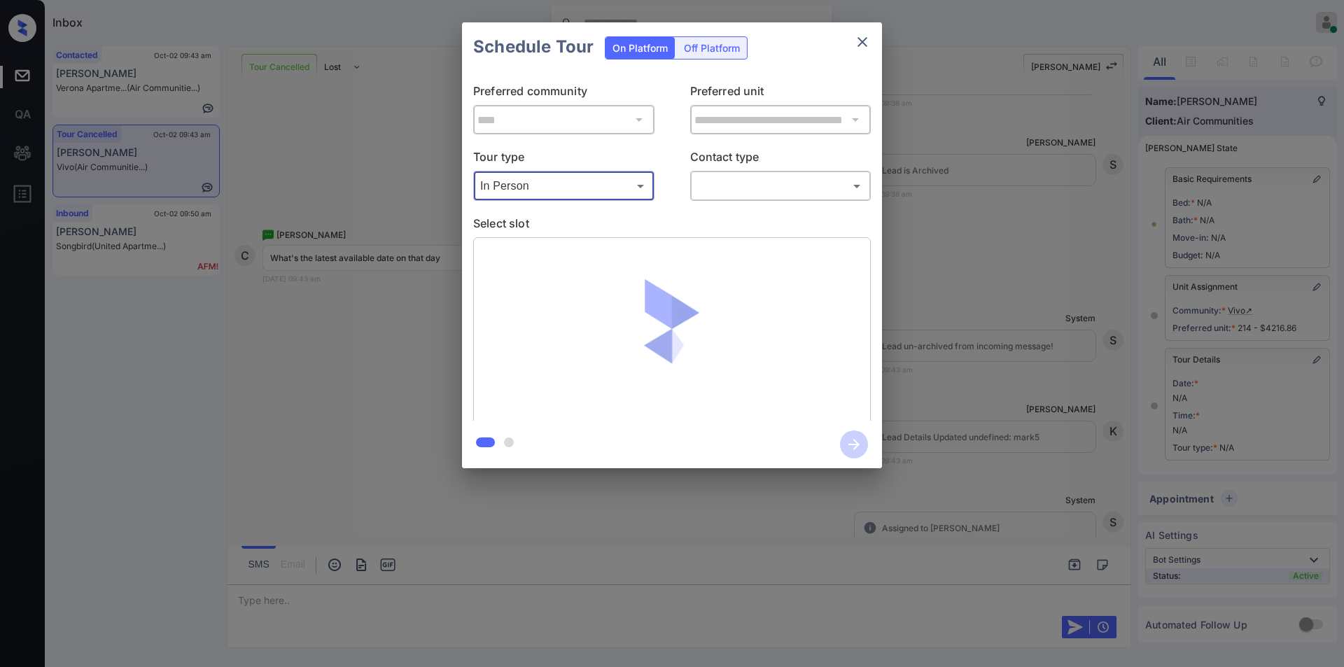
click at [720, 179] on body "Inbox Jiro Alonzo Online Set yourself offline Set yourself on break Profile Swi…" at bounding box center [672, 333] width 1344 height 667
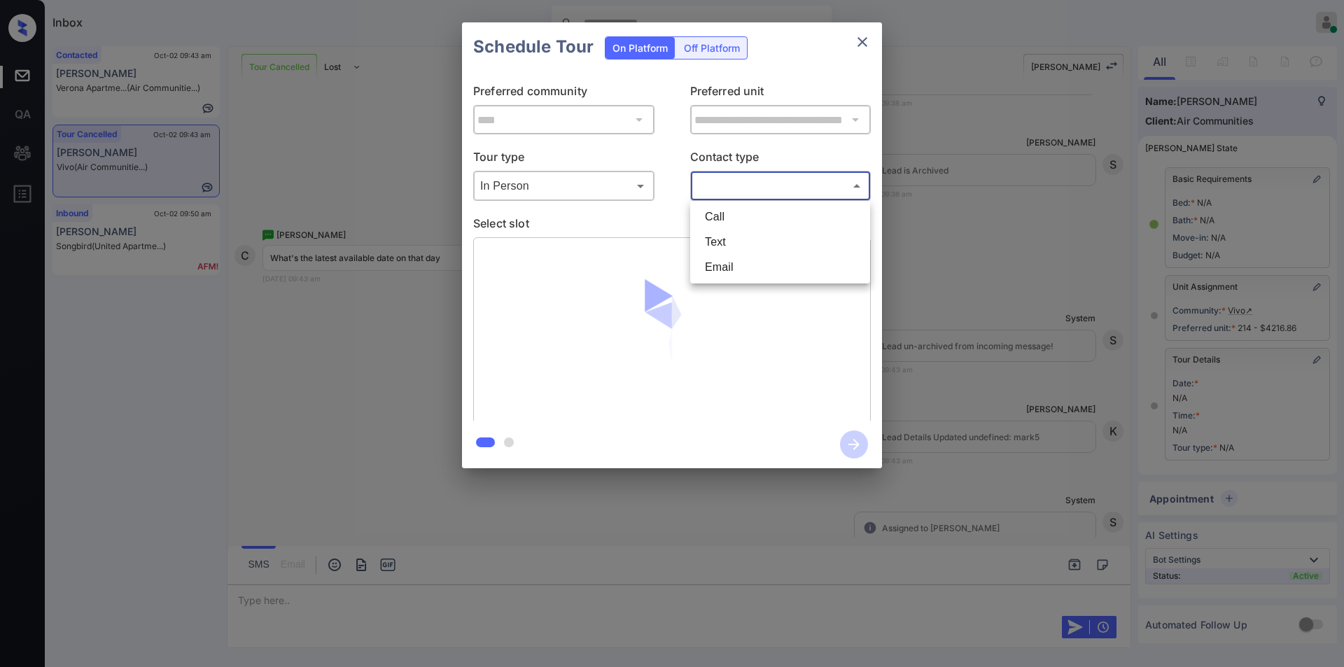
click at [725, 239] on li "Text" at bounding box center [780, 242] width 173 height 25
type input "****"
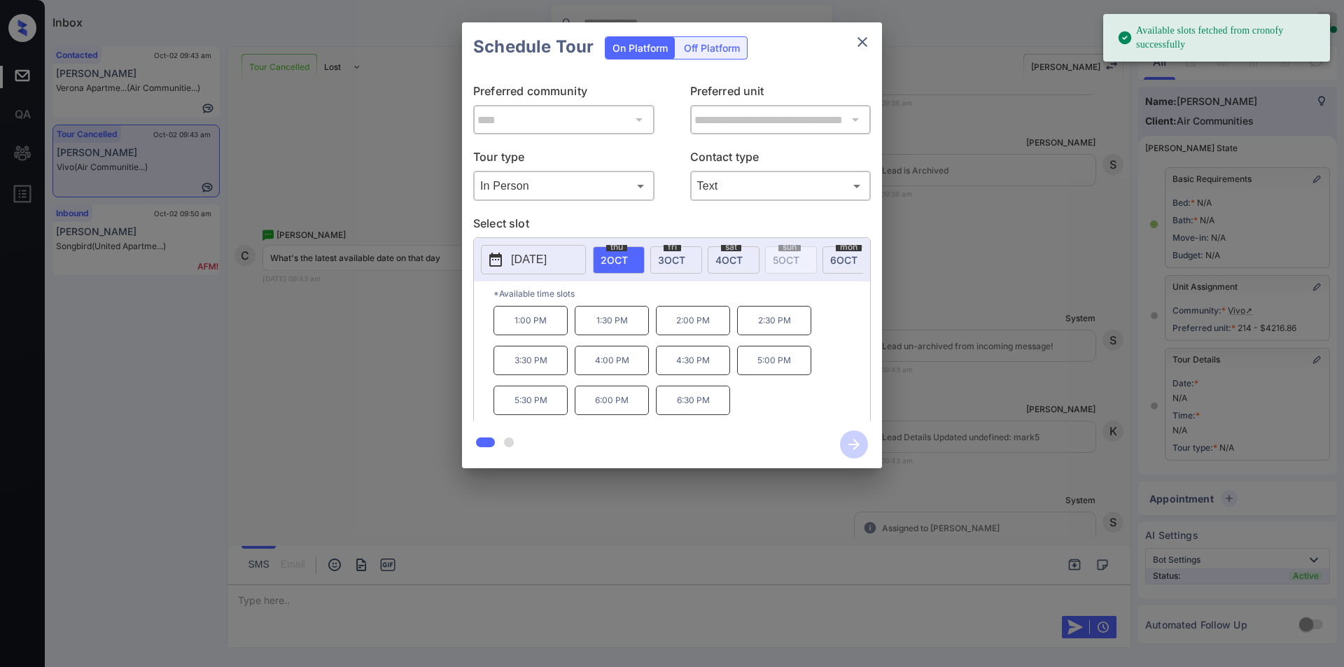
click at [743, 256] on span "4 OCT" at bounding box center [729, 260] width 27 height 12
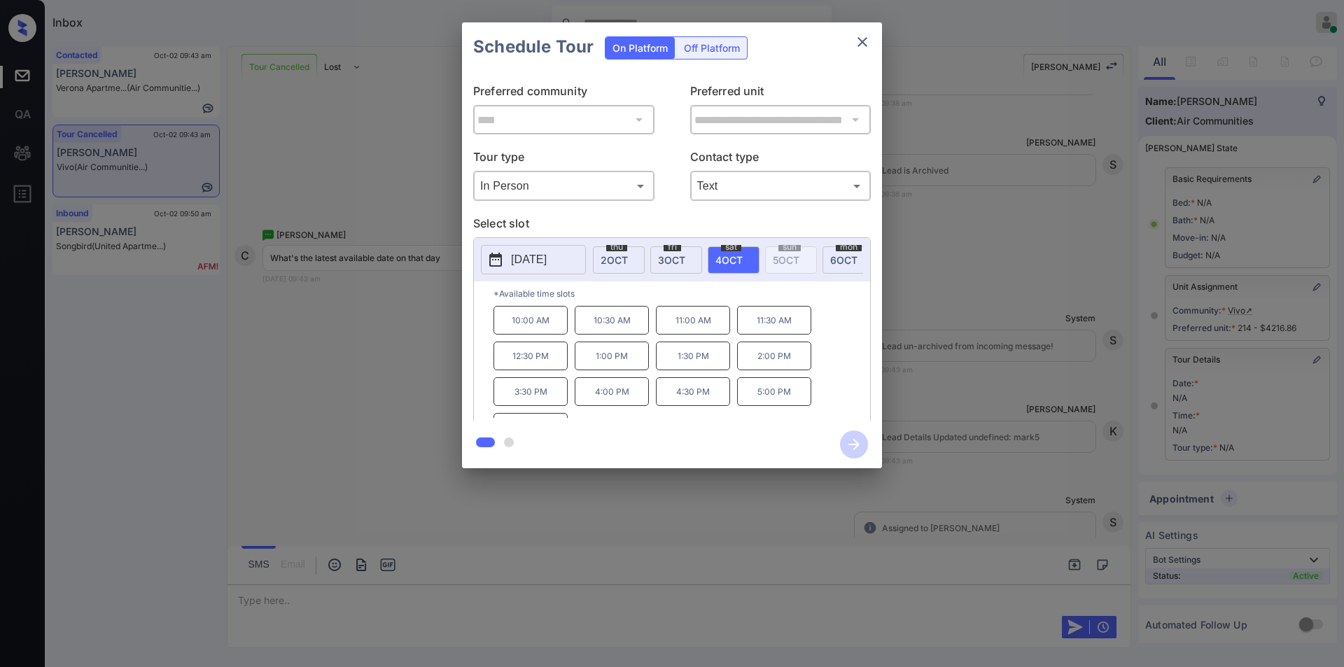
scroll to position [24, 0]
click at [397, 407] on div "**********" at bounding box center [672, 245] width 1344 height 491
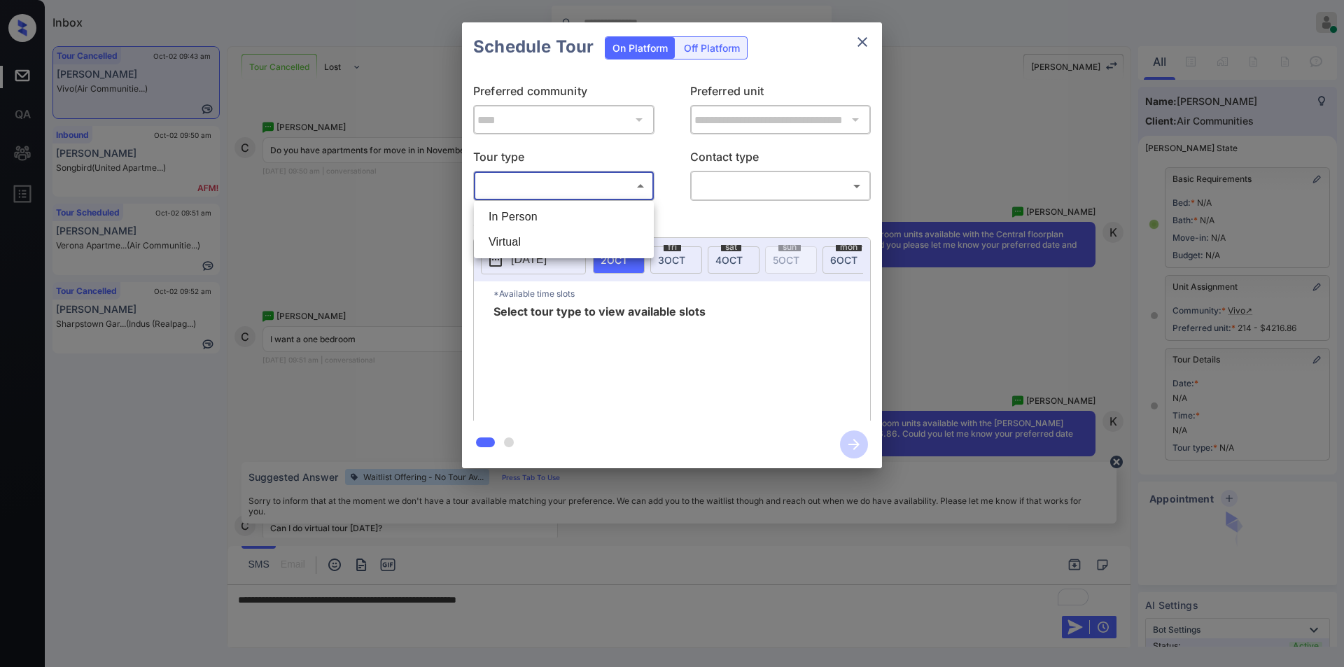
click at [508, 223] on li "In Person" at bounding box center [563, 216] width 173 height 25
type input "********"
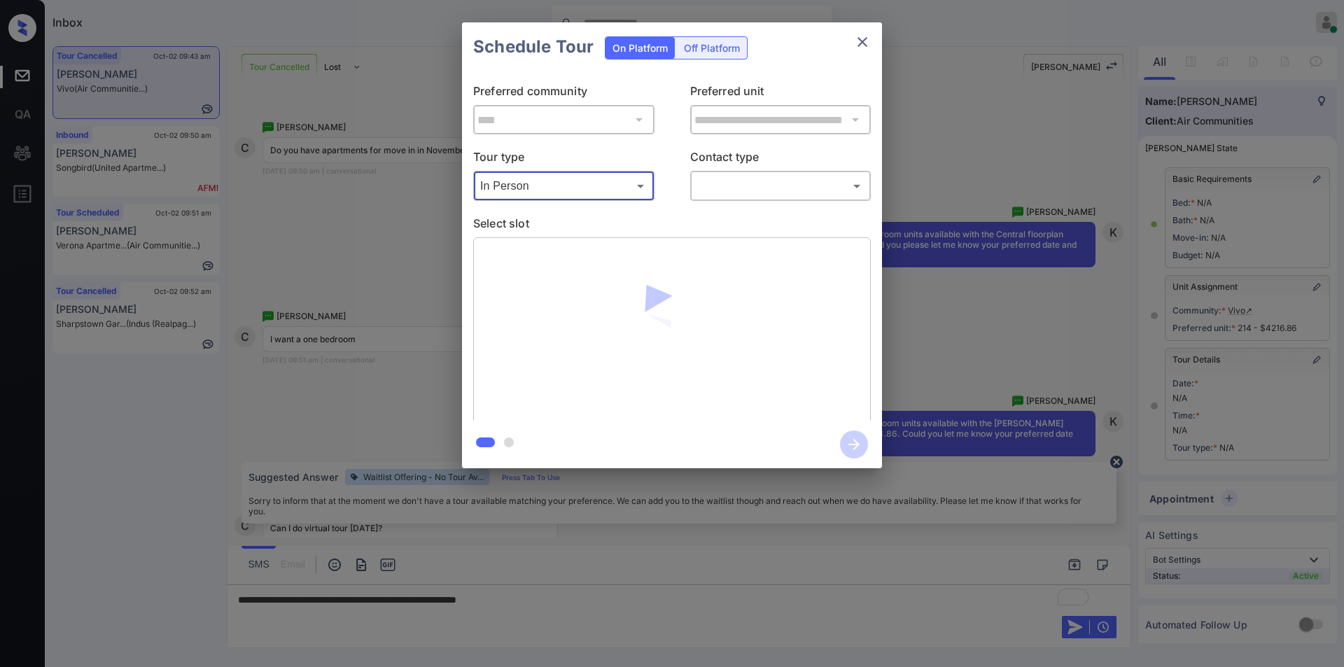
scroll to position [13891, 0]
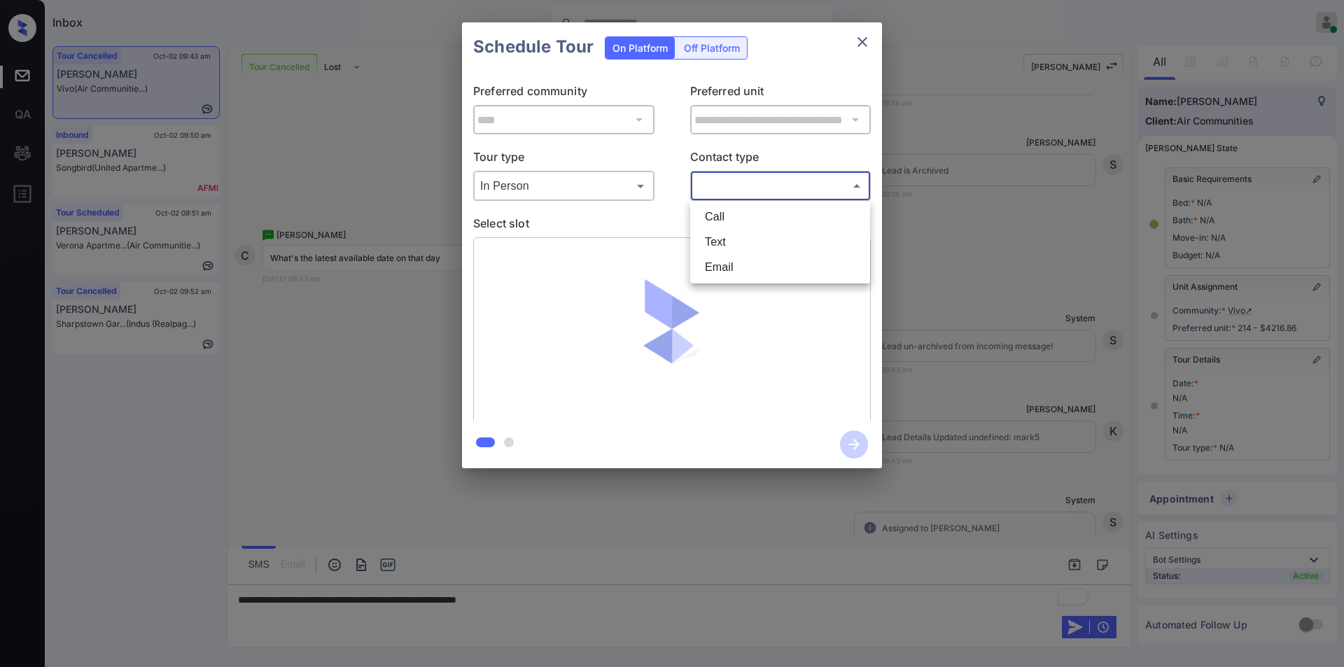
click at [767, 178] on body "Inbox [PERSON_NAME] Online Set yourself offline Set yourself on break Profile S…" at bounding box center [672, 333] width 1344 height 667
click at [713, 242] on li "Text" at bounding box center [780, 242] width 173 height 25
type input "****"
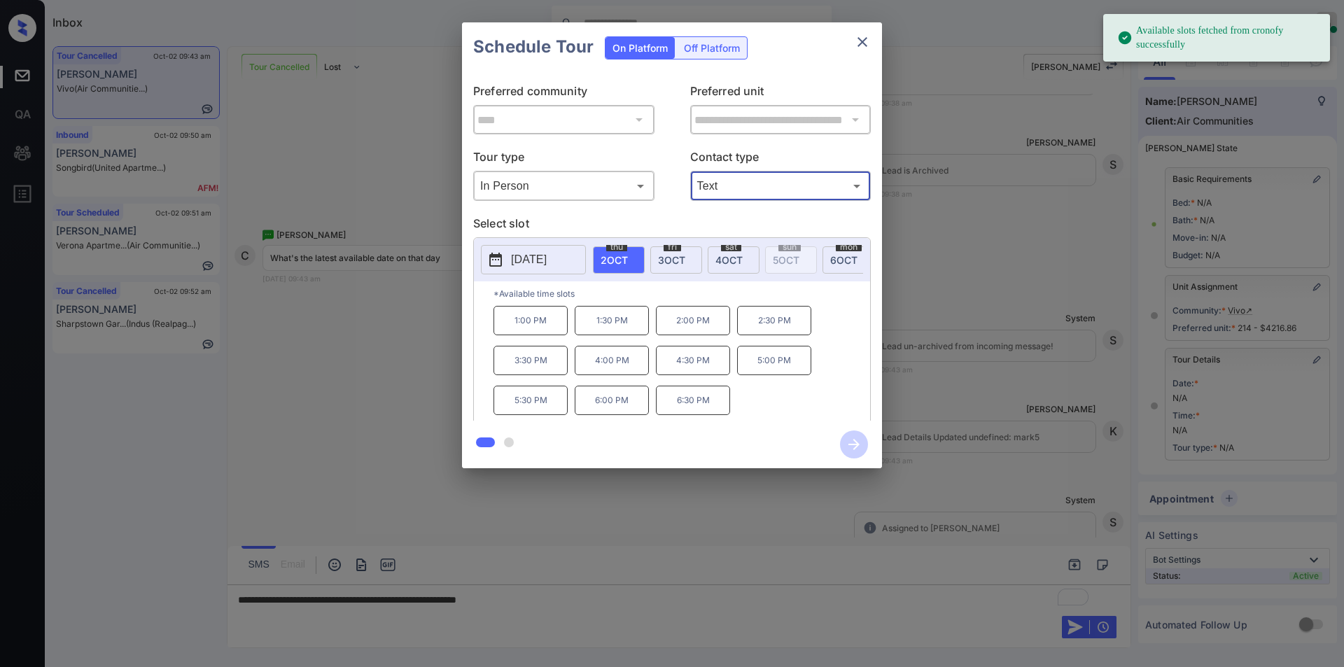
click at [732, 267] on div "[DATE]" at bounding box center [734, 259] width 52 height 27
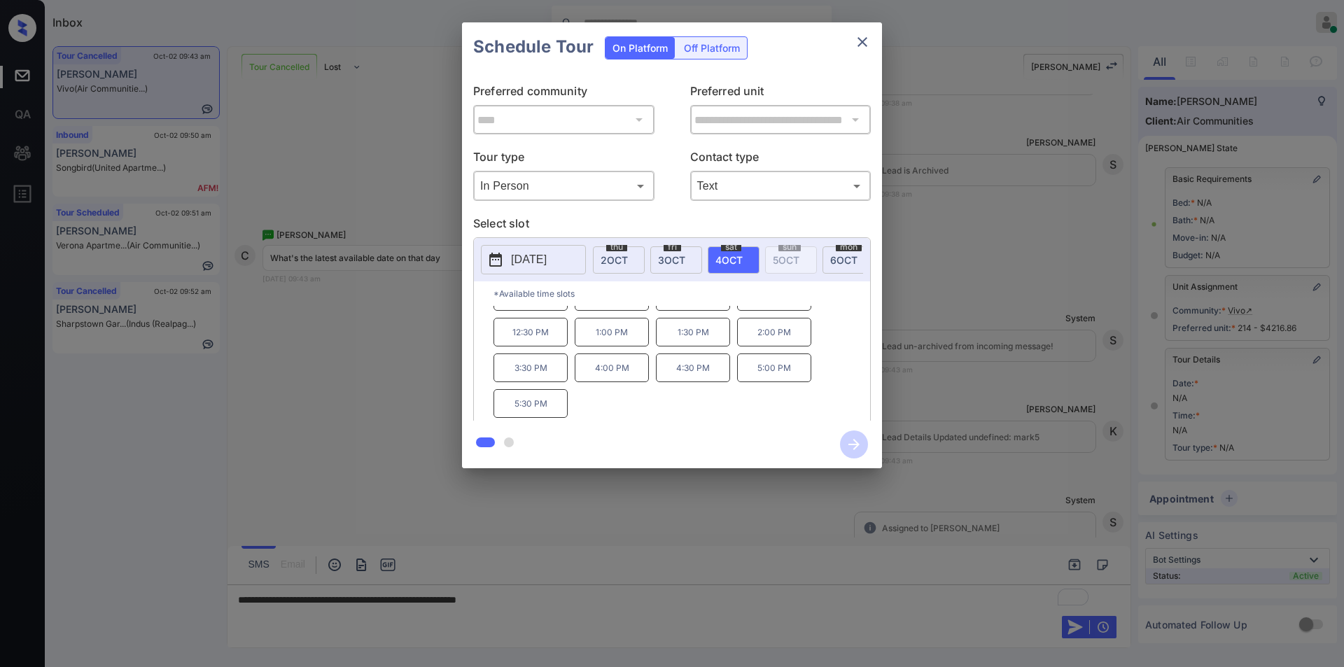
scroll to position [0, 0]
click at [398, 396] on div "**********" at bounding box center [672, 245] width 1344 height 491
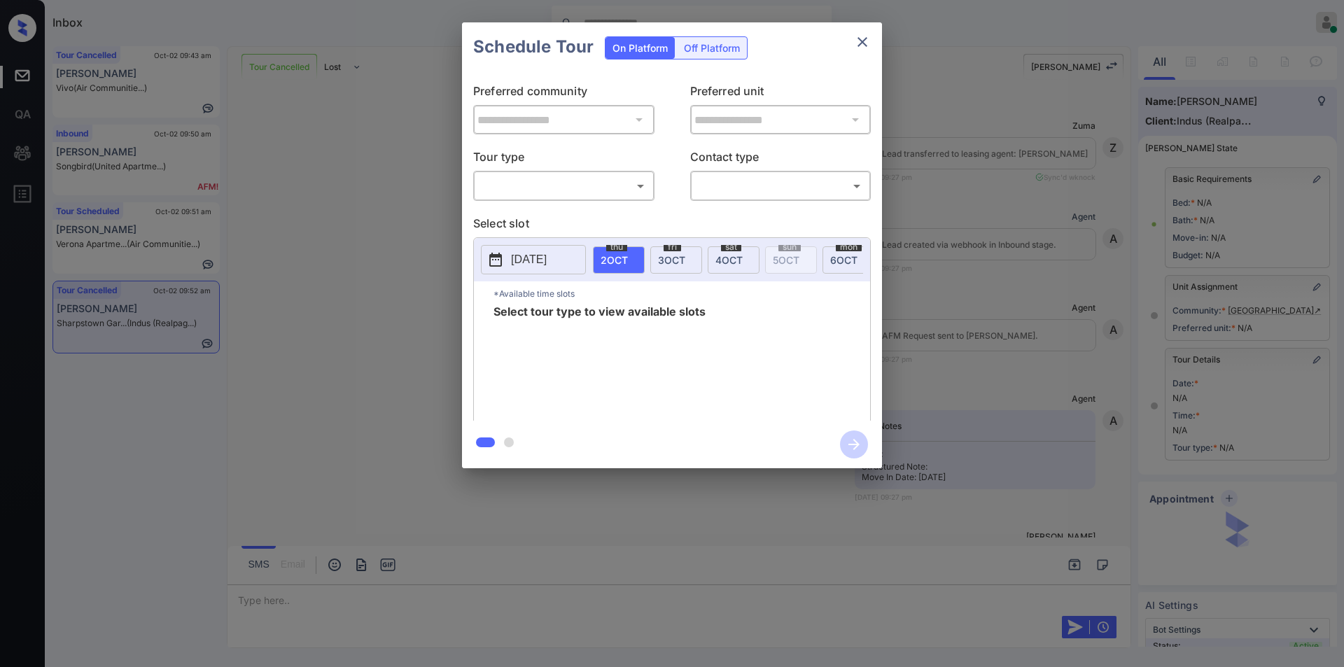
scroll to position [3889, 0]
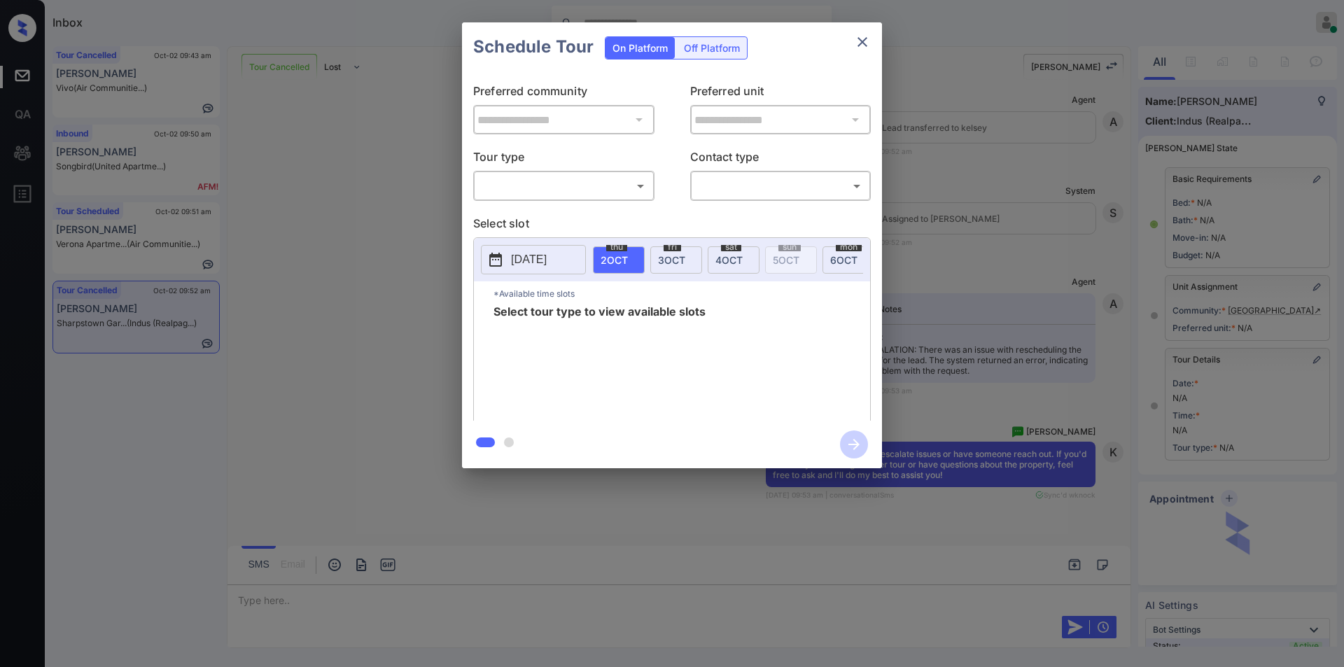
click at [535, 185] on body "Inbox [PERSON_NAME] Online Set yourself offline Set yourself on break Profile S…" at bounding box center [672, 333] width 1344 height 667
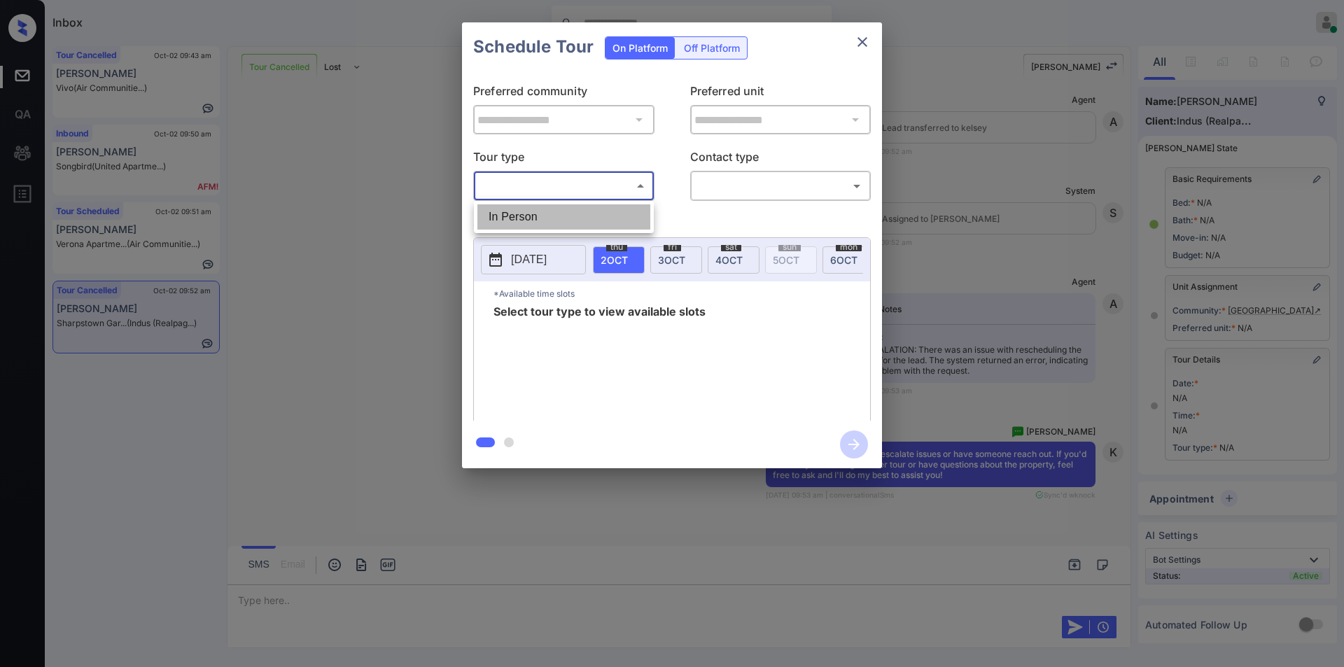
click at [524, 214] on li "In Person" at bounding box center [563, 216] width 173 height 25
type input "********"
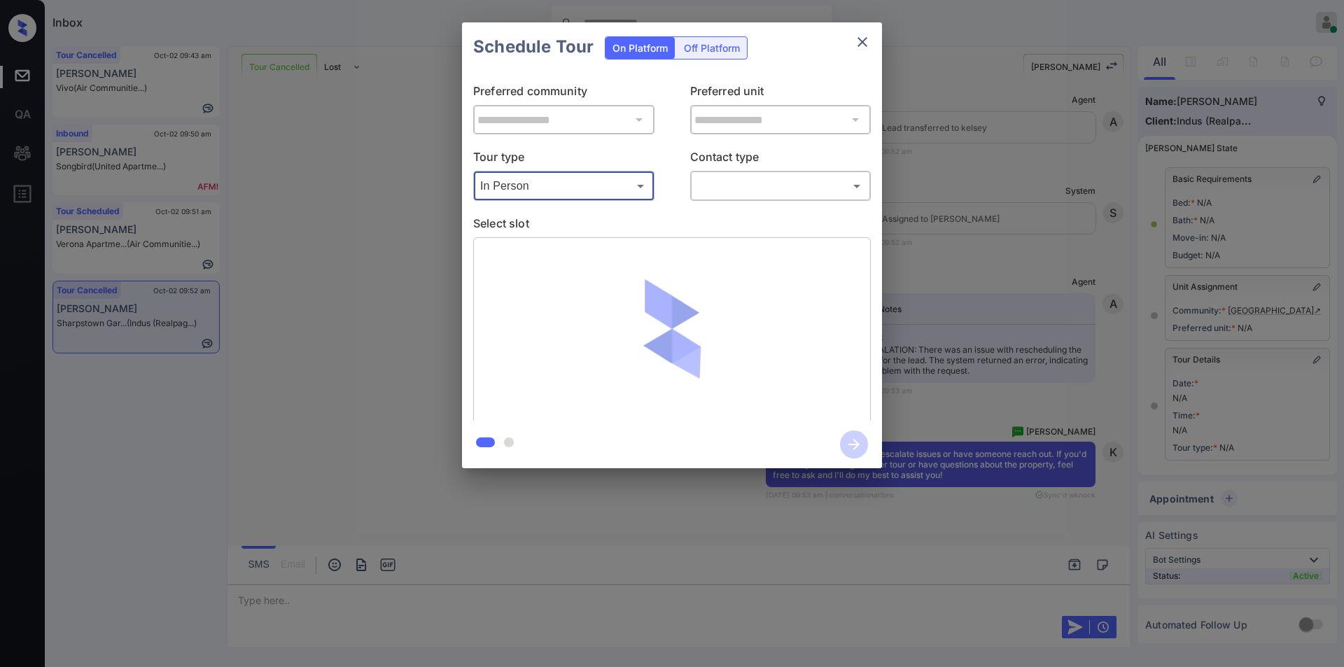
click at [728, 180] on body "Inbox Jiro Alonzo Online Set yourself offline Set yourself on break Profile Swi…" at bounding box center [672, 333] width 1344 height 667
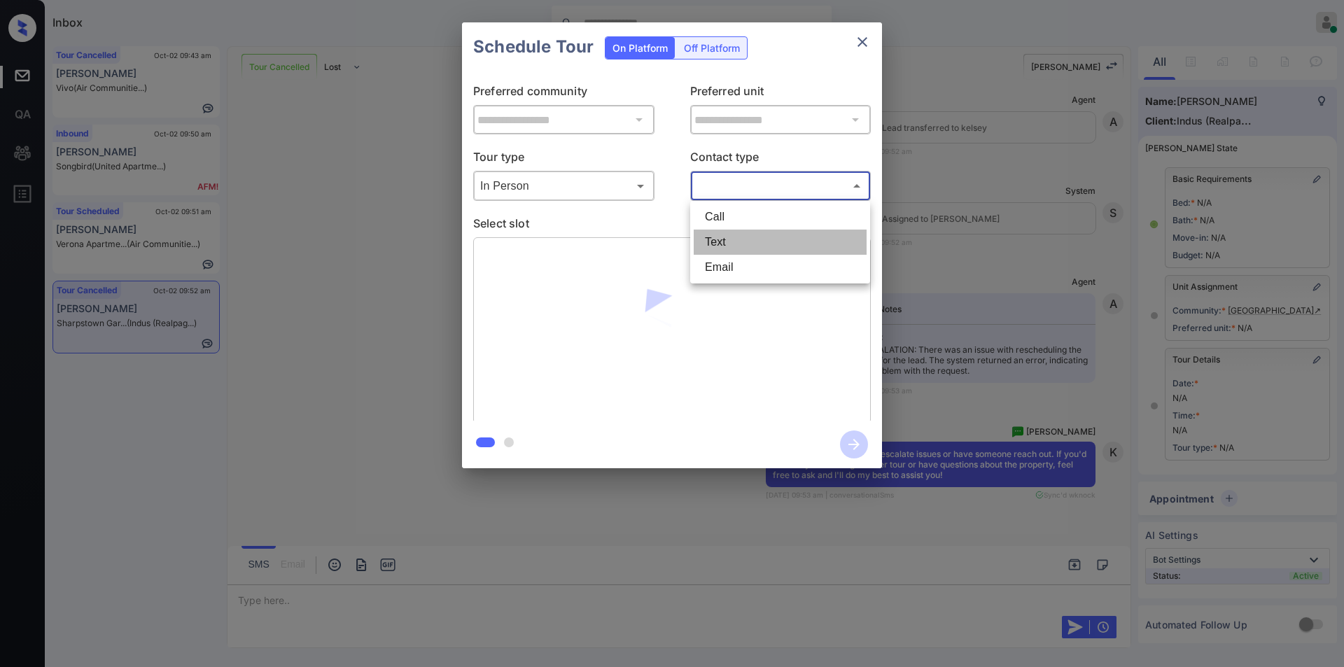
click at [726, 235] on li "Text" at bounding box center [780, 242] width 173 height 25
type input "****"
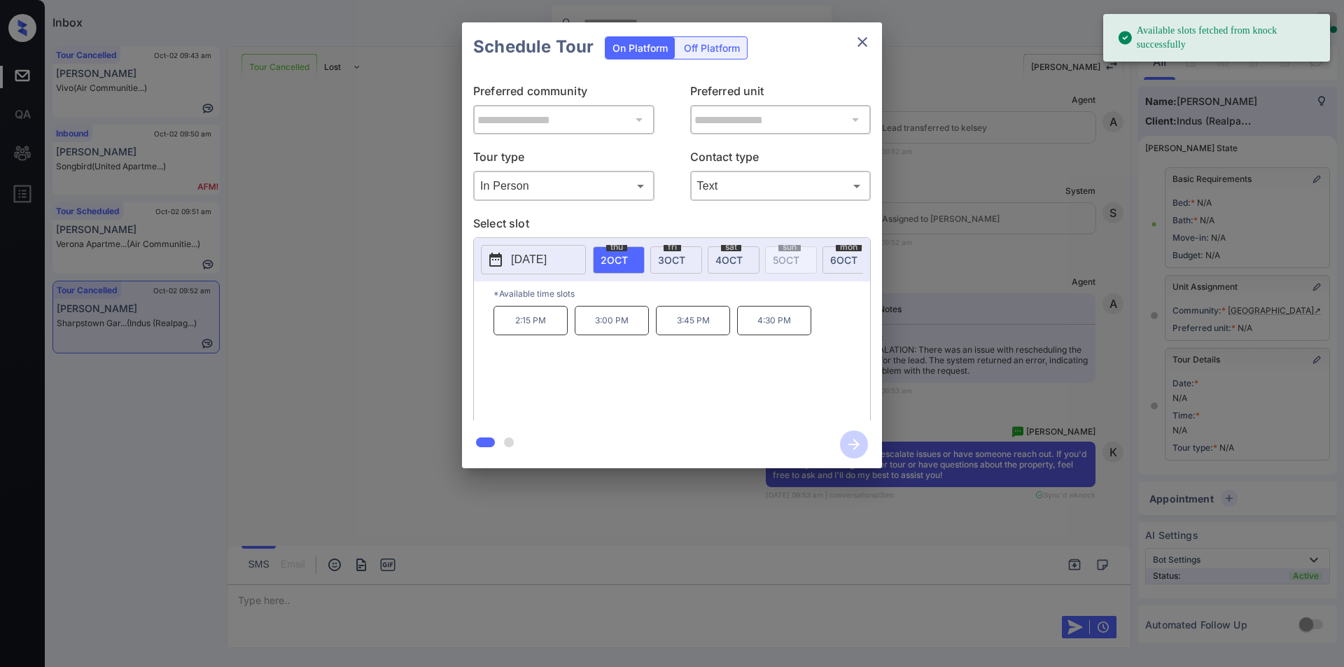
click at [674, 254] on span "3 OCT" at bounding box center [671, 260] width 27 height 12
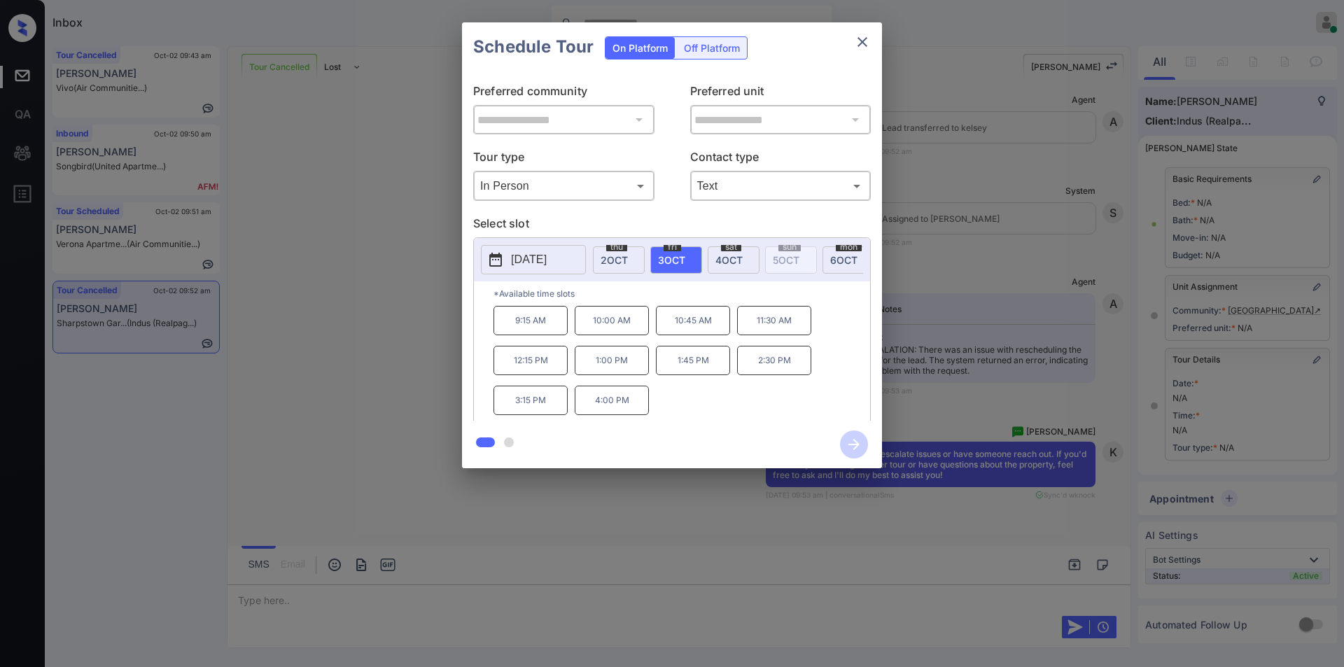
click at [318, 425] on div "**********" at bounding box center [672, 245] width 1344 height 491
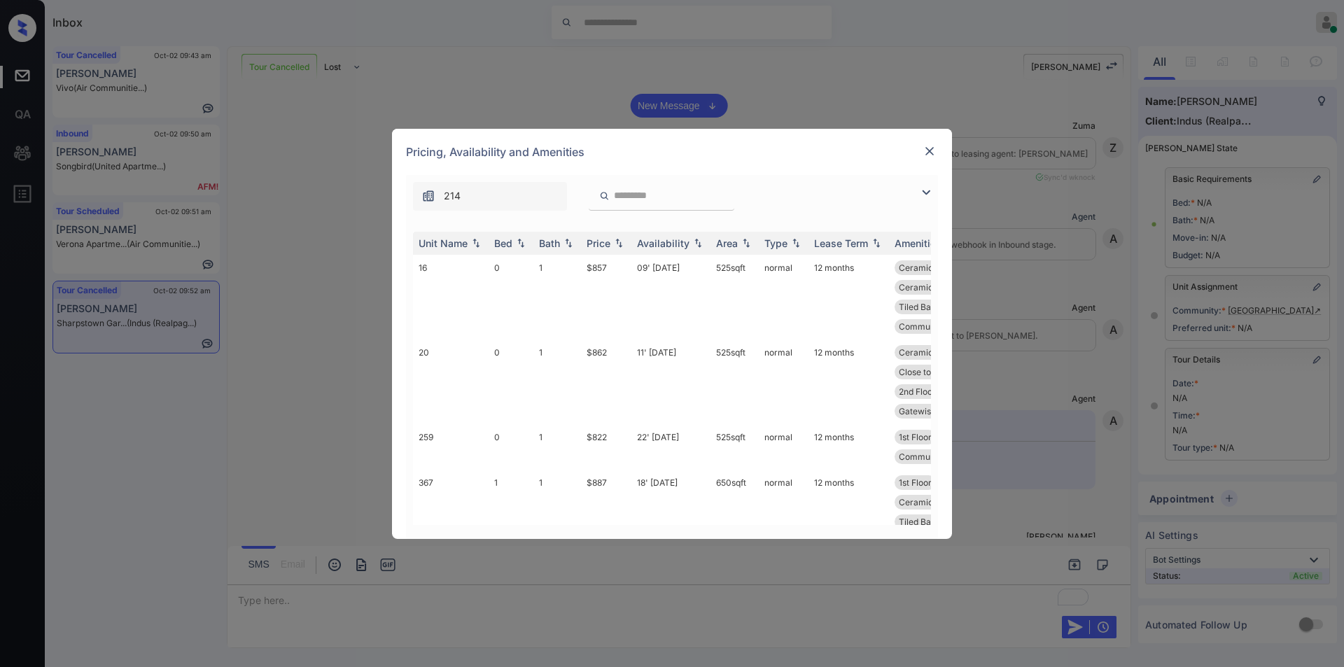
scroll to position [2019, 0]
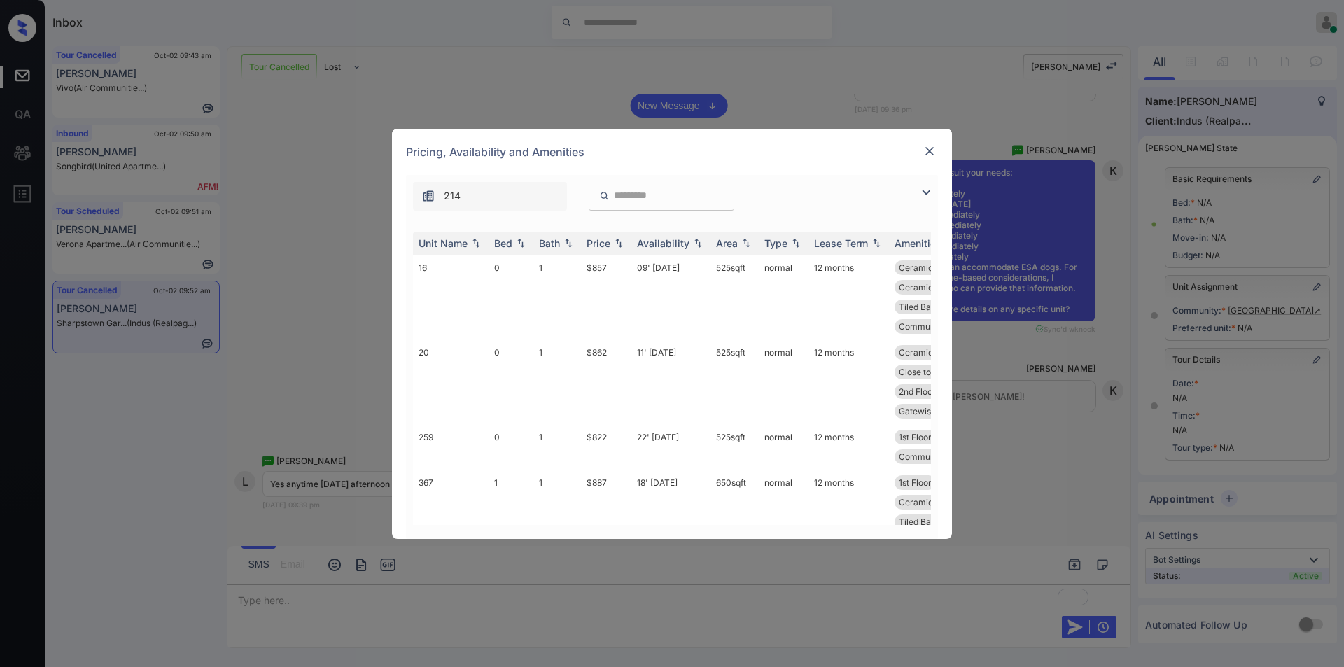
click at [926, 194] on img at bounding box center [926, 192] width 17 height 17
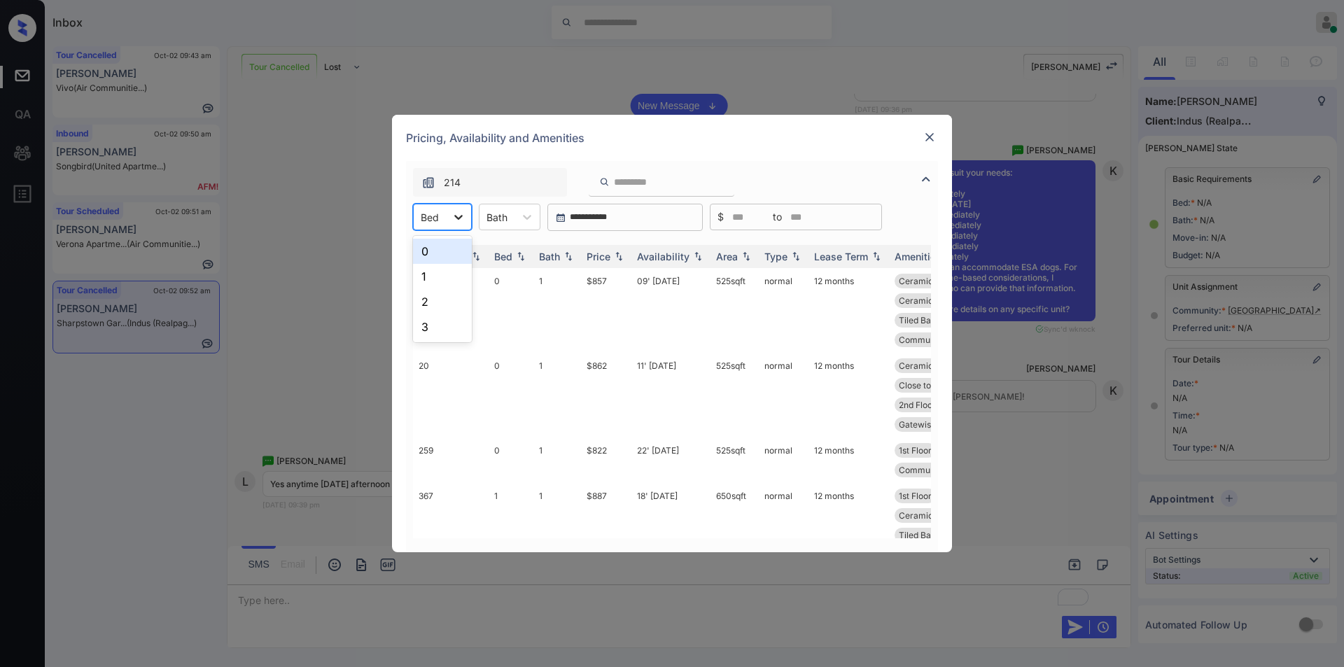
click at [461, 221] on icon at bounding box center [459, 217] width 14 height 14
click at [434, 274] on div "1" at bounding box center [442, 276] width 59 height 25
click at [601, 281] on td "$887" at bounding box center [606, 310] width 50 height 85
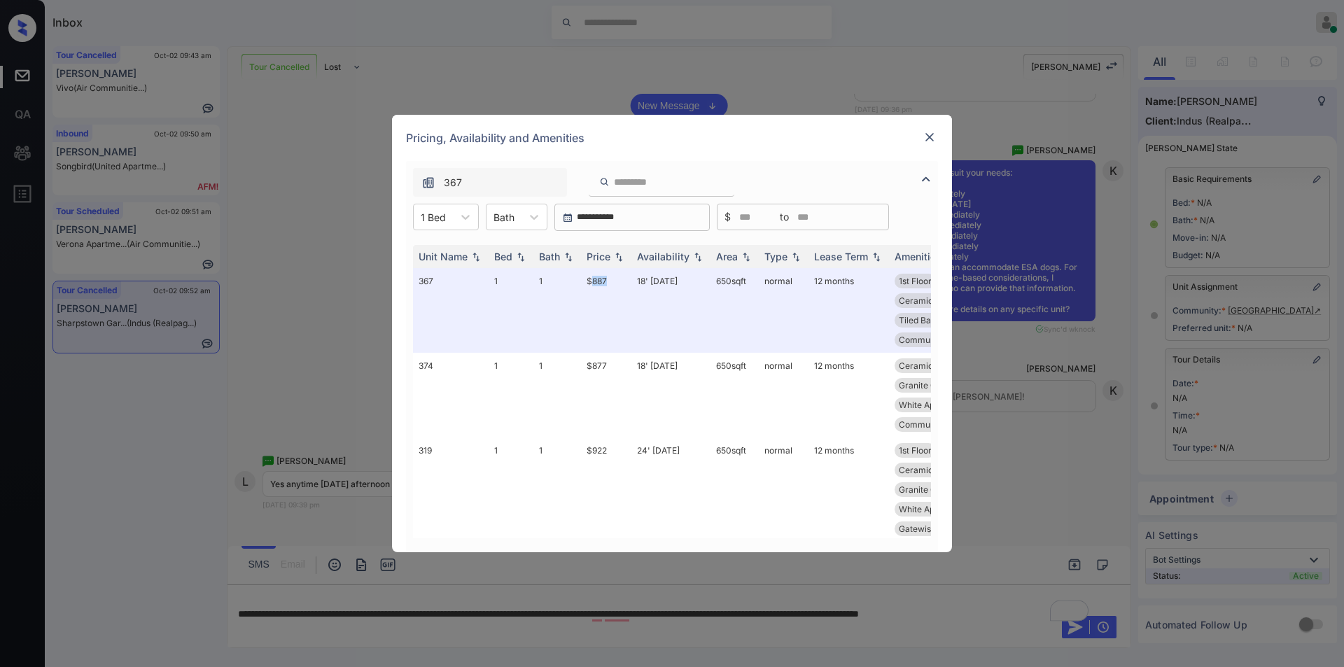
click at [925, 139] on img at bounding box center [930, 137] width 14 height 14
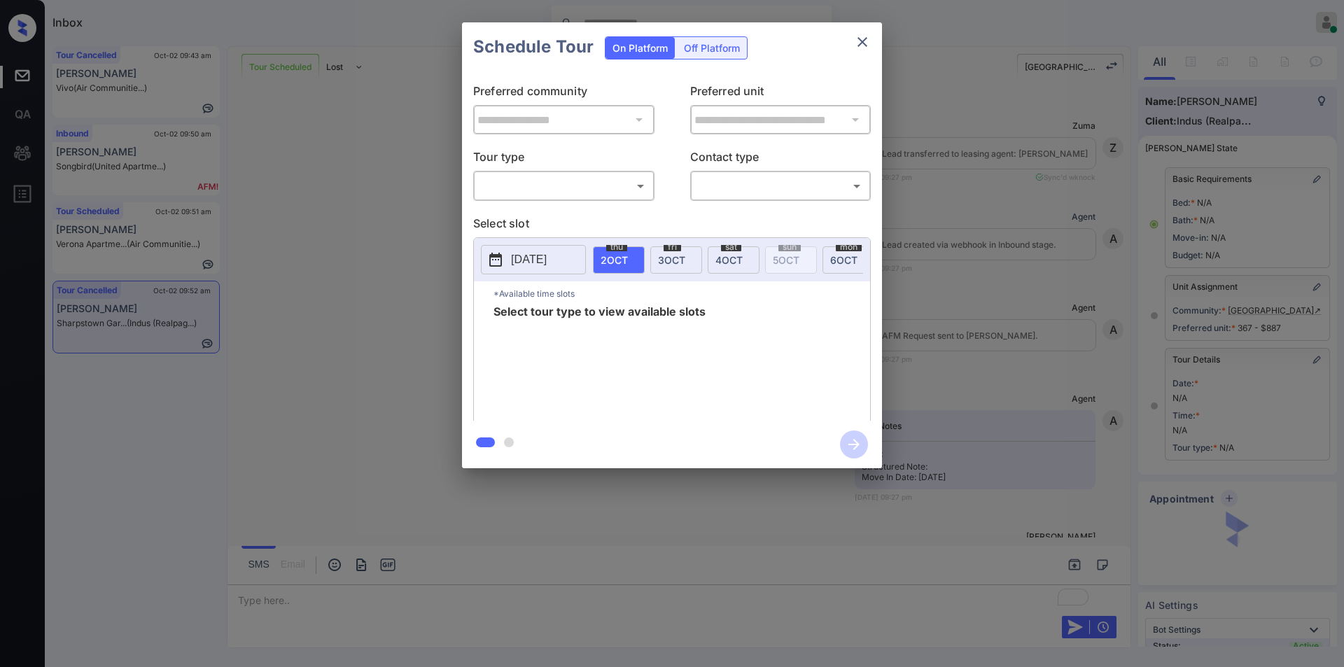
click at [557, 188] on body "Inbox [PERSON_NAME] Online Set yourself offline Set yourself on break Profile S…" at bounding box center [672, 333] width 1344 height 667
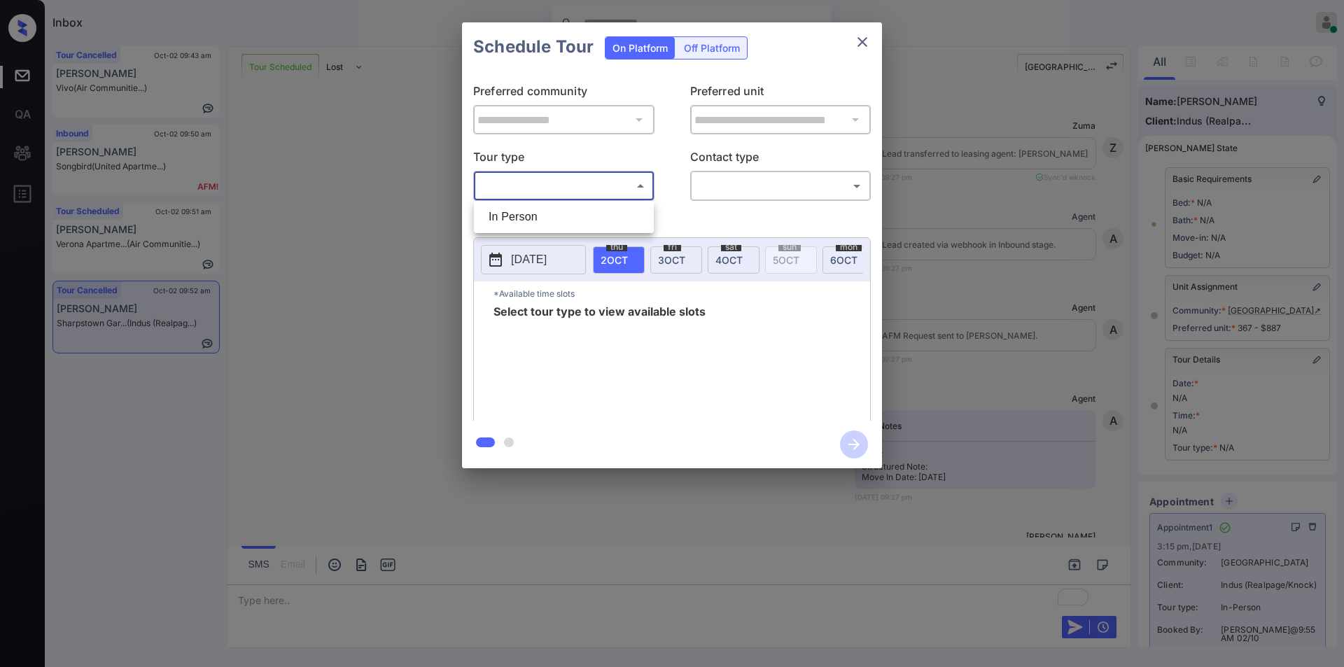
scroll to position [4927, 0]
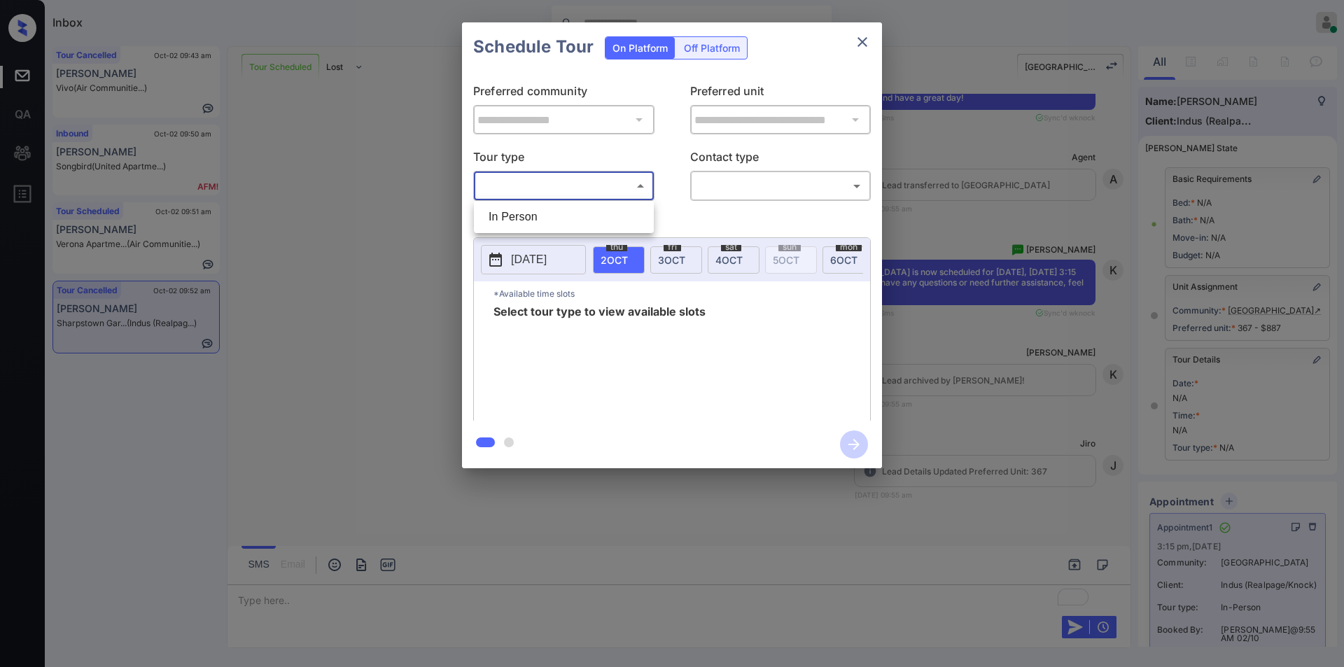
click at [534, 215] on li "In Person" at bounding box center [563, 216] width 173 height 25
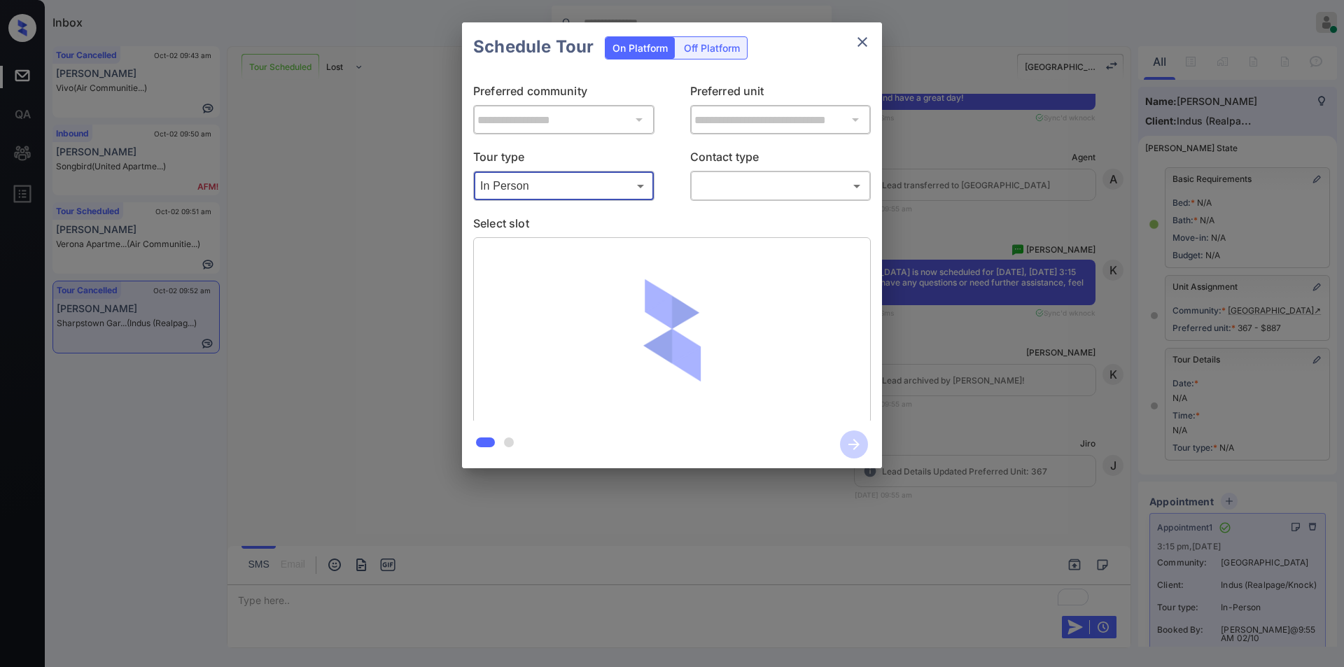
type input "********"
click at [856, 38] on icon "close" at bounding box center [862, 42] width 17 height 17
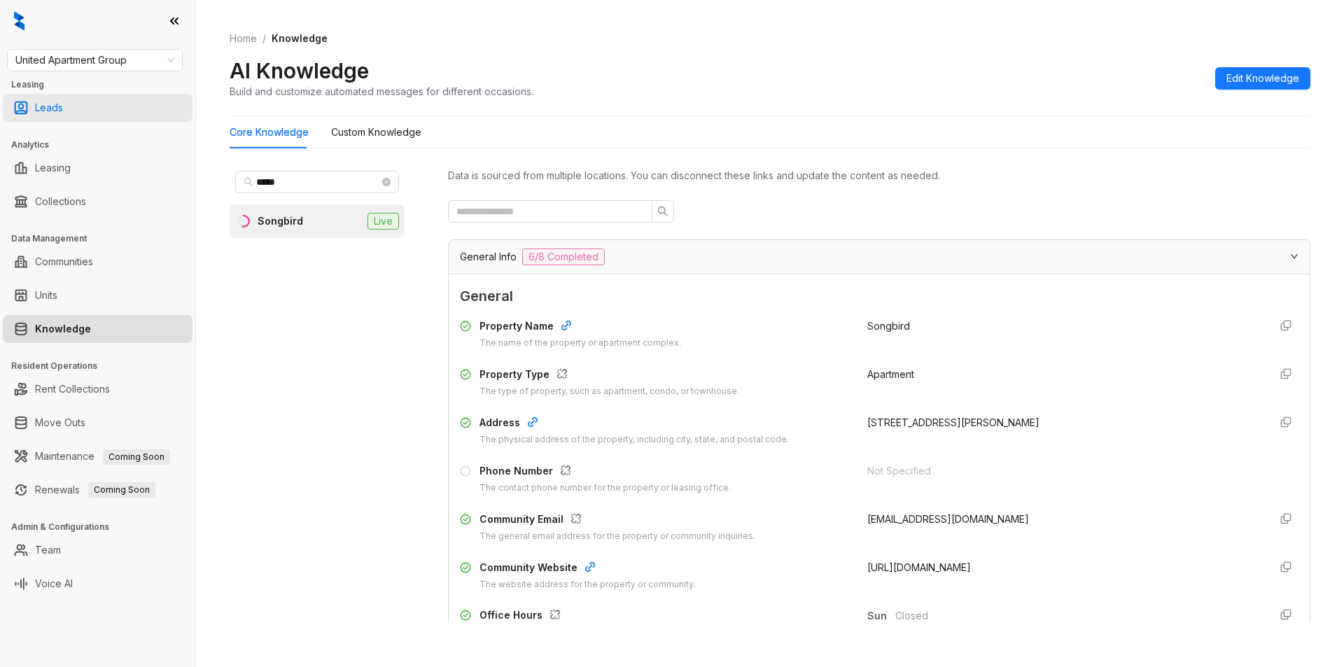
scroll to position [121, 0]
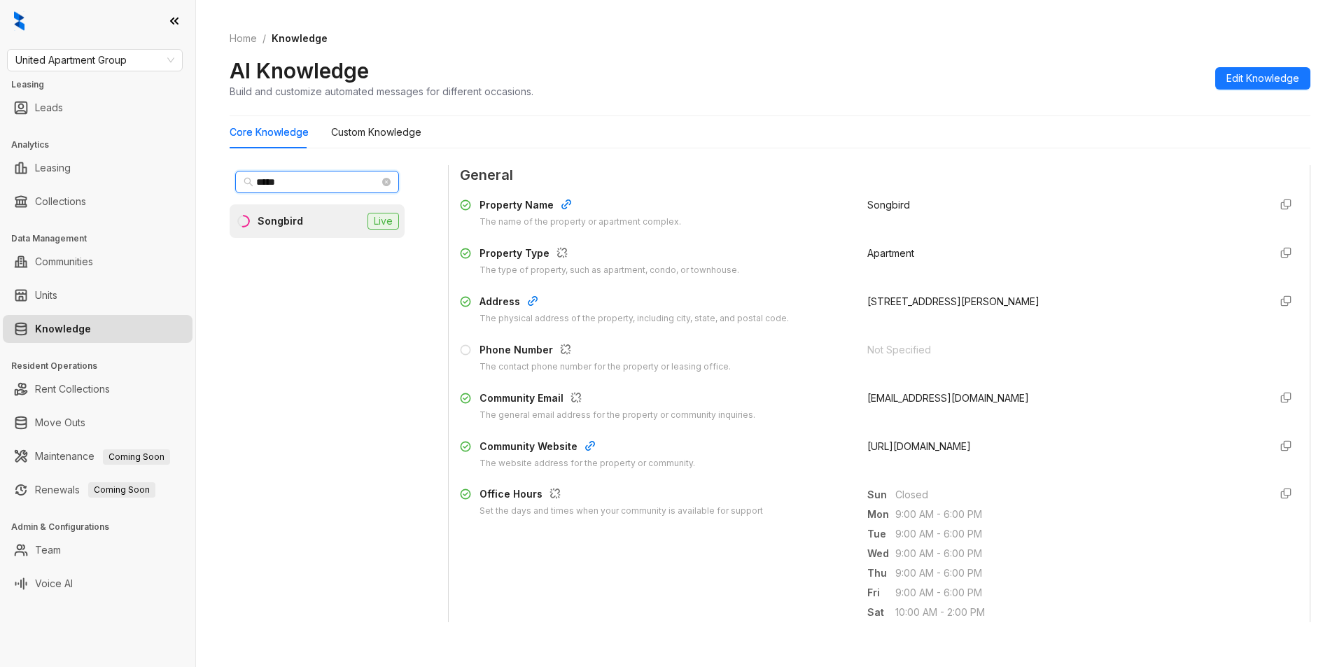
drag, startPoint x: 336, startPoint y: 182, endPoint x: 218, endPoint y: 189, distance: 117.8
click at [218, 189] on div "Home / Knowledge AI Knowledge Build and customize automated messages for differ…" at bounding box center [770, 333] width 1148 height 667
paste input "**********"
click at [257, 183] on input "**********" at bounding box center [317, 181] width 123 height 15
type input "**********"
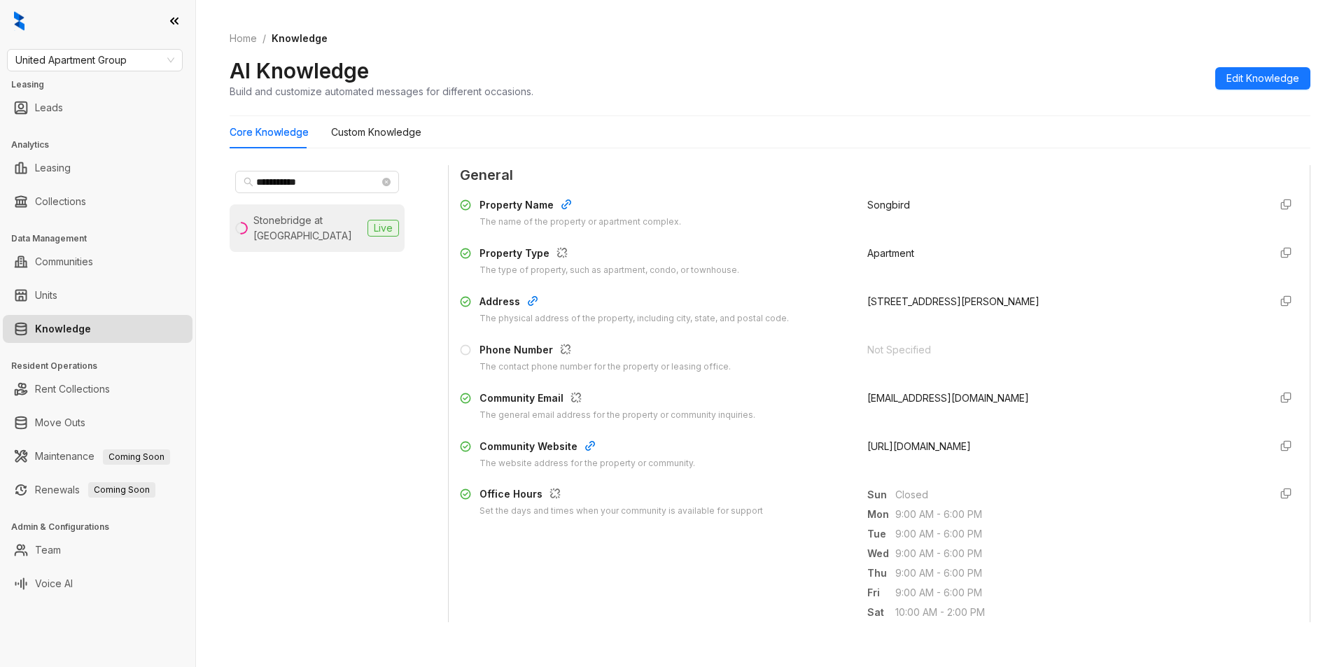
click at [306, 223] on div "Stonebridge at City Park" at bounding box center [307, 228] width 109 height 31
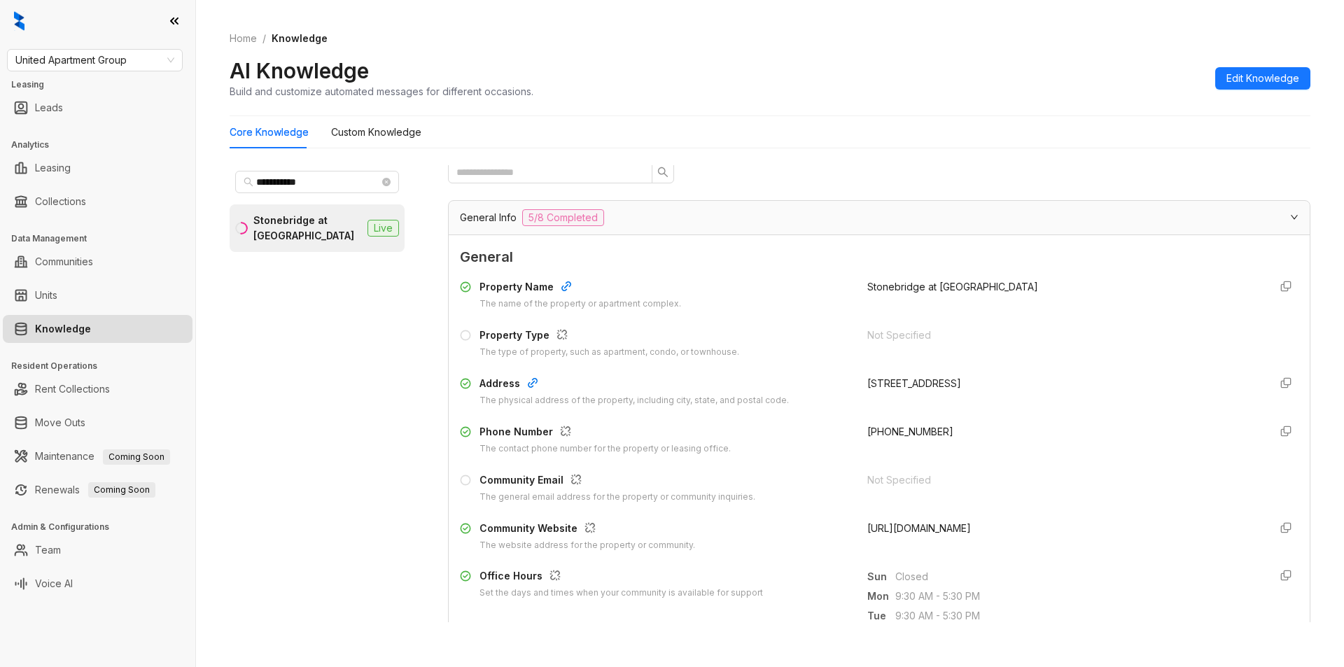
scroll to position [60, 0]
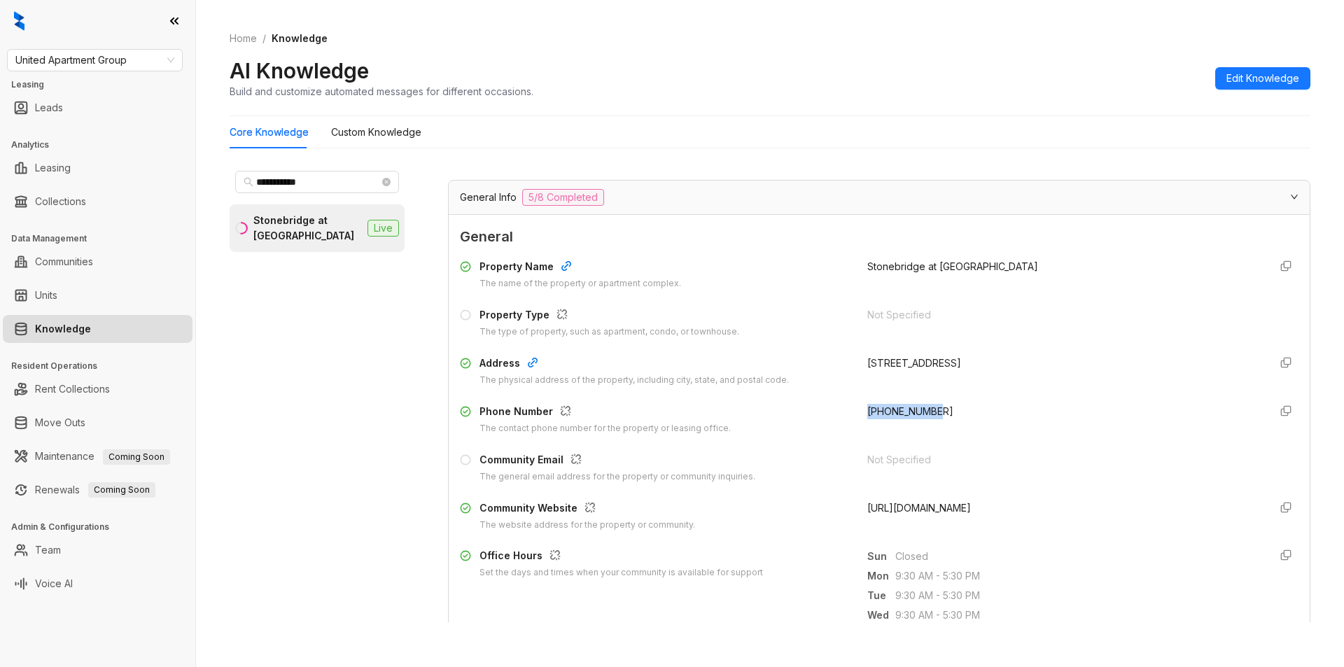
drag, startPoint x: 928, startPoint y: 416, endPoint x: 958, endPoint y: 412, distance: 29.7
click at [958, 412] on div "Phone Number The contact phone number for the property or leasing office. +1346…" at bounding box center [879, 420] width 839 height 32
copy span "+13462587430"
click at [148, 55] on span "United Apartment Group" at bounding box center [94, 60] width 159 height 21
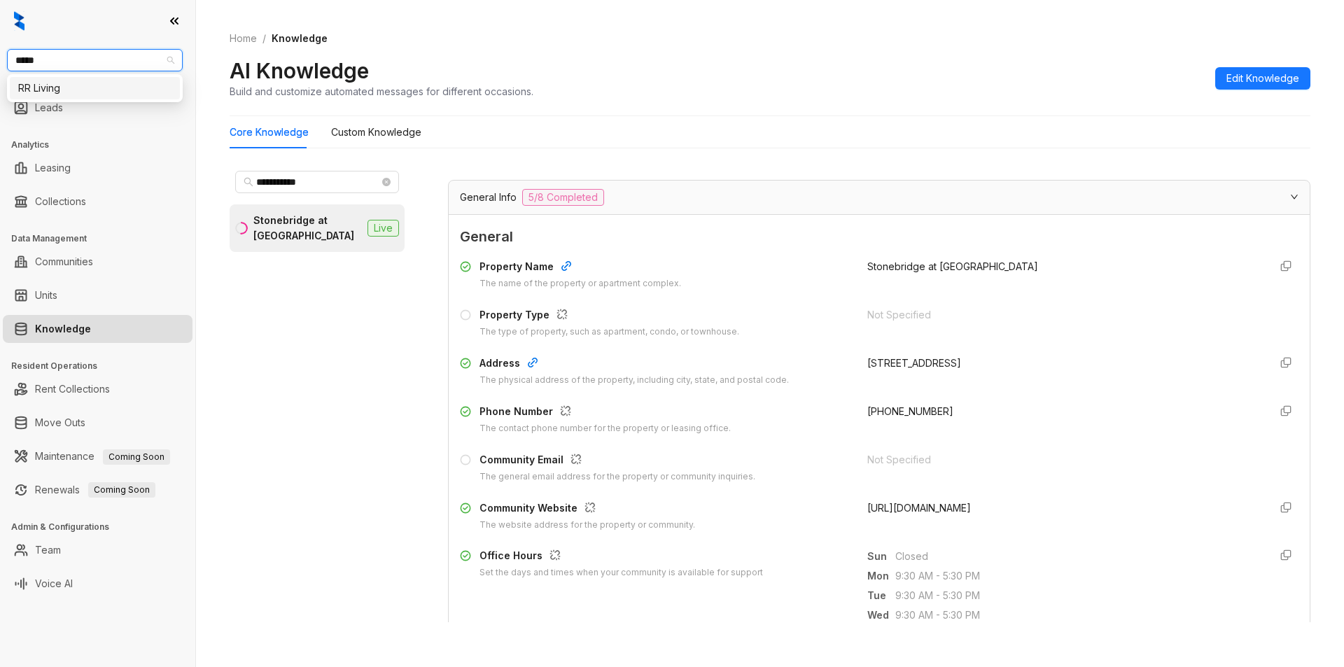
type input "******"
click at [81, 87] on div "RR Living" at bounding box center [94, 88] width 153 height 15
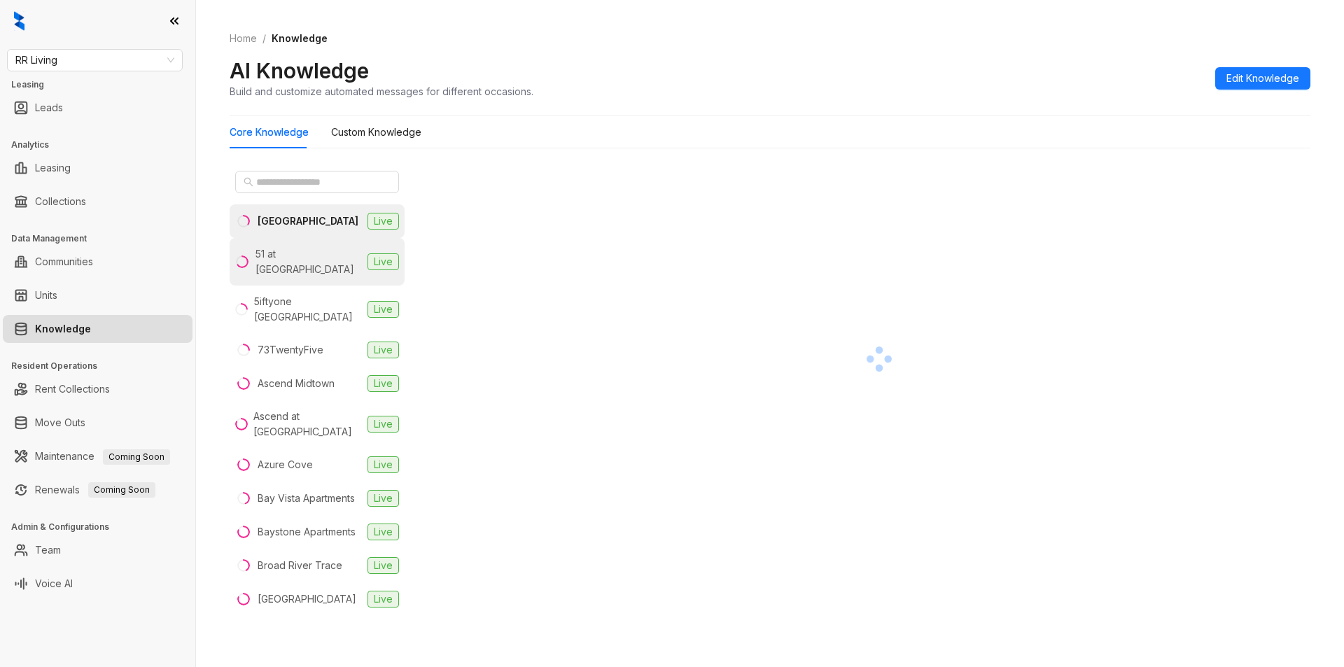
click at [309, 256] on div "51 at [GEOGRAPHIC_DATA]" at bounding box center [309, 261] width 106 height 31
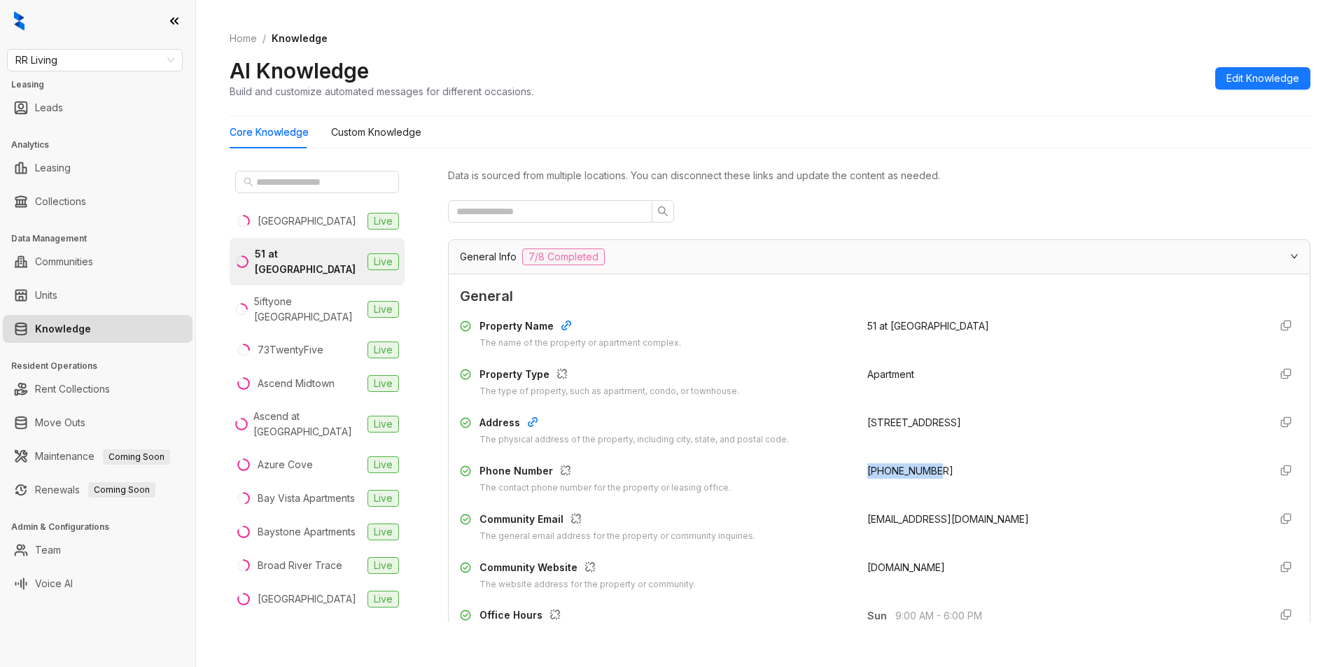
drag, startPoint x: 855, startPoint y: 468, endPoint x: 968, endPoint y: 470, distance: 113.4
click at [968, 470] on div "Phone Number The contact phone number for the property or leasing office. [PHON…" at bounding box center [879, 479] width 839 height 32
copy span "[PHONE_NUMBER]"
drag, startPoint x: 835, startPoint y: 519, endPoint x: 1038, endPoint y: 516, distance: 203.1
click at [1038, 516] on div "Community Email The general email address for the property or community inquiri…" at bounding box center [879, 528] width 839 height 32
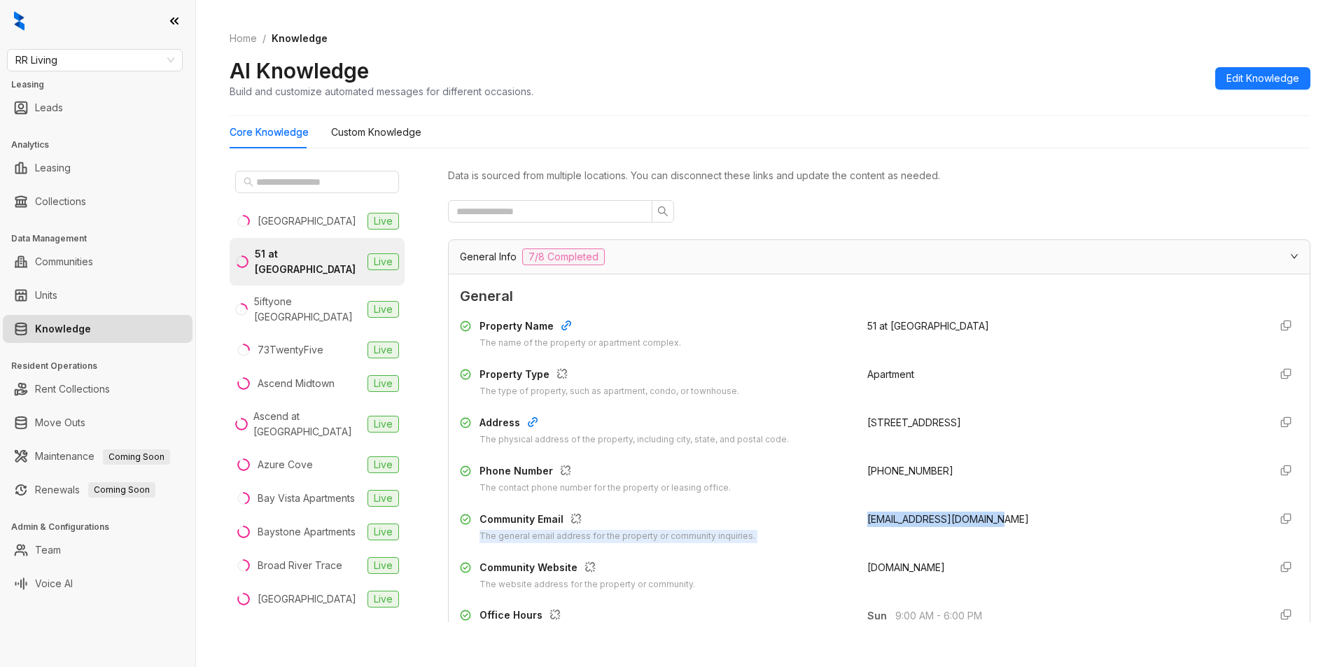
click at [1002, 523] on div "51southaven@rrliving.com" at bounding box center [1062, 528] width 391 height 32
drag, startPoint x: 858, startPoint y: 521, endPoint x: 992, endPoint y: 519, distance: 133.7
click at [992, 519] on div "51southaven@rrliving.com" at bounding box center [1062, 528] width 391 height 32
copy span "51southaven@rrliving.com"
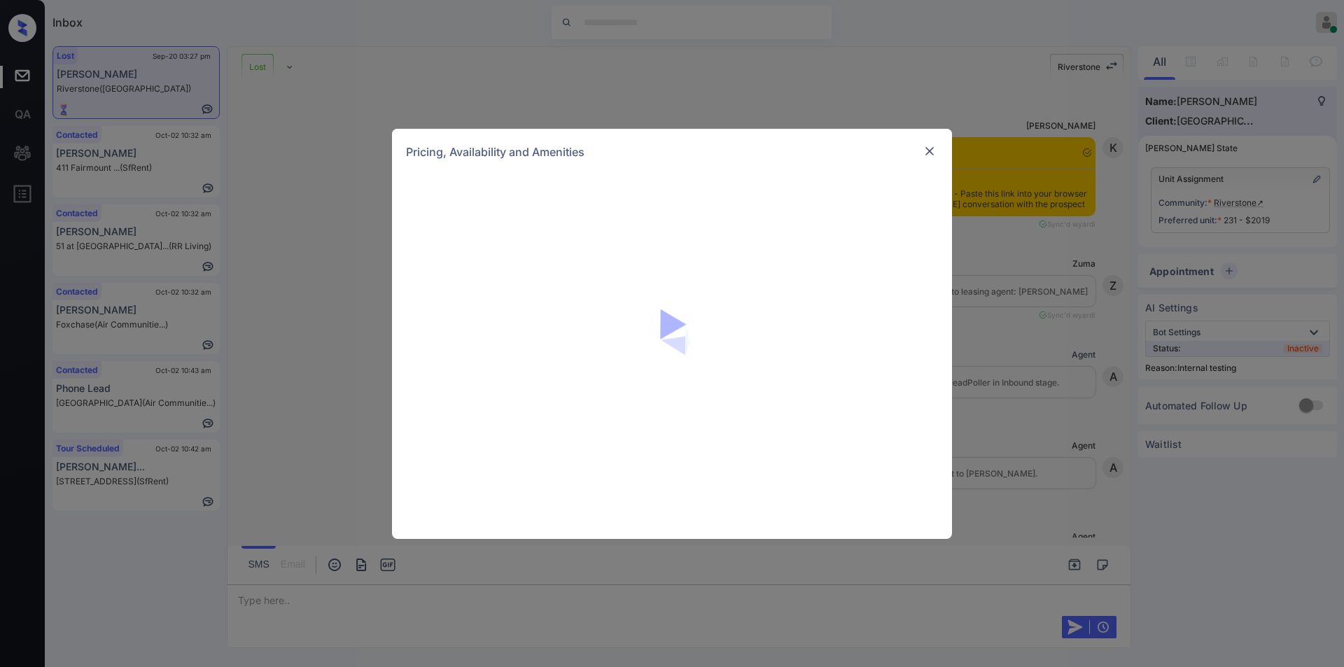
scroll to position [7137, 0]
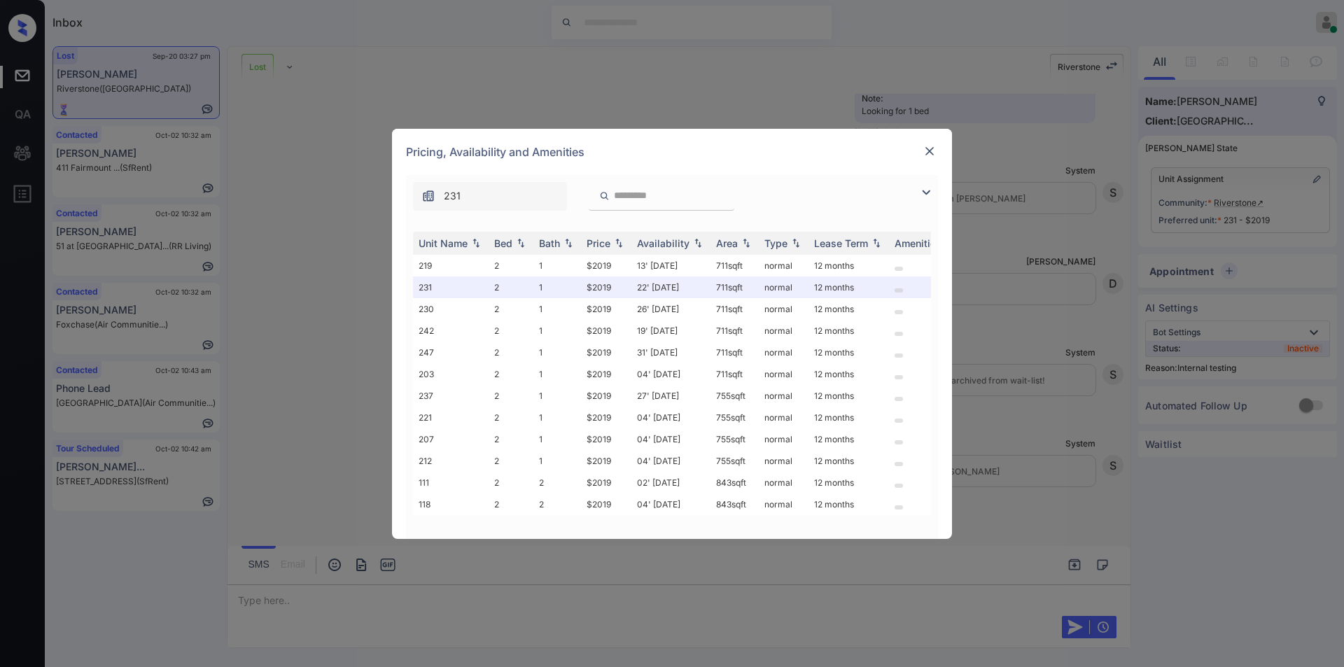
click at [924, 194] on img at bounding box center [926, 192] width 17 height 17
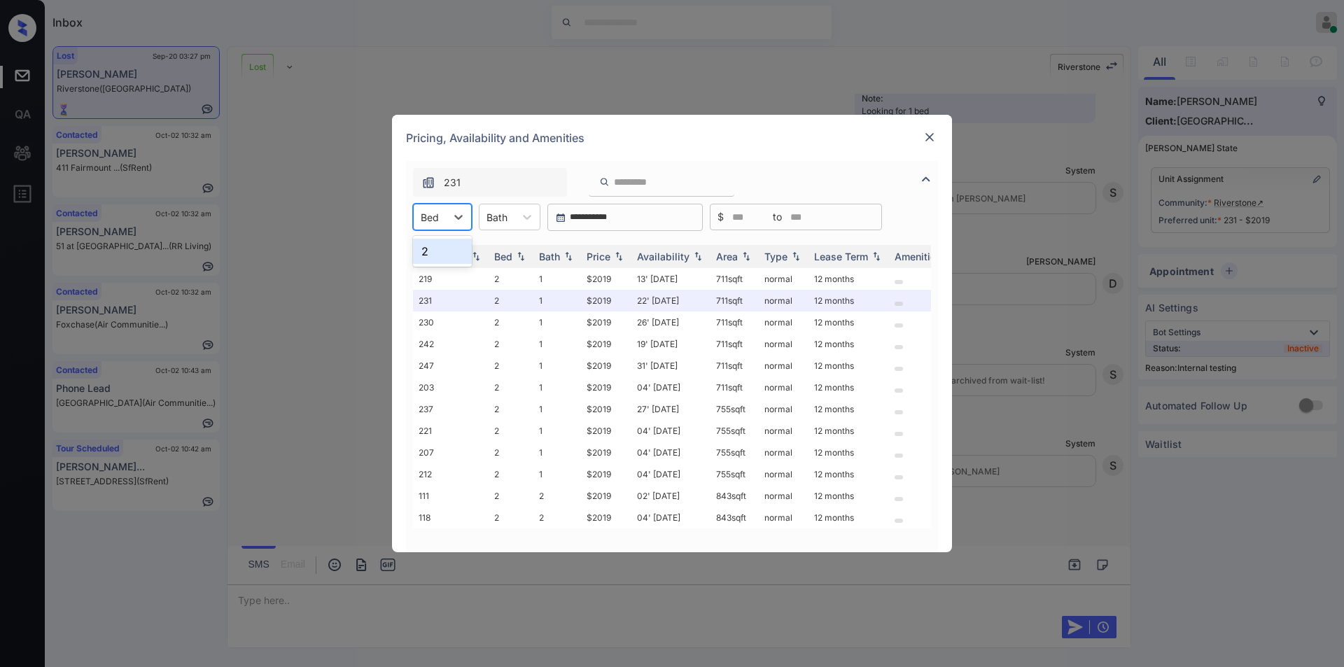
click at [445, 226] on div "Bed" at bounding box center [442, 217] width 59 height 27
click at [921, 139] on div at bounding box center [929, 137] width 17 height 17
